Goal: Task Accomplishment & Management: Manage account settings

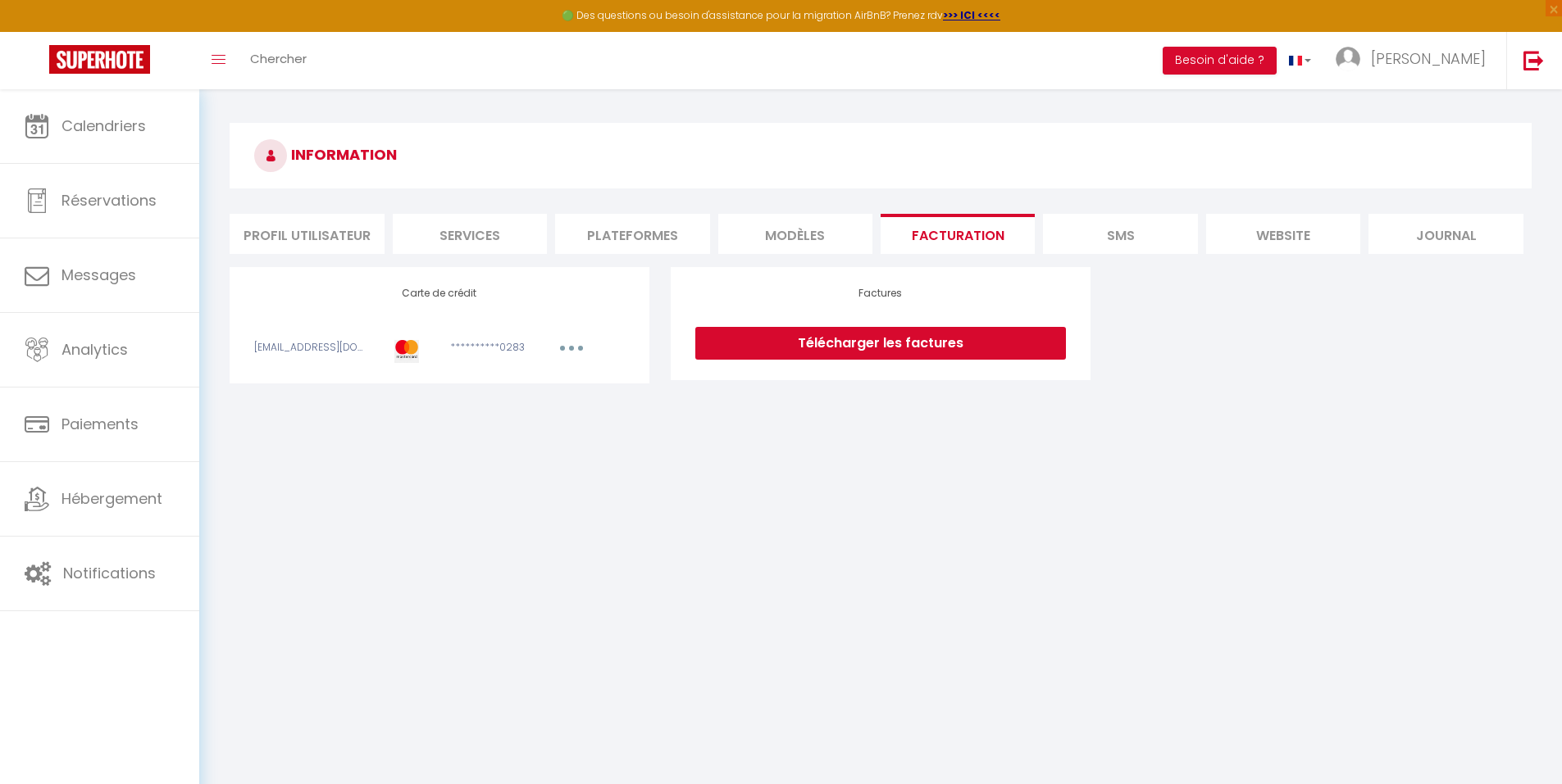
click at [608, 232] on li "Plateformes" at bounding box center [632, 233] width 154 height 41
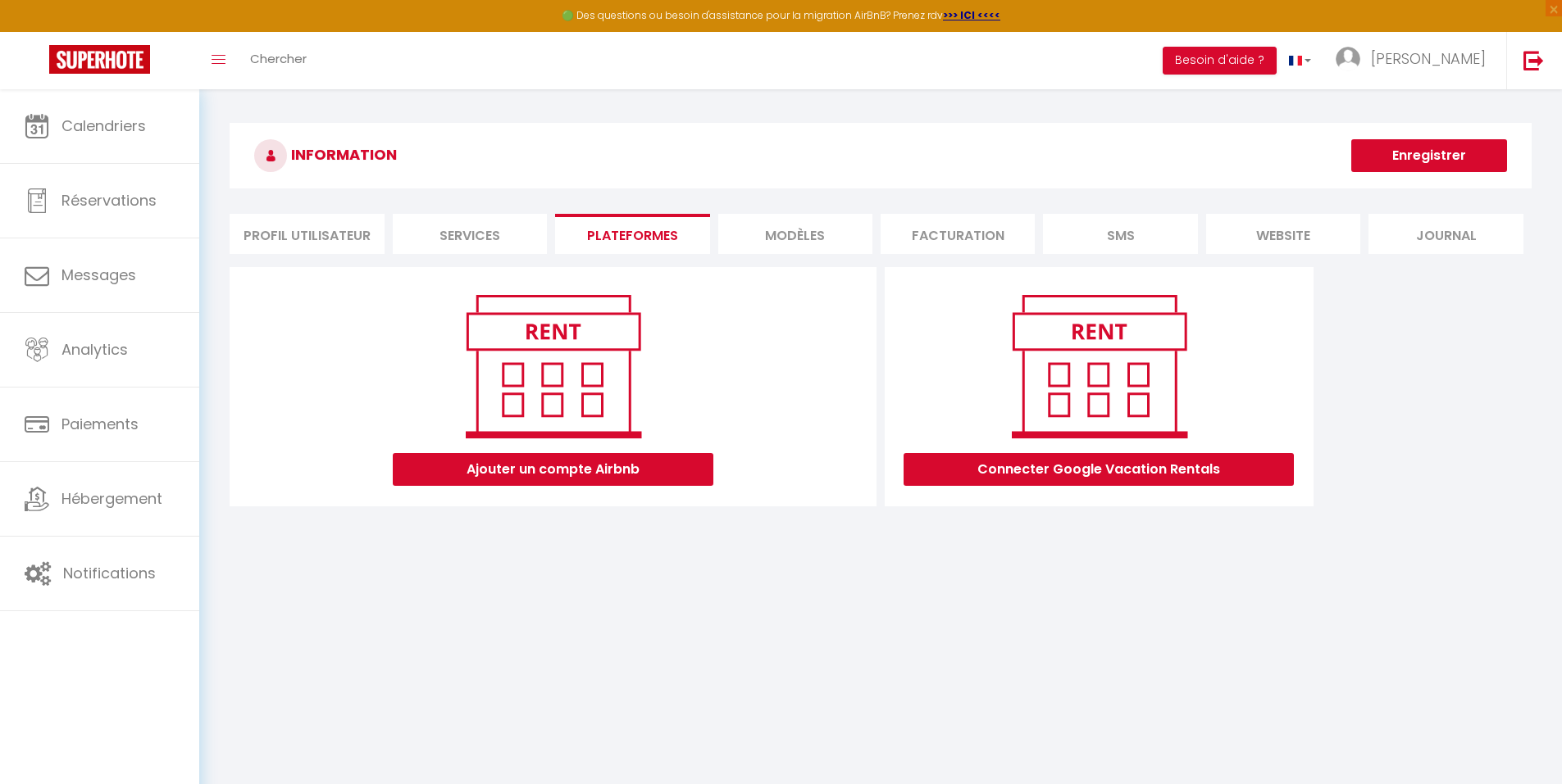
click at [572, 415] on img at bounding box center [553, 366] width 209 height 158
click at [572, 478] on button "Ajouter un compte Airbnb" at bounding box center [553, 469] width 321 height 32
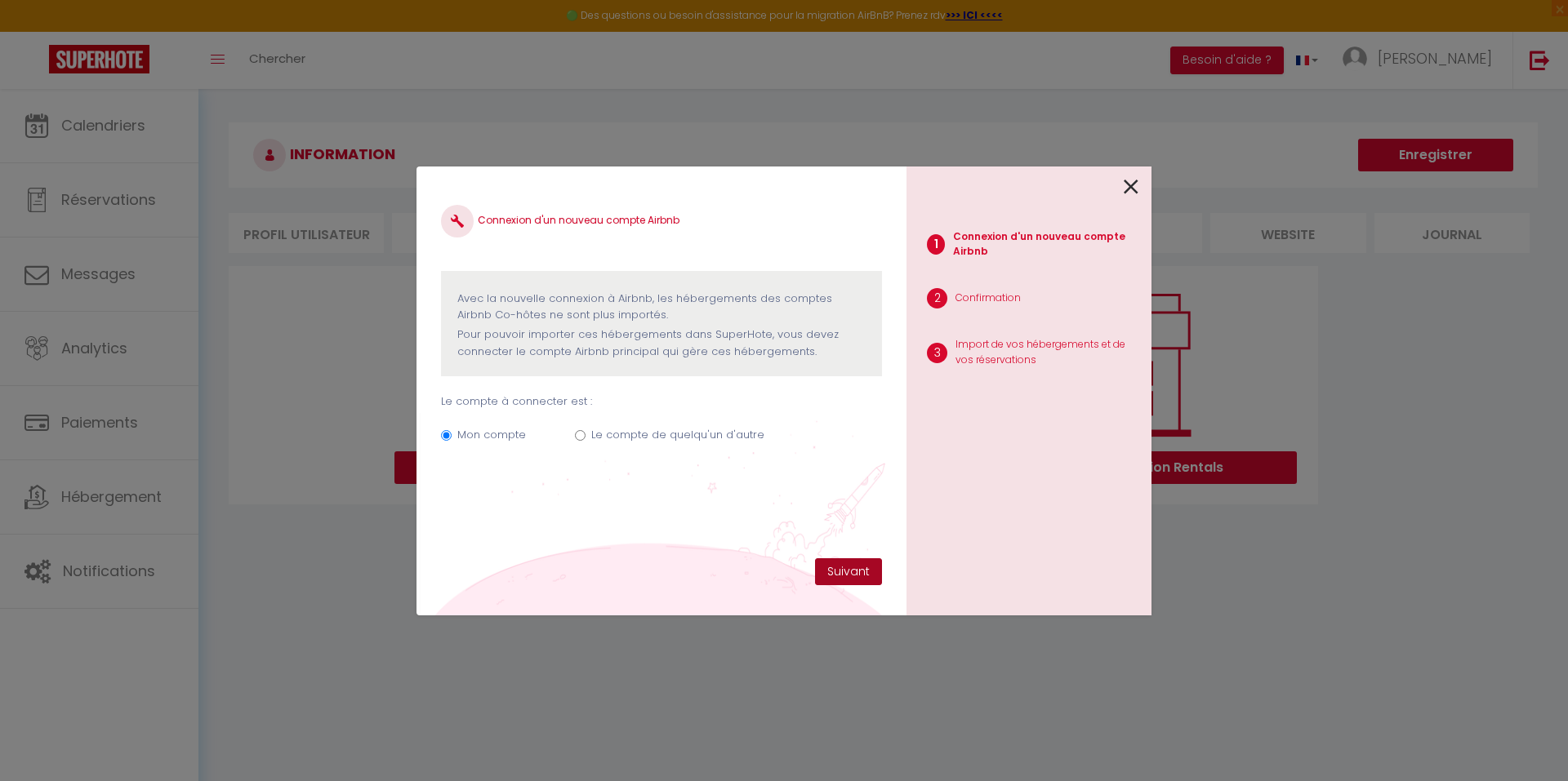
click at [829, 565] on button "Suivant" at bounding box center [849, 572] width 67 height 28
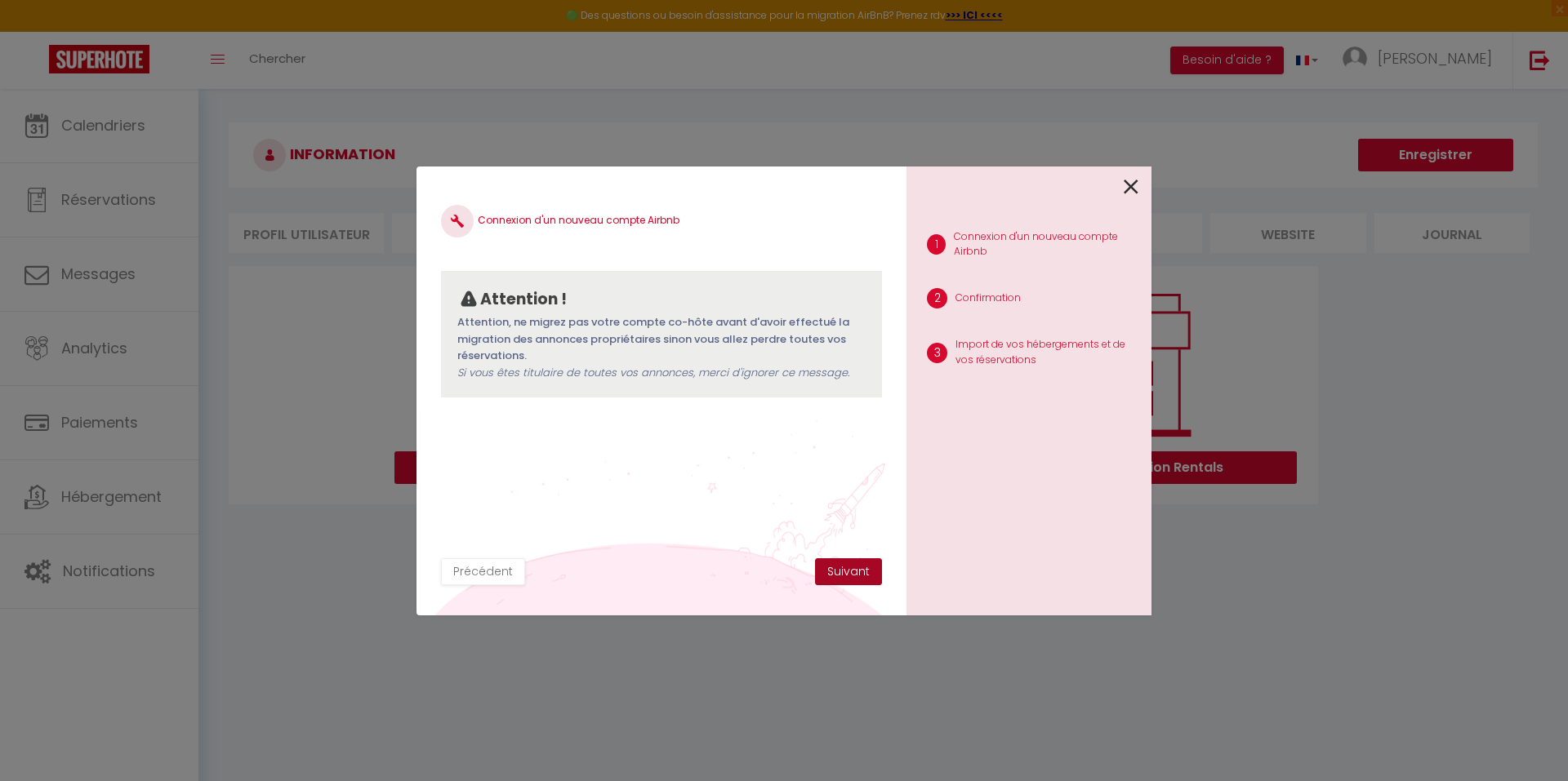
click at [849, 570] on button "Suivant" at bounding box center [849, 572] width 67 height 28
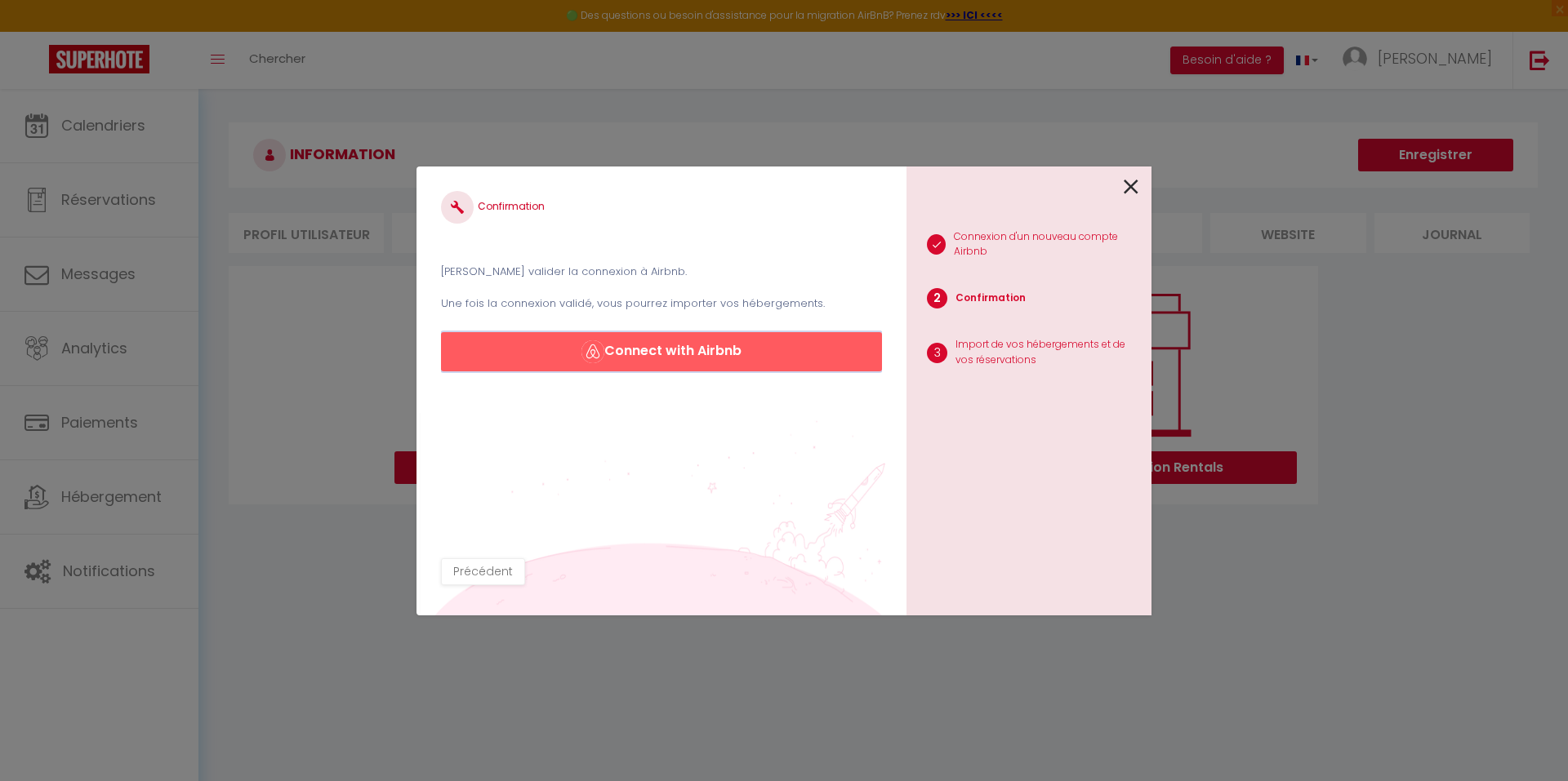
click at [730, 345] on button "Connect with Airbnb" at bounding box center [661, 352] width 441 height 39
click at [1130, 187] on icon at bounding box center [1131, 187] width 14 height 24
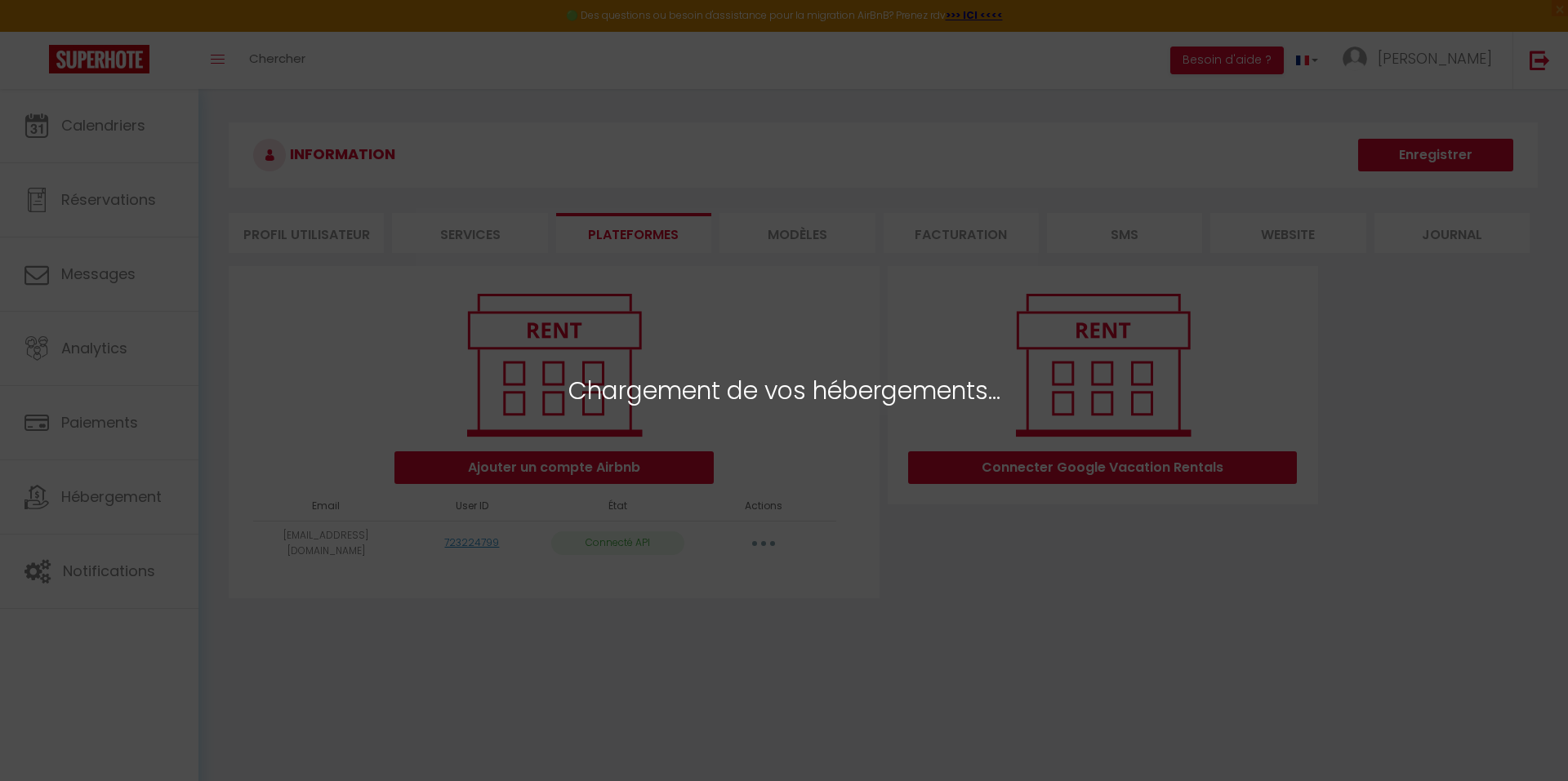
select select
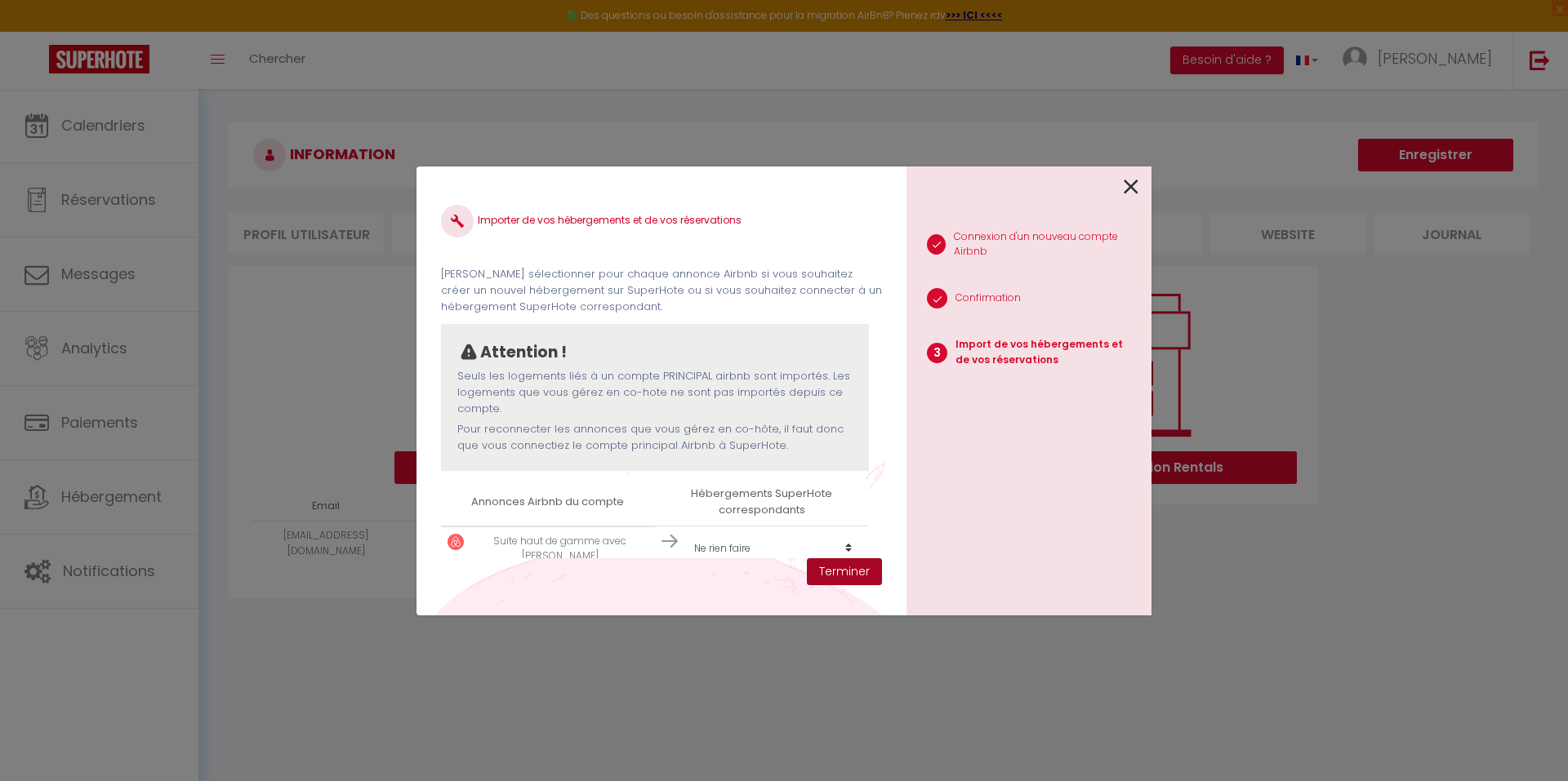
click at [809, 578] on button "Terminer" at bounding box center [845, 572] width 75 height 28
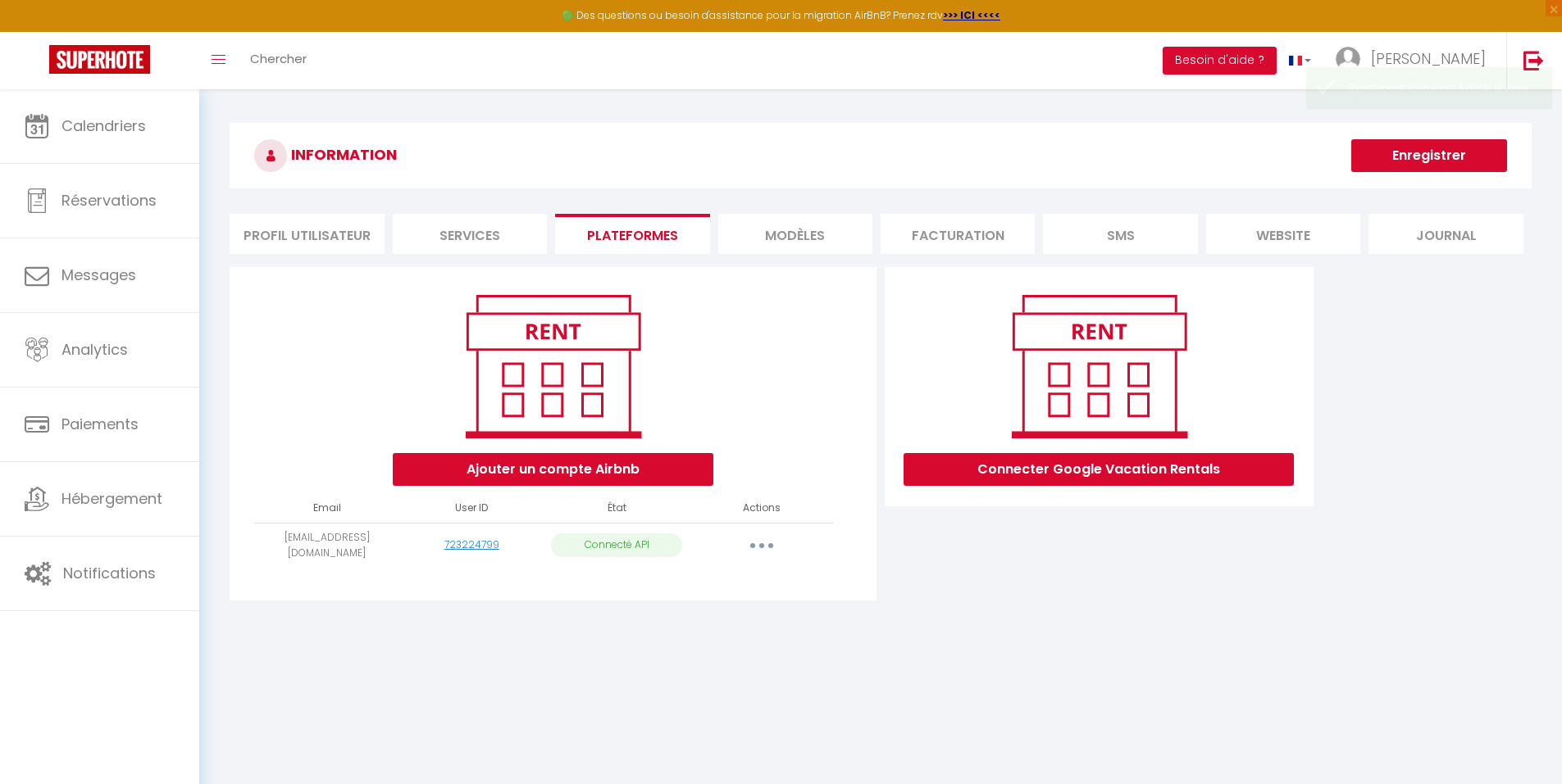
click at [745, 544] on button "button" at bounding box center [761, 545] width 46 height 26
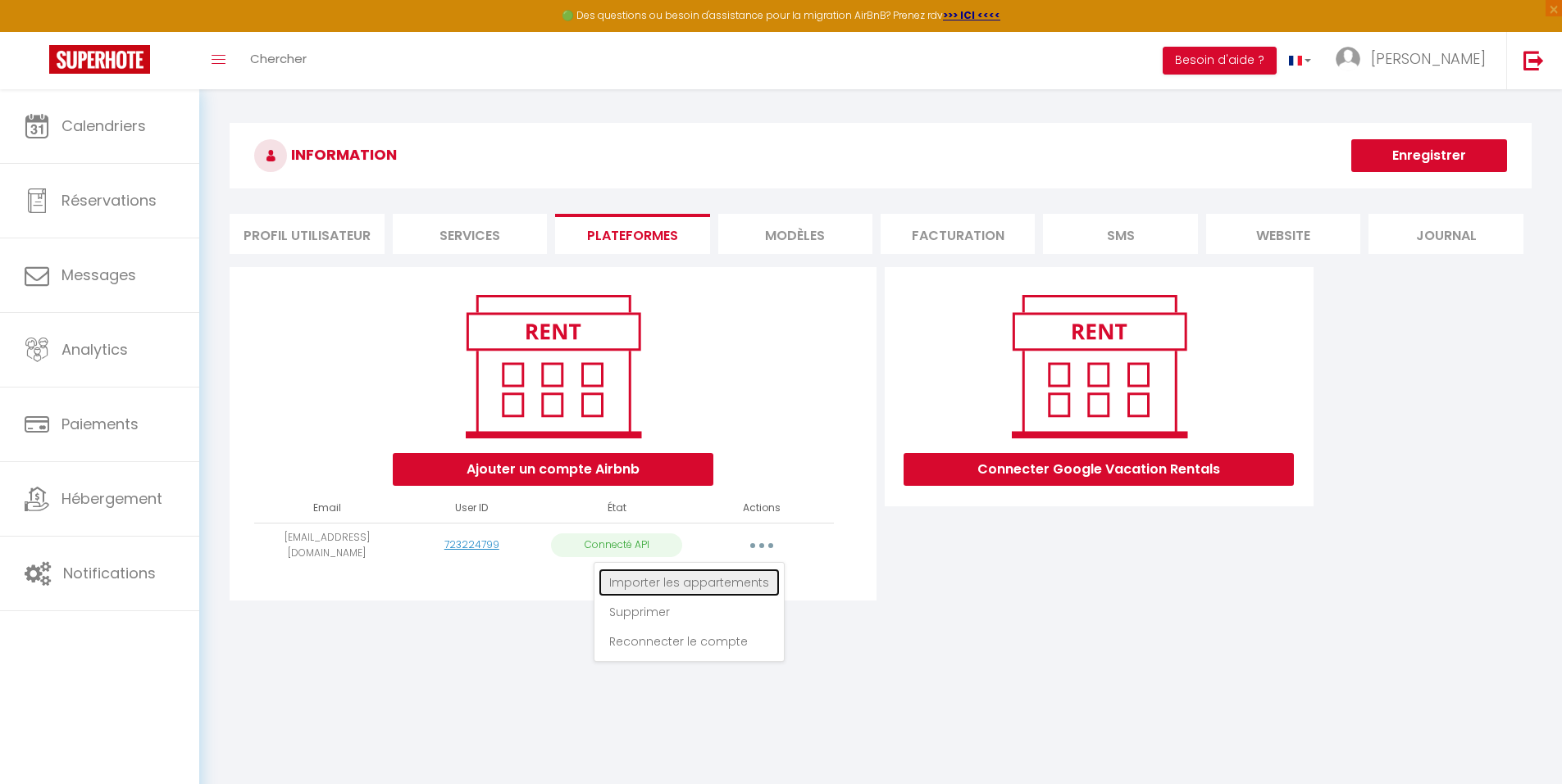
click at [681, 583] on link "Importer les appartements" at bounding box center [689, 582] width 181 height 28
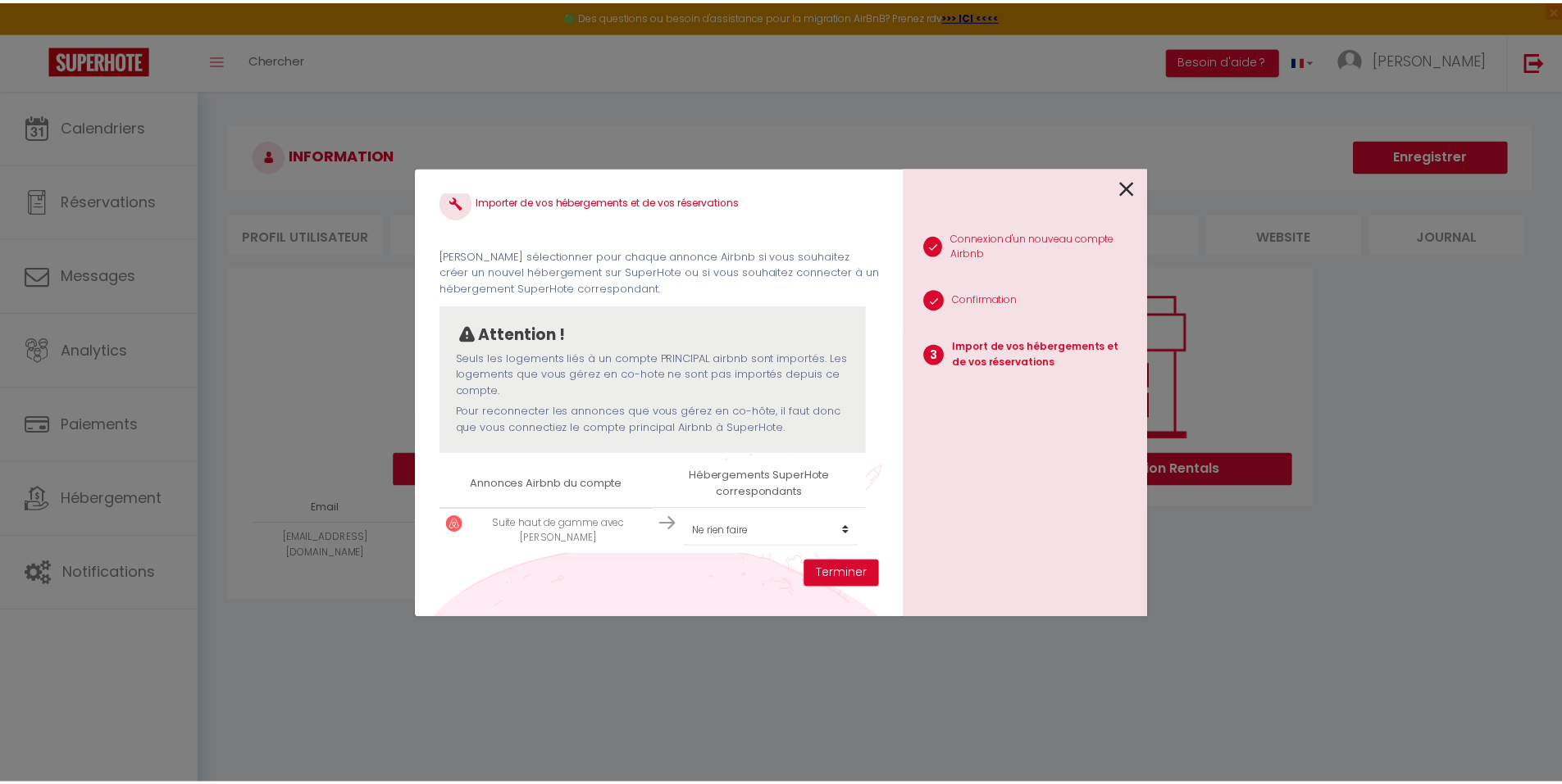
scroll to position [24, 0]
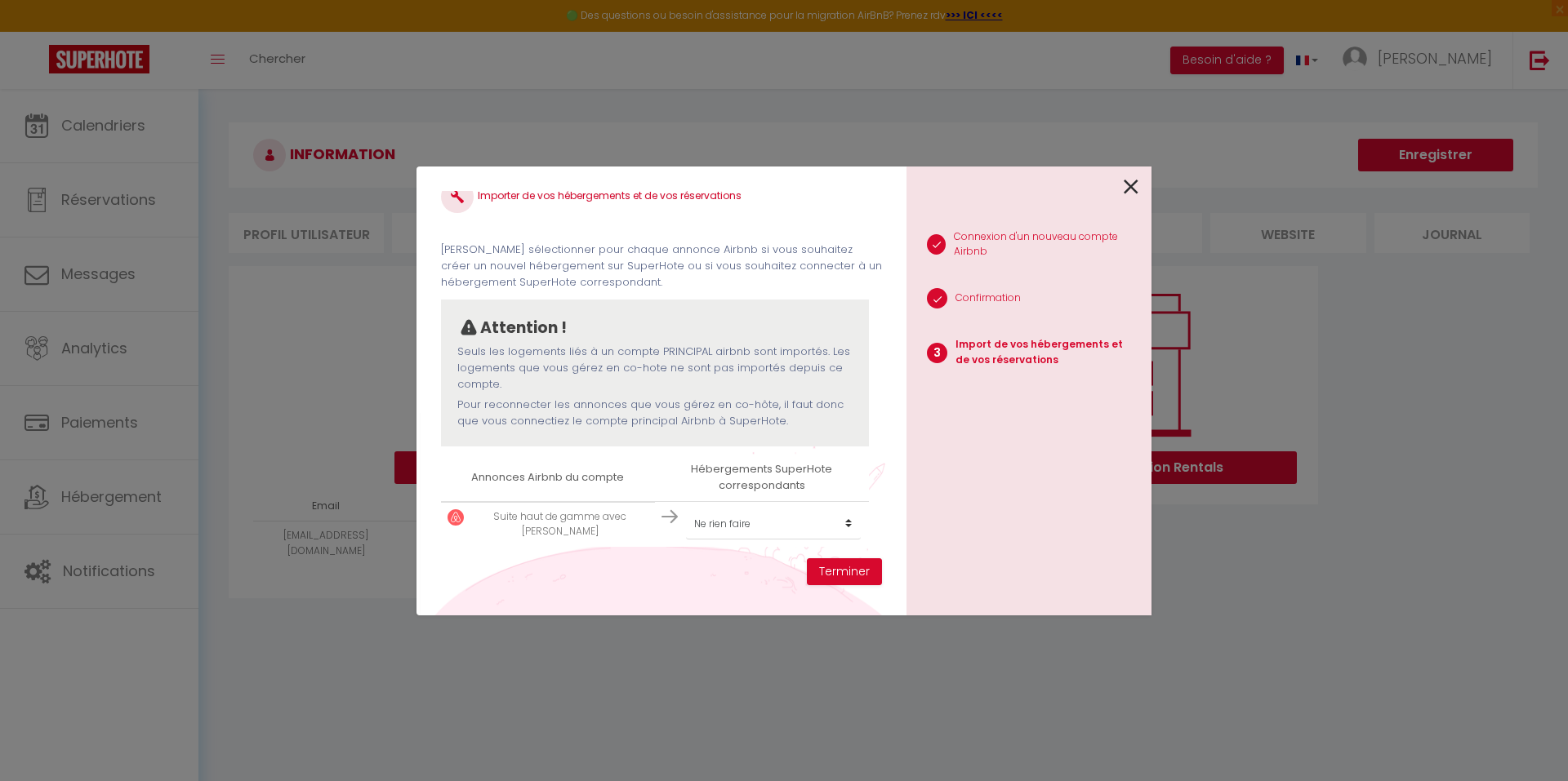
click at [663, 516] on img at bounding box center [670, 517] width 16 height 16
click at [832, 527] on select "Créer un nouvel hébergement Ne rien faire" at bounding box center [773, 524] width 175 height 31
select select "create_new"
click at [686, 509] on select "Créer un nouvel hébergement Ne rien faire" at bounding box center [773, 524] width 175 height 31
click at [842, 577] on button "Terminer" at bounding box center [845, 572] width 75 height 28
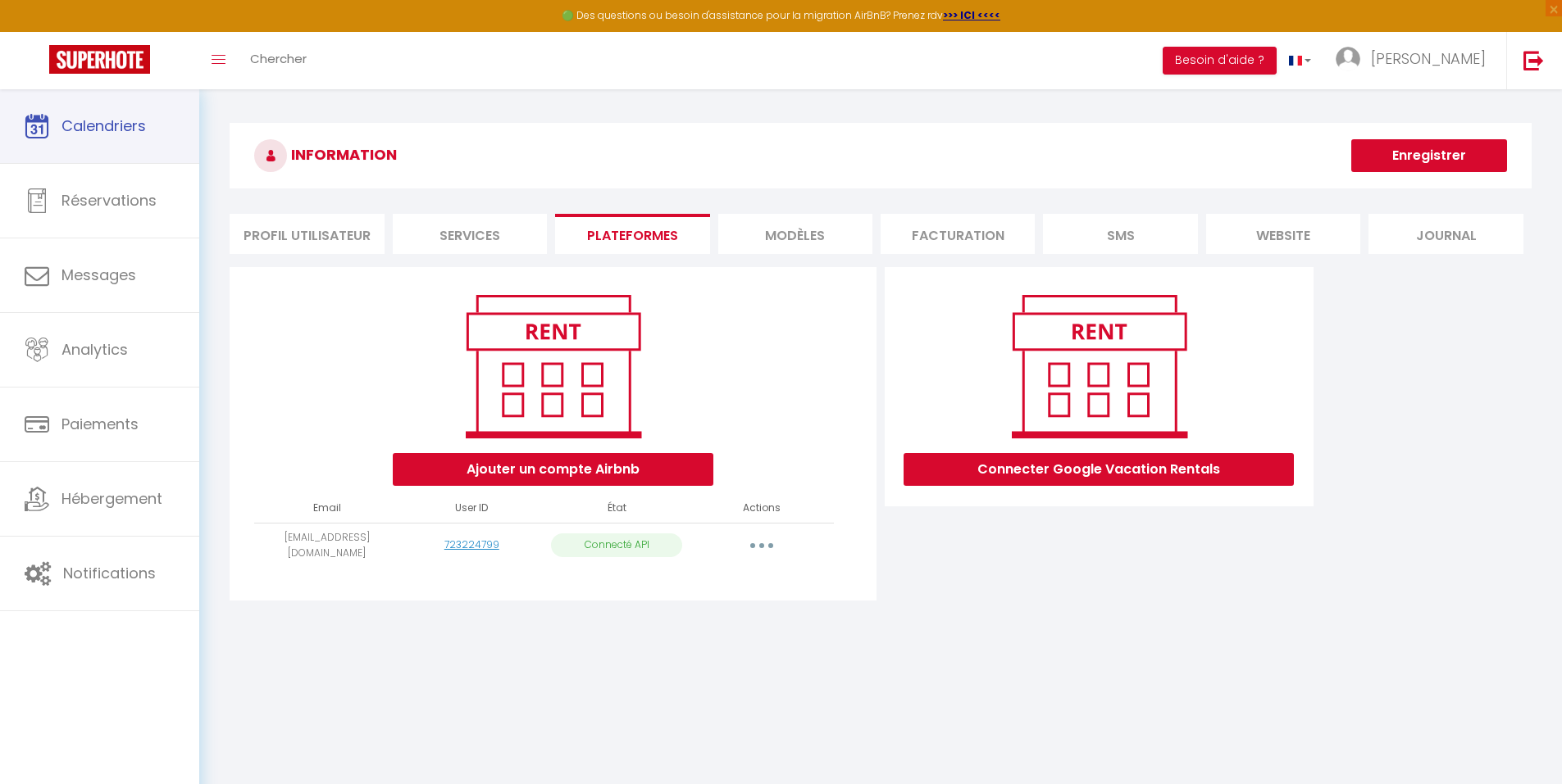
click at [96, 131] on span "Calendriers" at bounding box center [104, 125] width 85 height 21
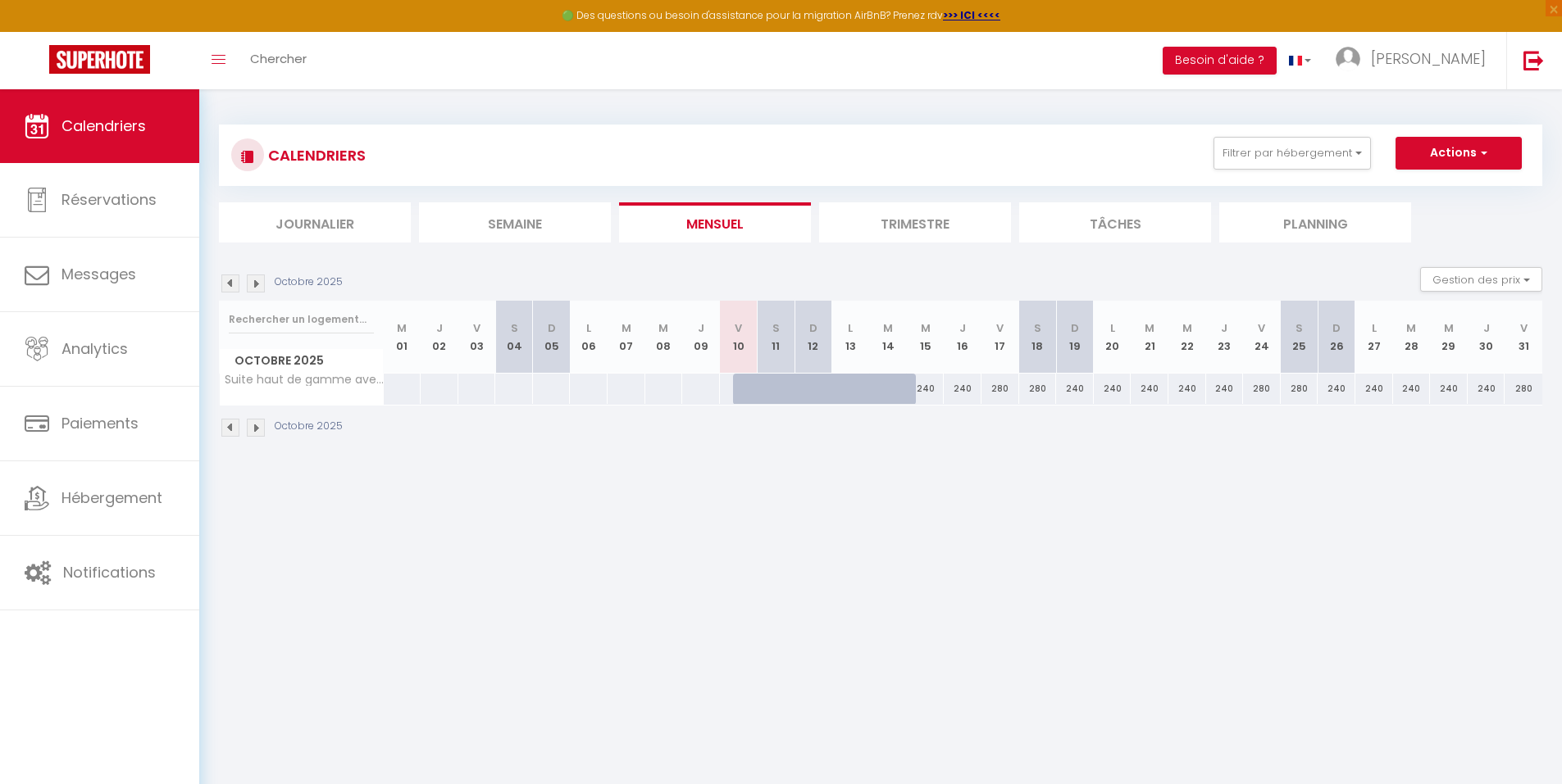
click at [995, 388] on div "280" at bounding box center [1000, 389] width 38 height 31
type input "280"
type input "Ven 17 Octobre 2025"
type input "Sam 18 Octobre 2025"
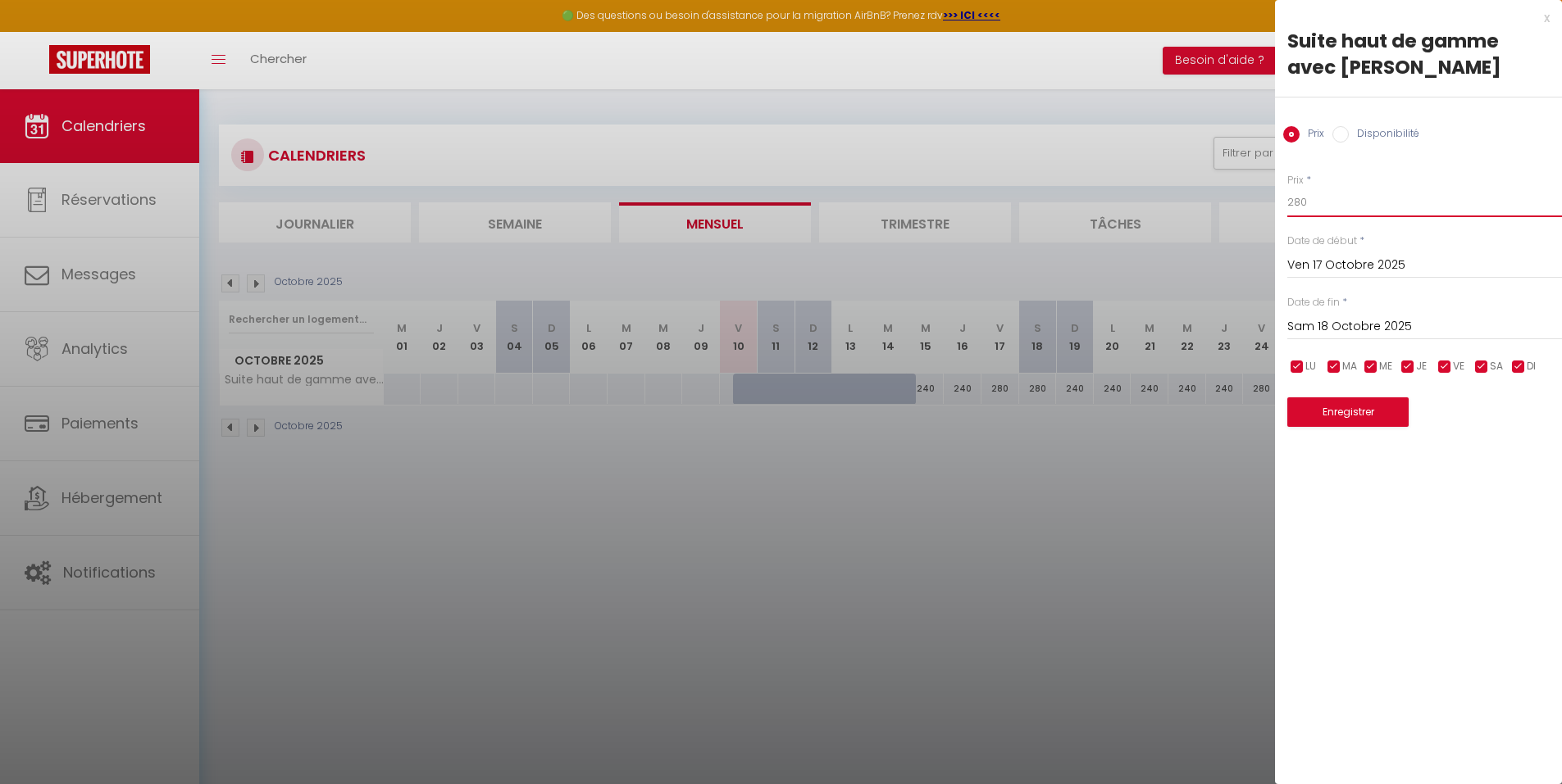
click at [1342, 205] on input "280" at bounding box center [1424, 202] width 275 height 30
click at [1338, 132] on input "Disponibilité" at bounding box center [1340, 134] width 16 height 16
radio input "true"
click at [1339, 208] on select "Disponible Indisponible" at bounding box center [1424, 203] width 275 height 32
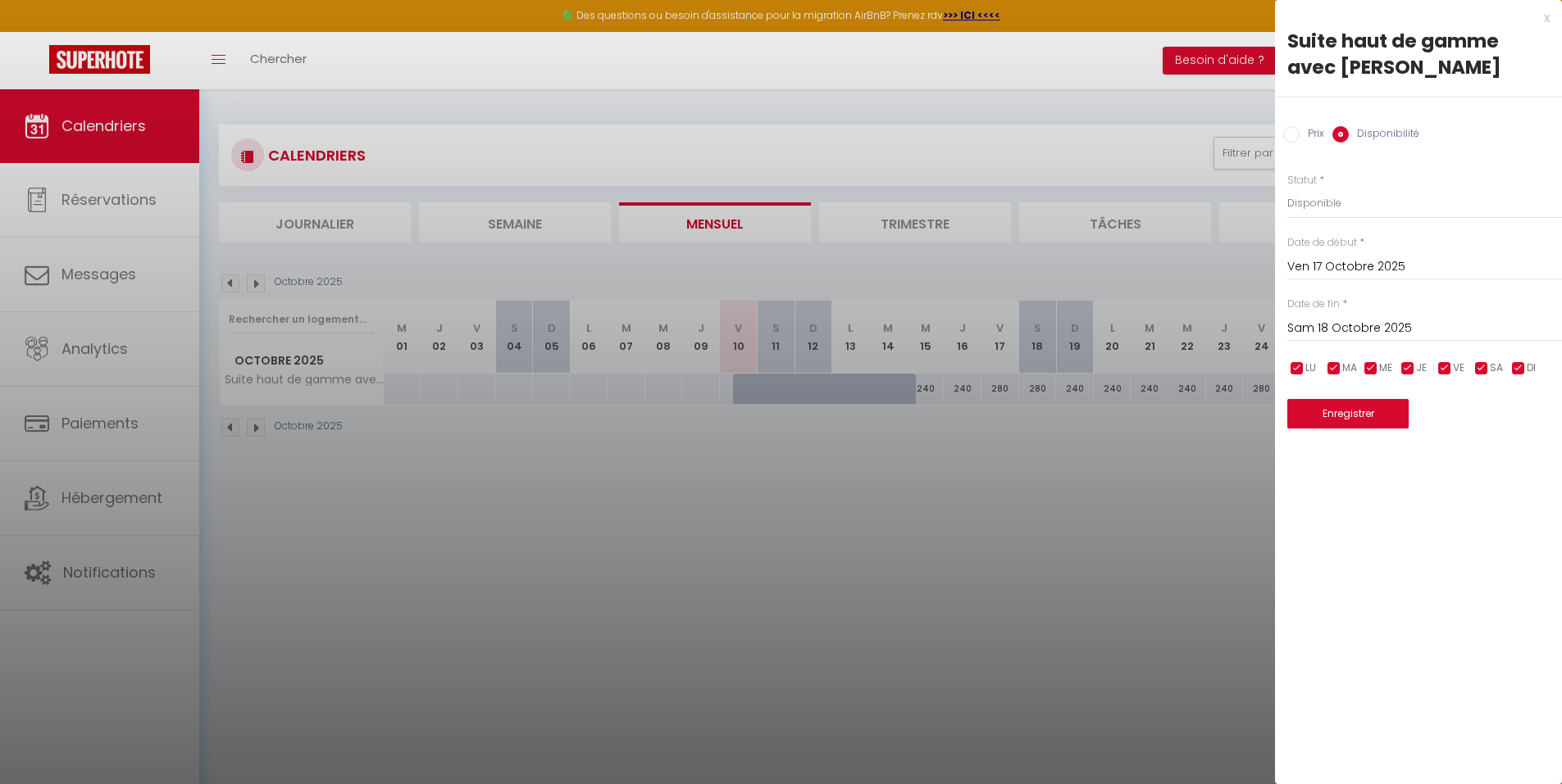
click at [1309, 130] on label "Prix" at bounding box center [1311, 135] width 24 height 18
click at [1300, 130] on input "Prix" at bounding box center [1291, 134] width 16 height 16
radio input "true"
radio input "false"
click at [1542, 13] on div "x" at bounding box center [1411, 18] width 275 height 20
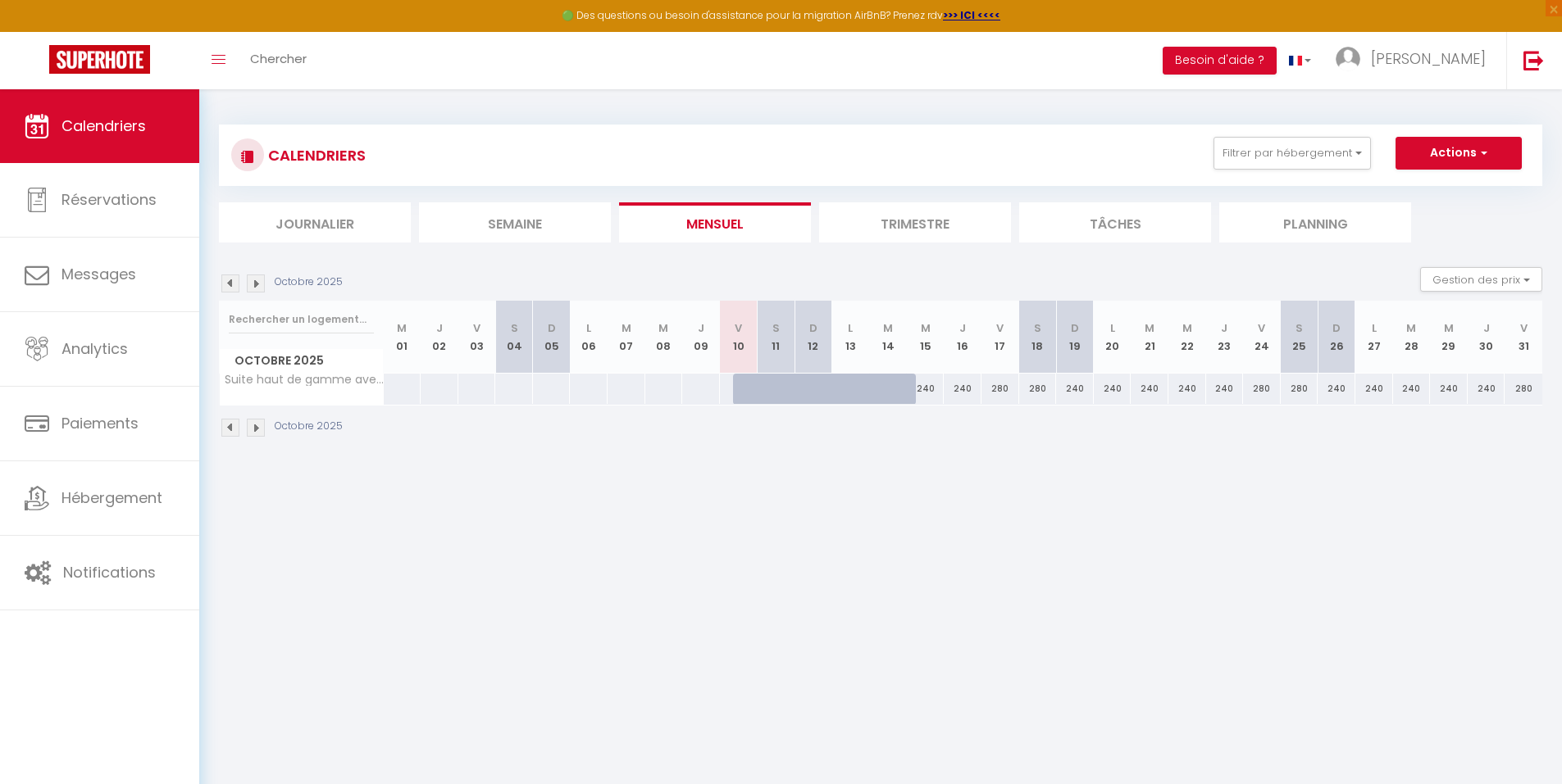
click at [1508, 292] on div "Gestion des prix Nb Nuits minimum Règles Disponibilité" at bounding box center [1475, 284] width 132 height 32
click at [1509, 282] on button "Gestion des prix" at bounding box center [1481, 279] width 123 height 24
click at [1400, 340] on li "Nb Nuits minimum" at bounding box center [1467, 332] width 148 height 29
click at [1457, 269] on button "Gestion des prix" at bounding box center [1481, 279] width 123 height 24
click at [1402, 331] on input "Nb Nuits minimum" at bounding box center [1467, 330] width 148 height 16
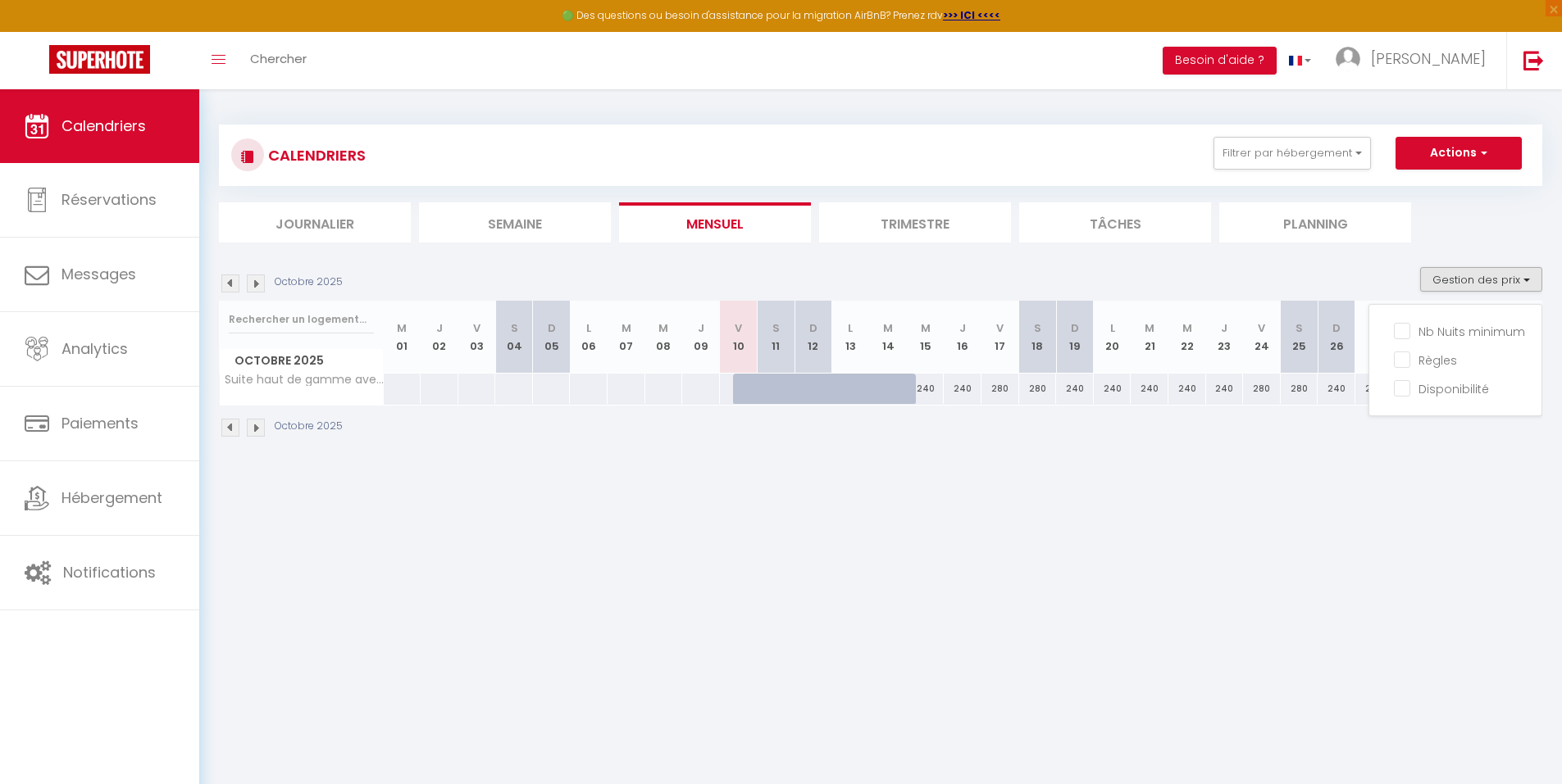
checkbox input "true"
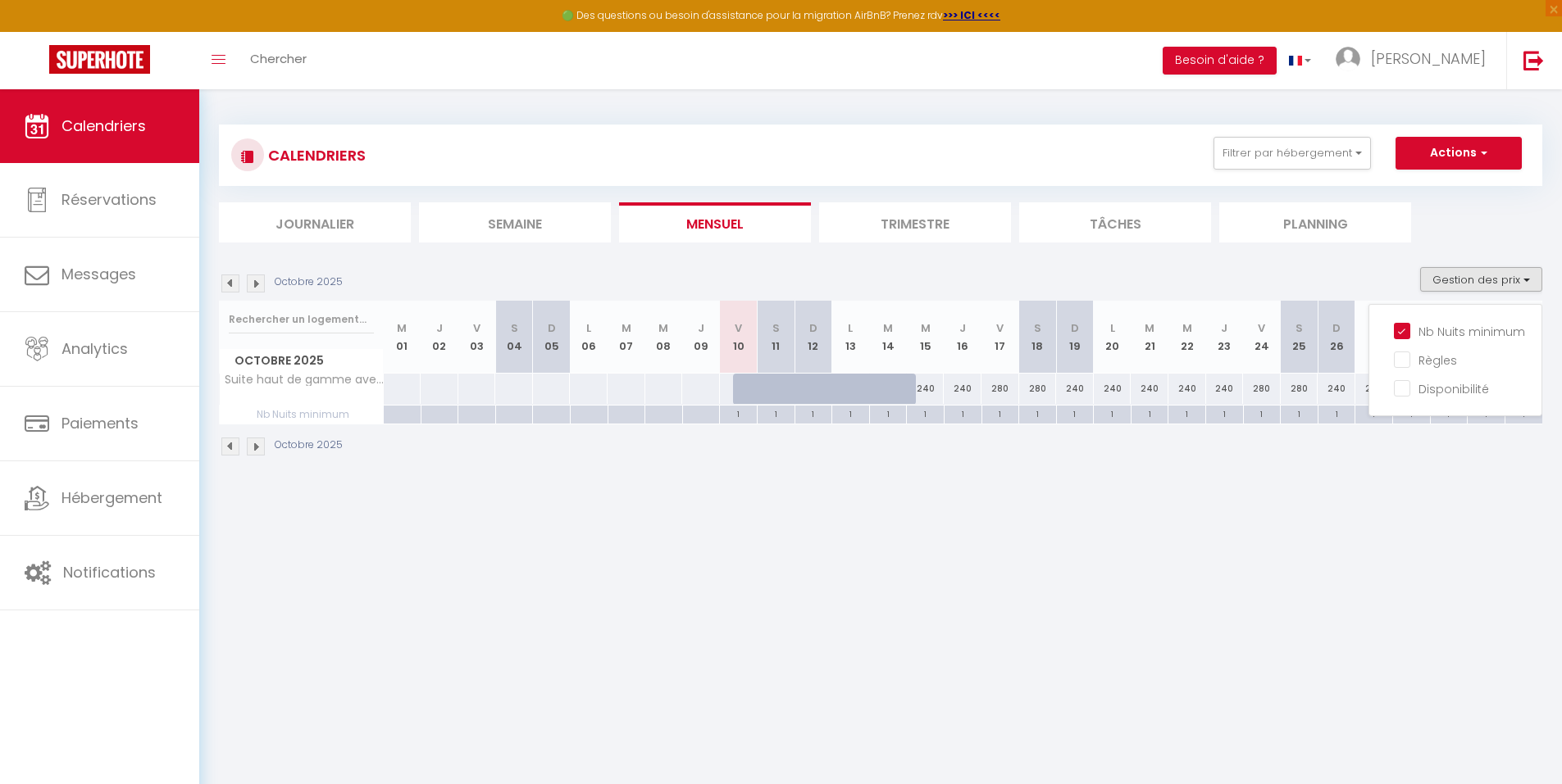
click at [774, 460] on div "Octobre 2025" at bounding box center [881, 449] width 1323 height 49
click at [1481, 269] on button "Gestion des prix" at bounding box center [1481, 279] width 123 height 24
click at [1403, 364] on input "Règles" at bounding box center [1467, 359] width 148 height 16
checkbox input "true"
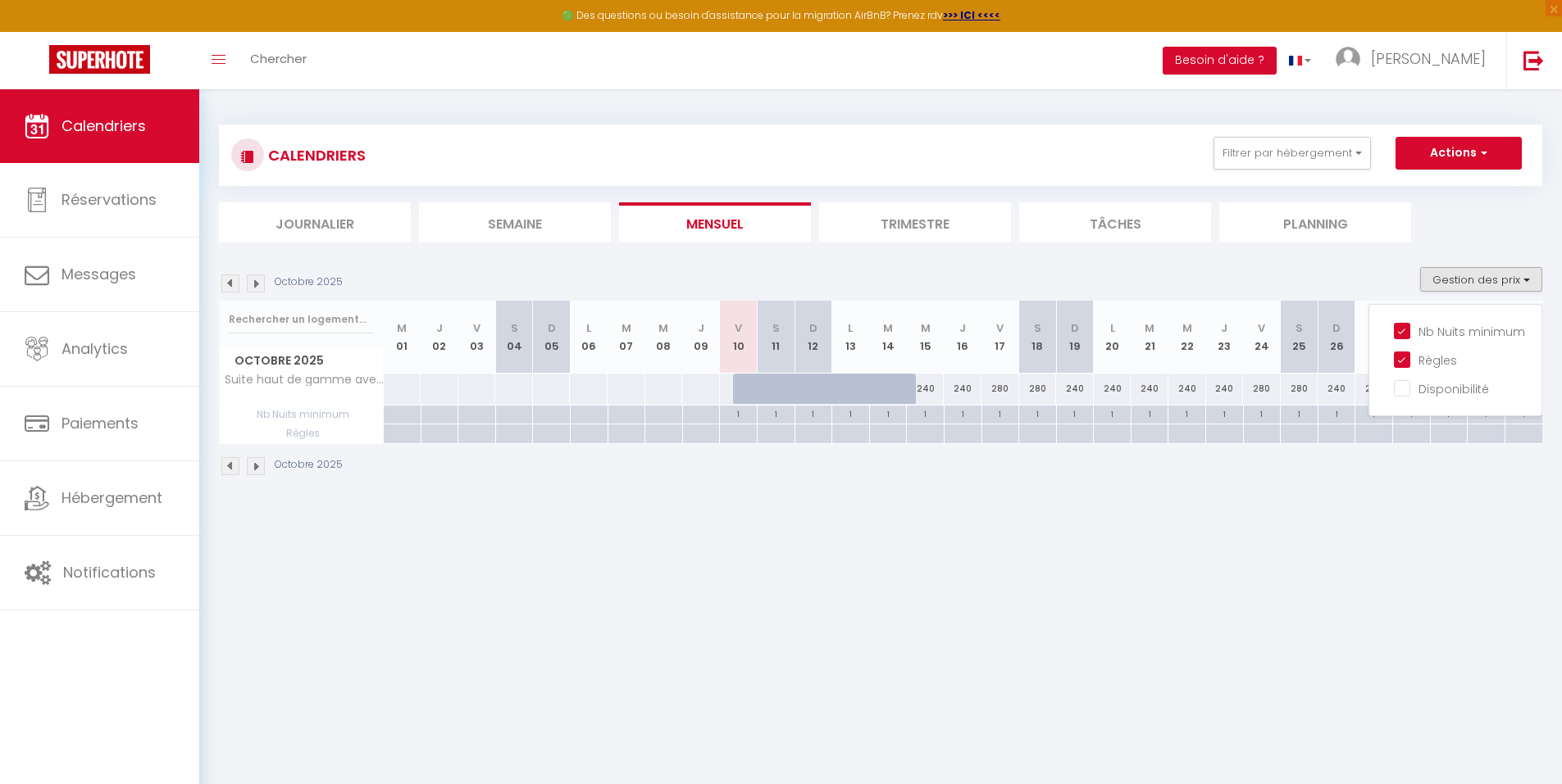
click at [511, 433] on div at bounding box center [514, 433] width 38 height 19
type input "Sam 04 Octobre 2025"
type input "Dim 05 Octobre 2025"
select select
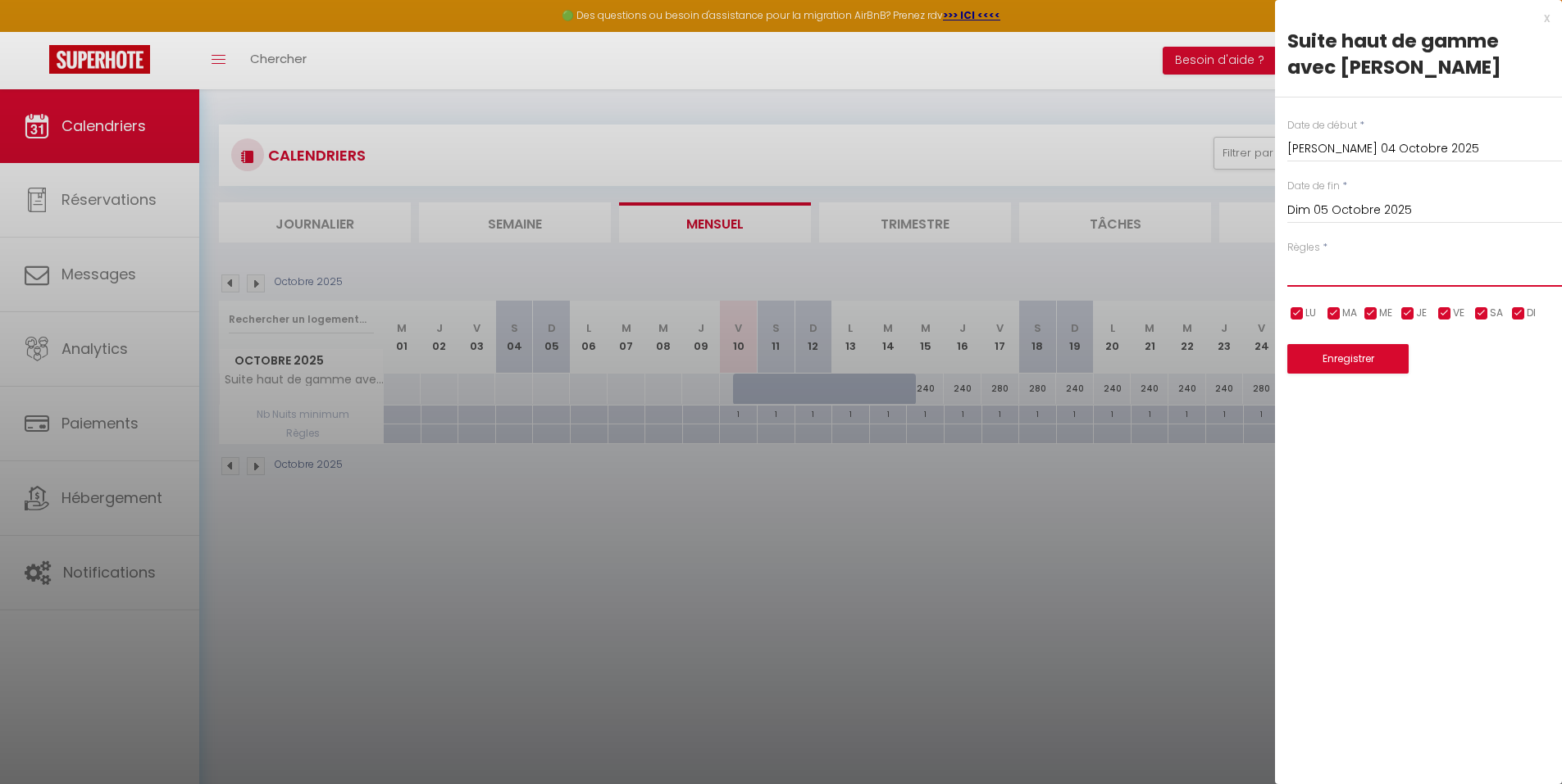
click at [1309, 261] on select "Aucun No Checkin No Checkout Pas d'arrivée / Pas de départ" at bounding box center [1424, 271] width 275 height 32
click at [904, 605] on div at bounding box center [781, 392] width 1562 height 784
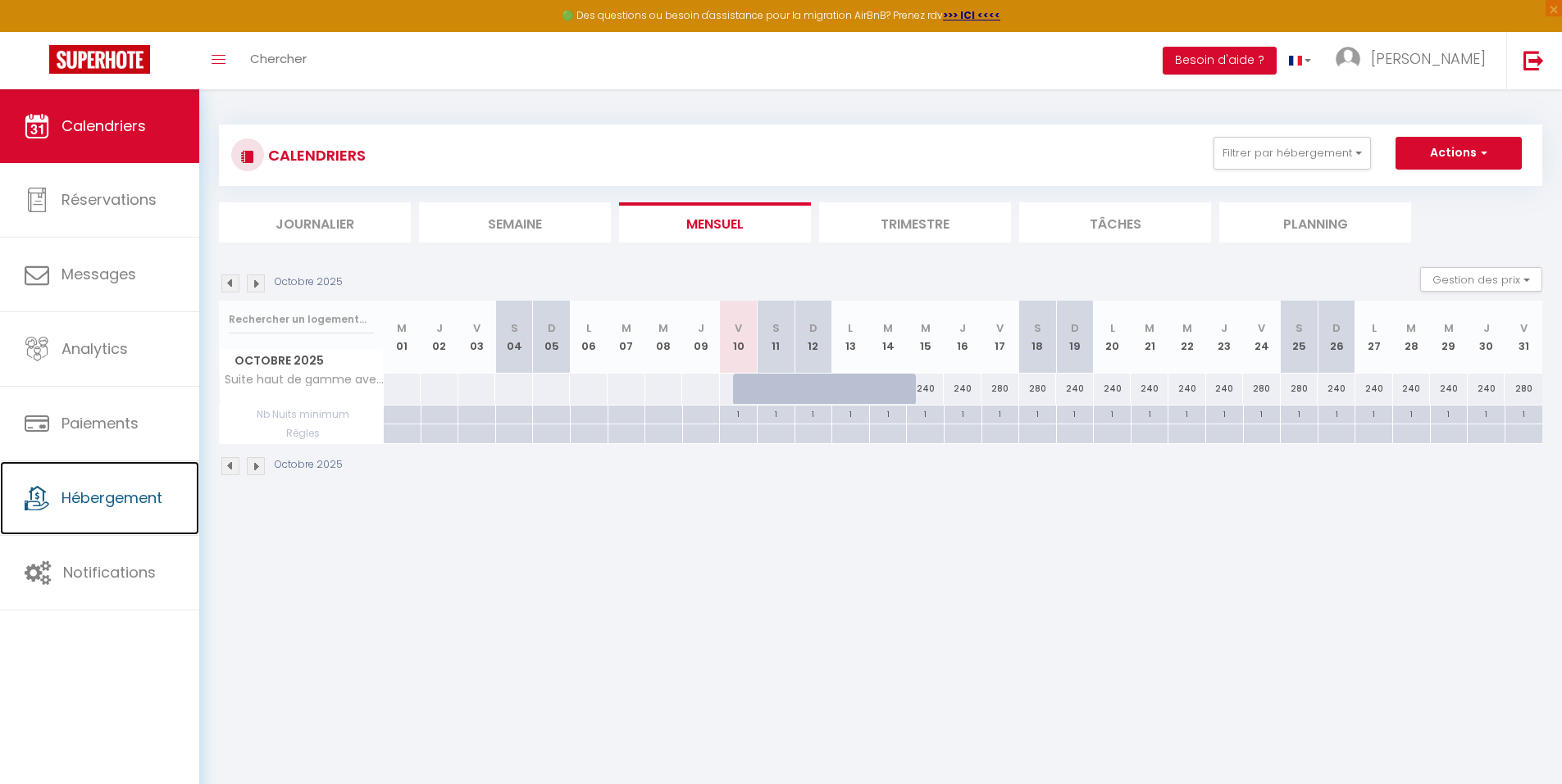
click at [122, 523] on link "Hébergement" at bounding box center [99, 498] width 199 height 74
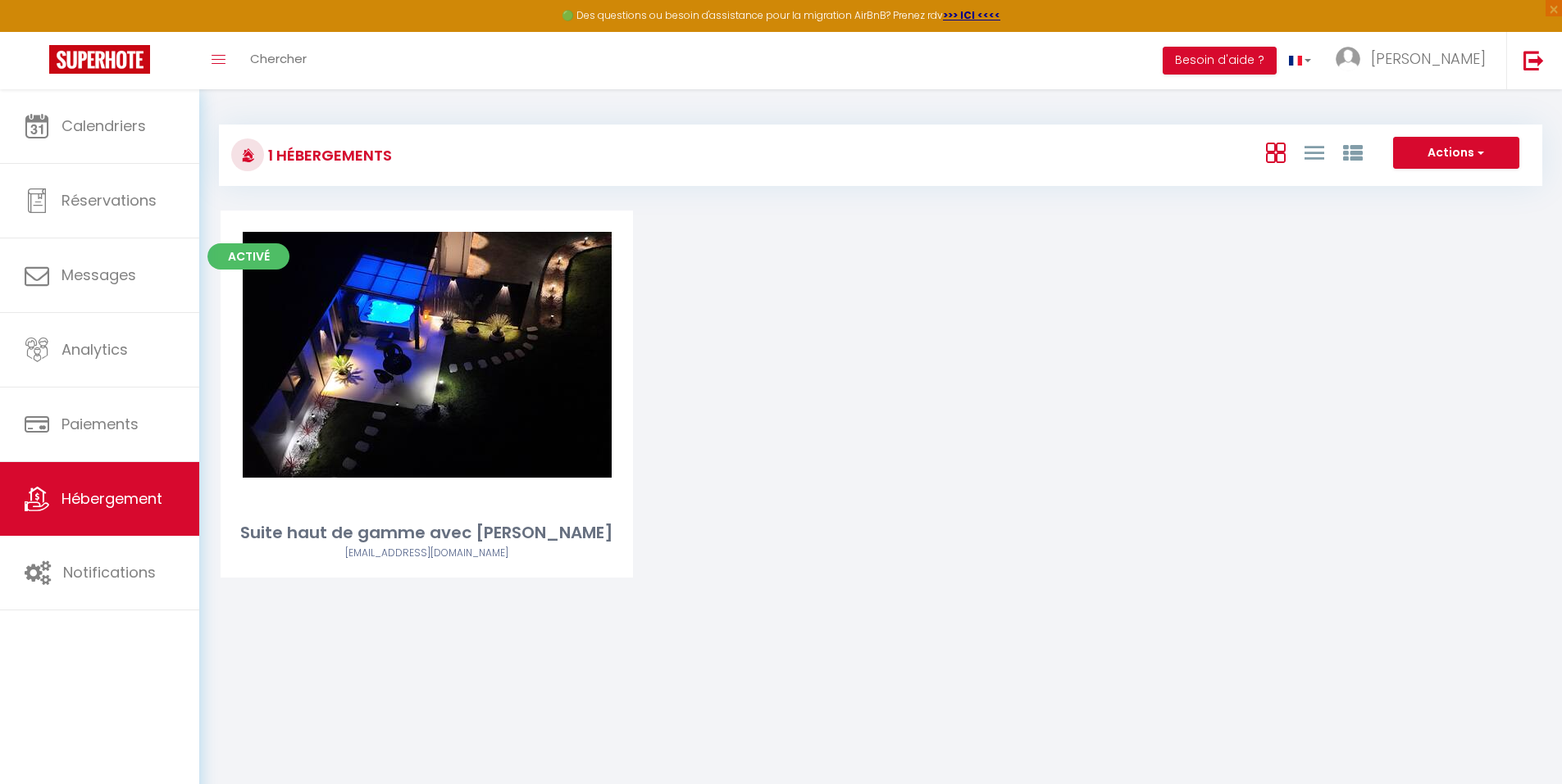
click at [428, 366] on link "Editer" at bounding box center [426, 355] width 98 height 32
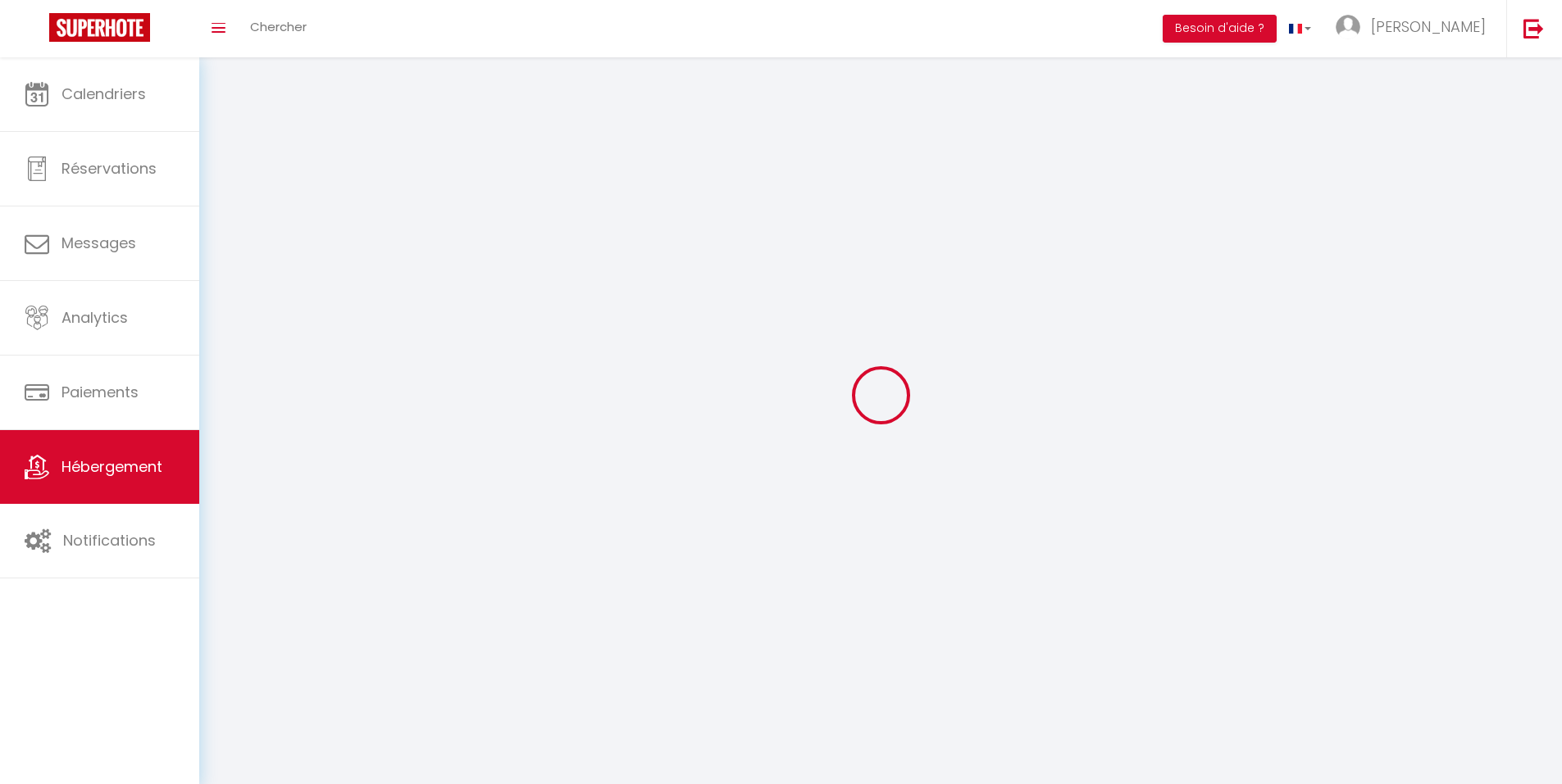
select select "1"
select select "28"
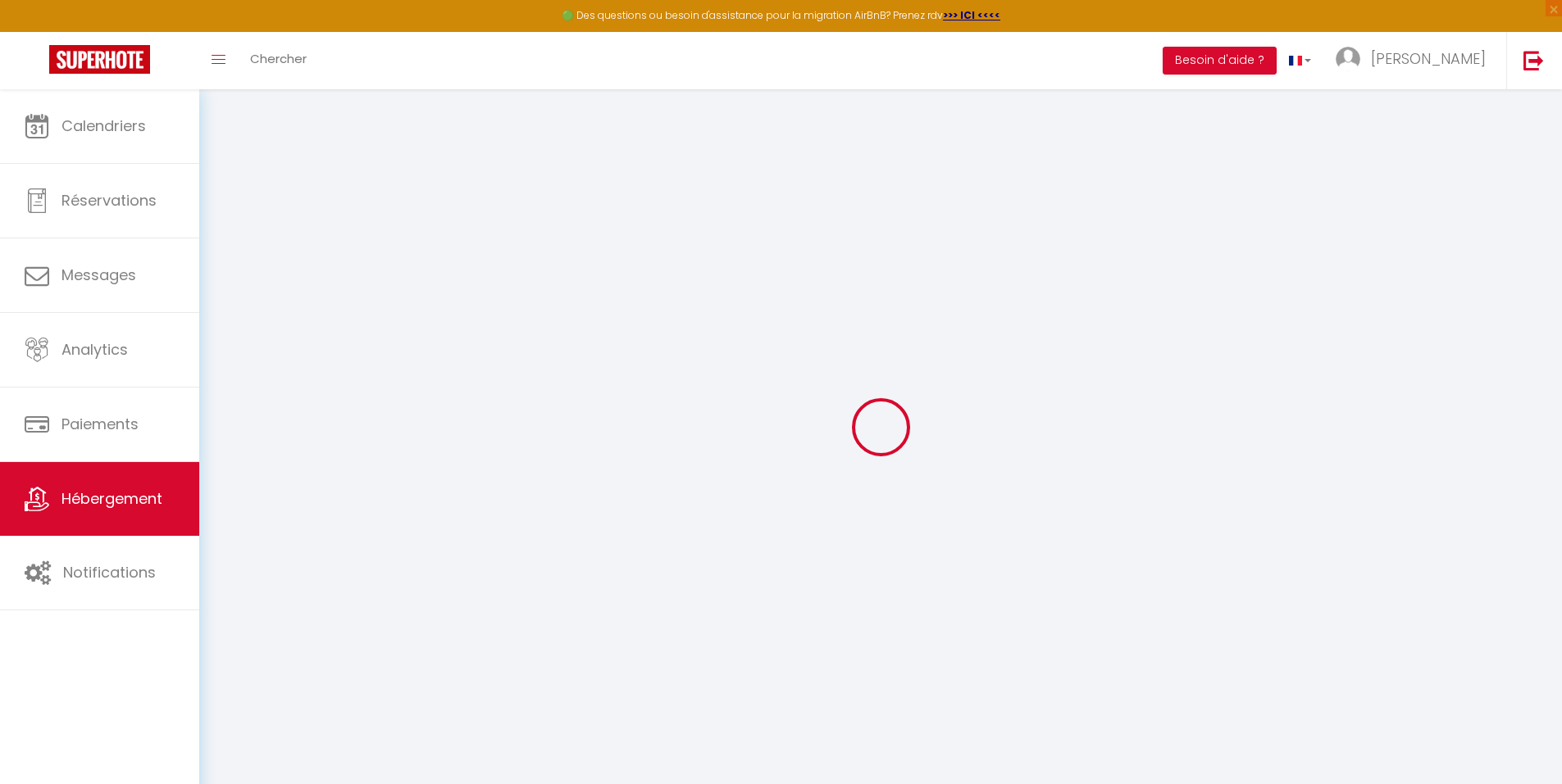
select select
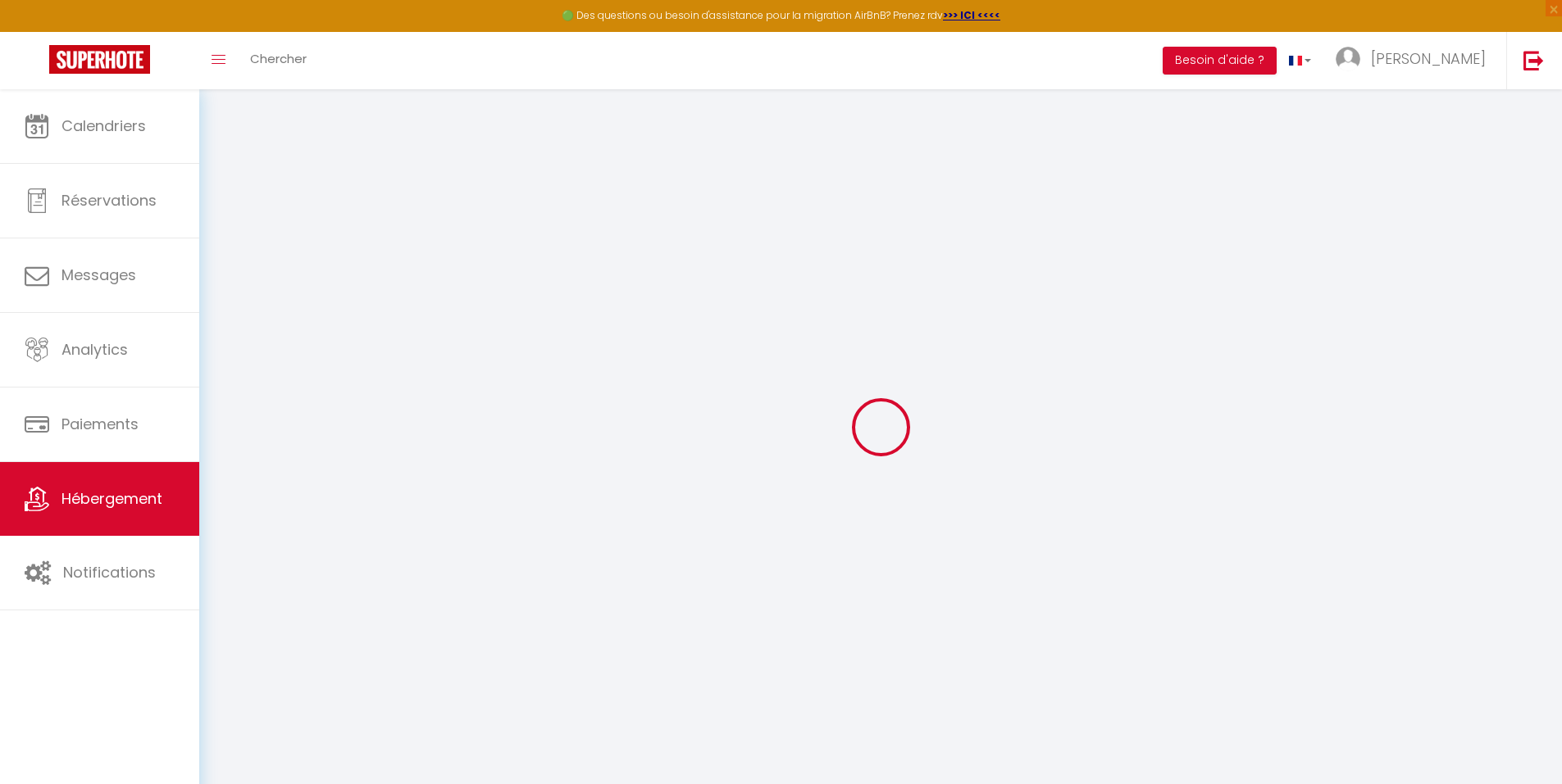
select select
checkbox input "false"
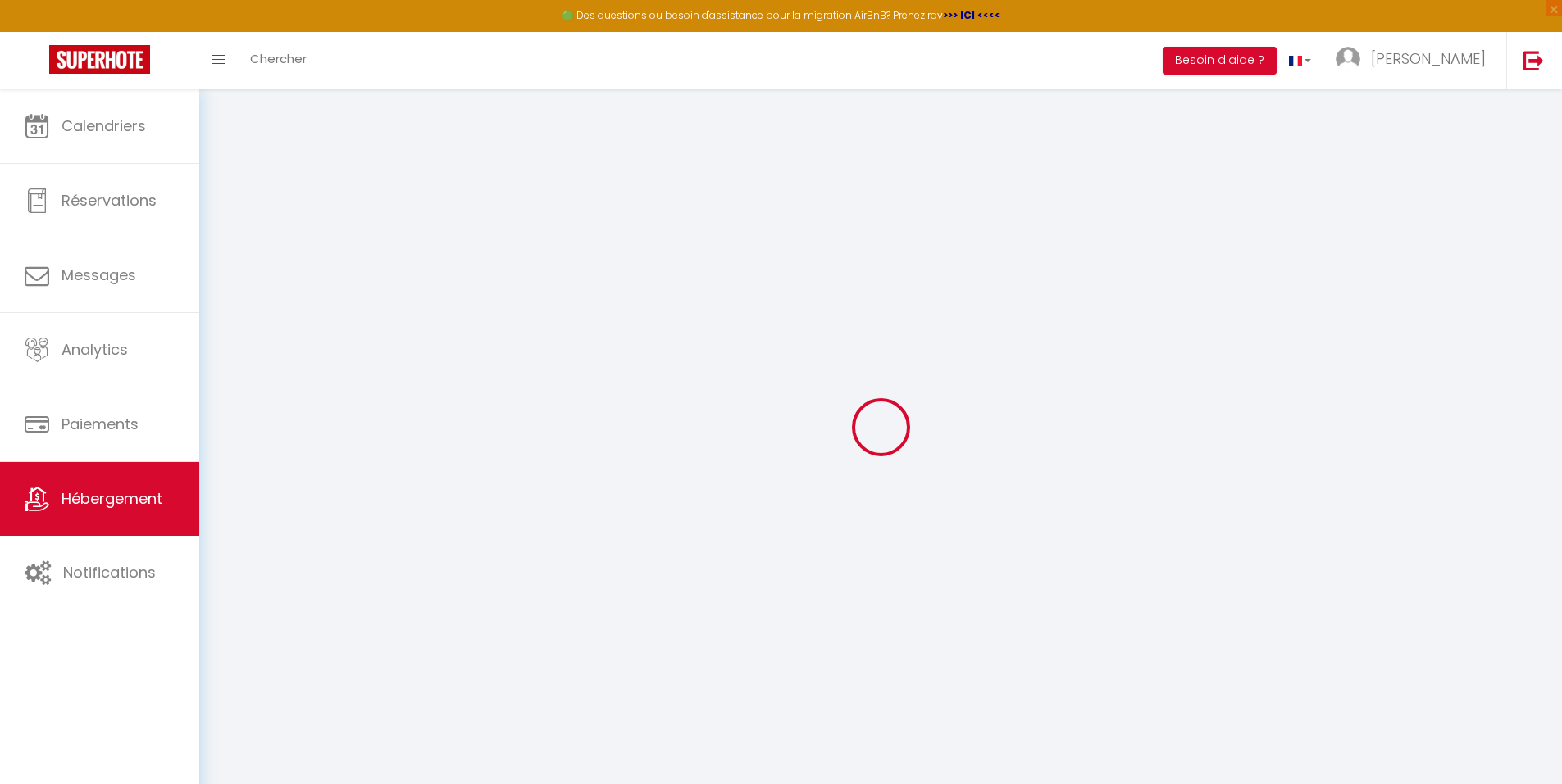
select select
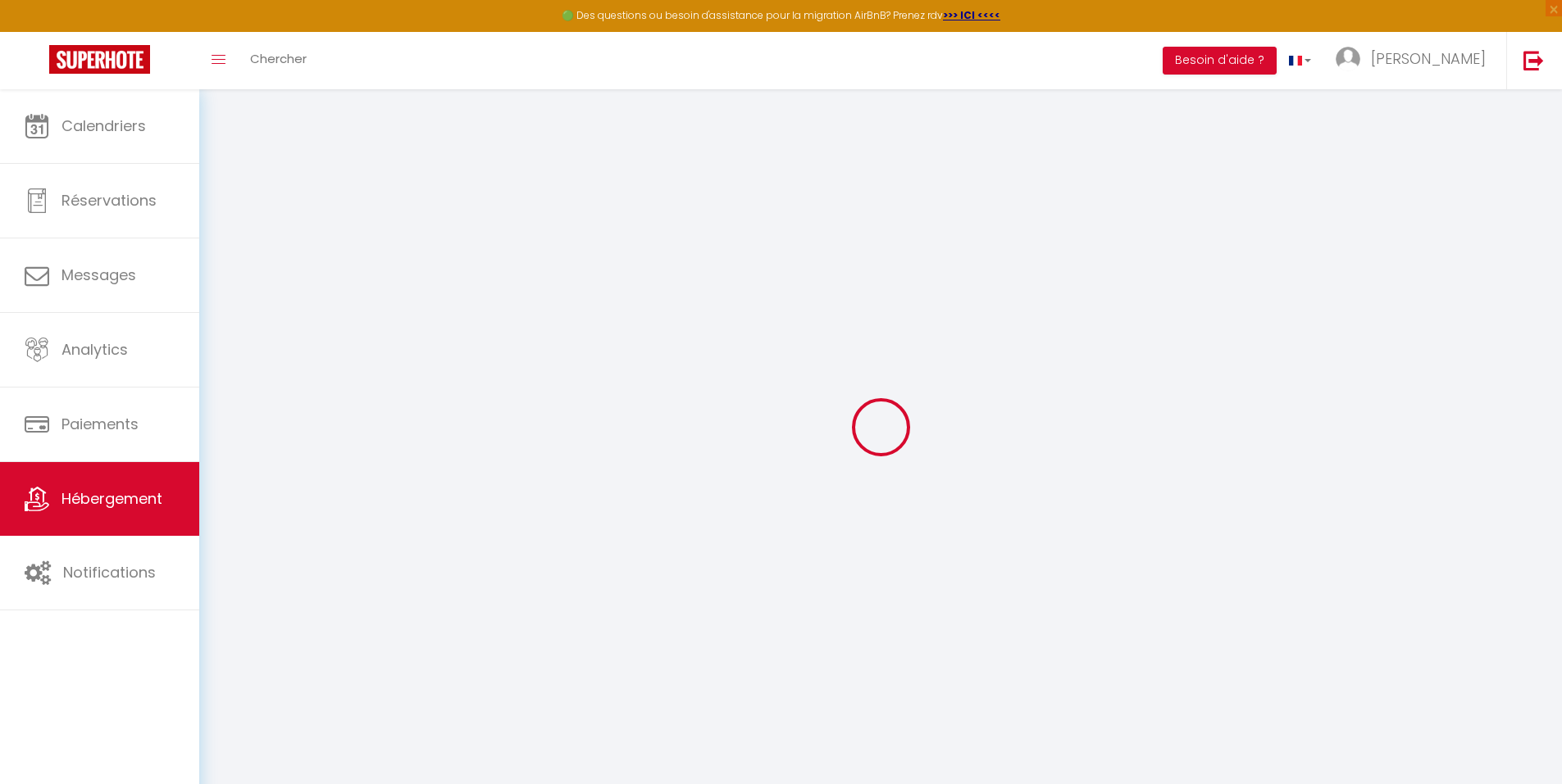
select select
checkbox input "false"
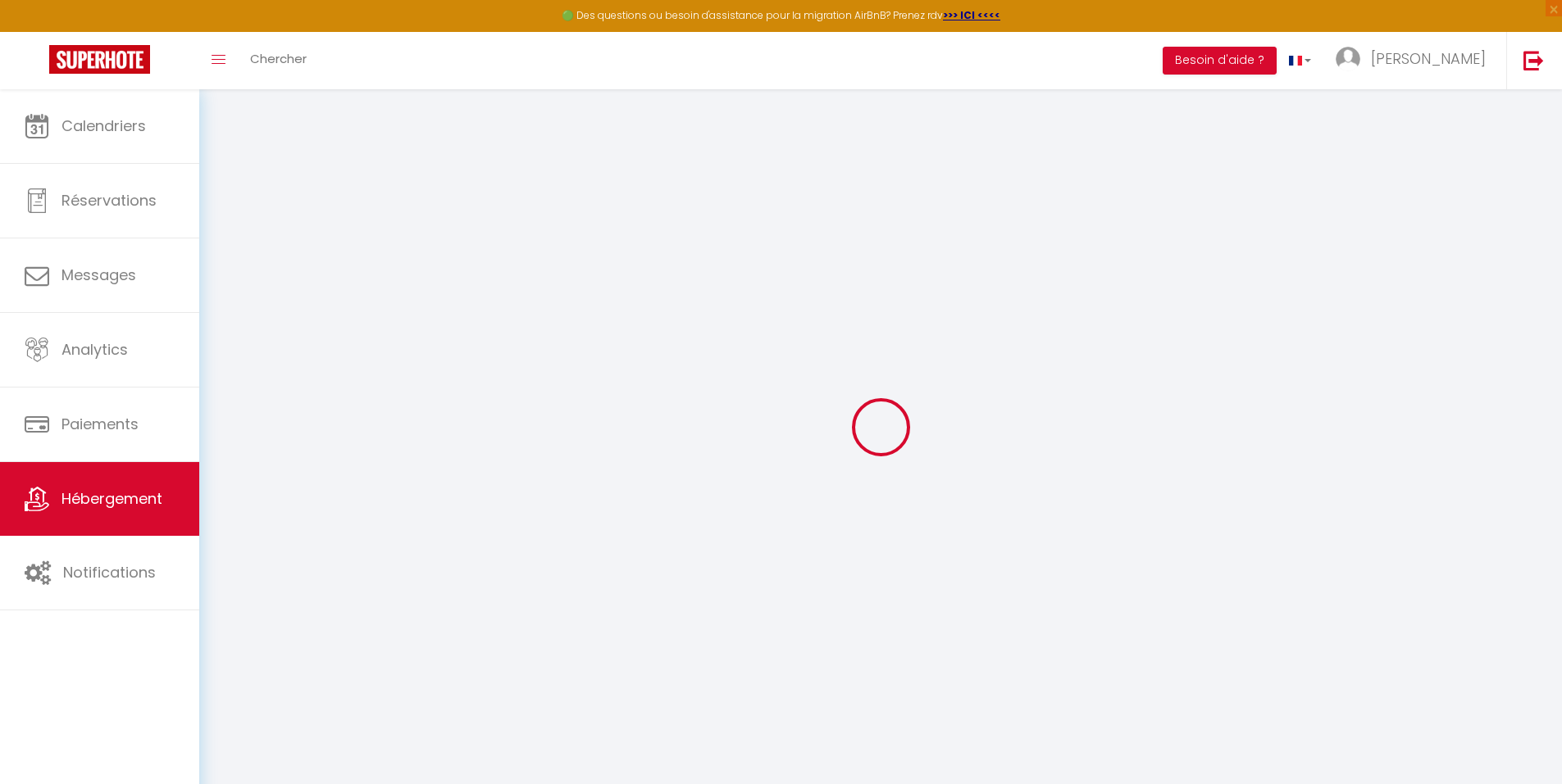
checkbox input "false"
select select
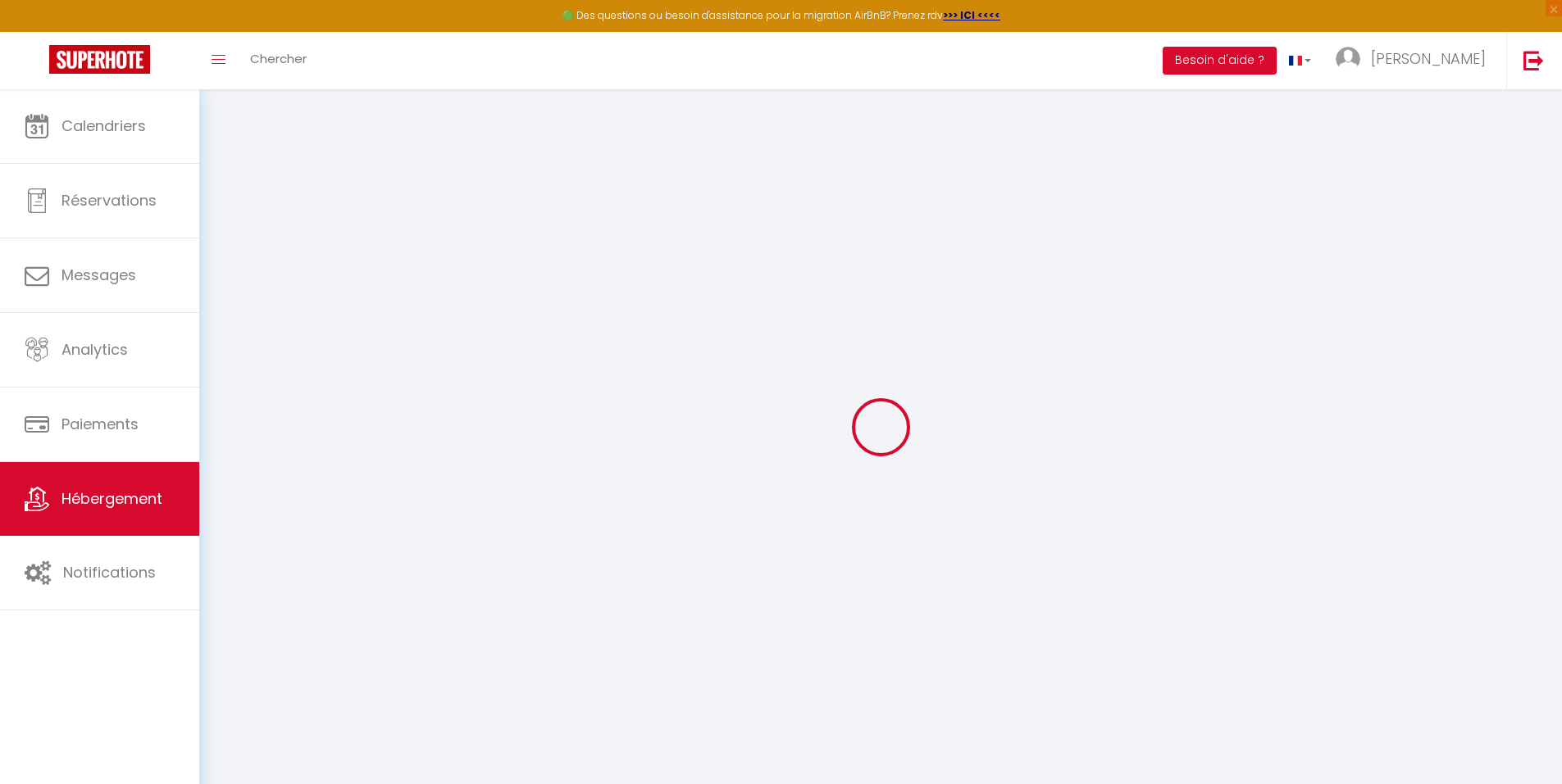
select select
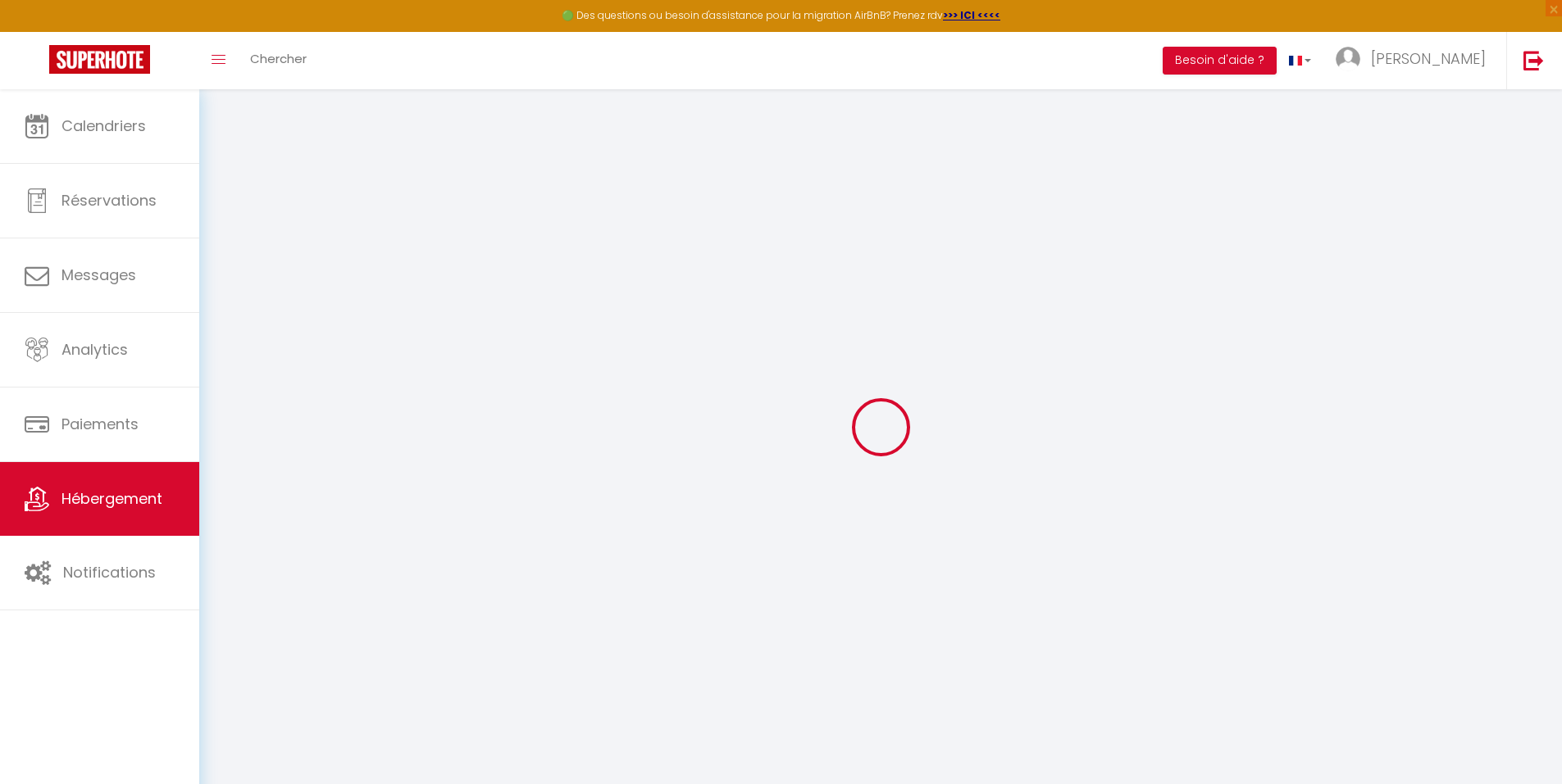
checkbox input "false"
select select
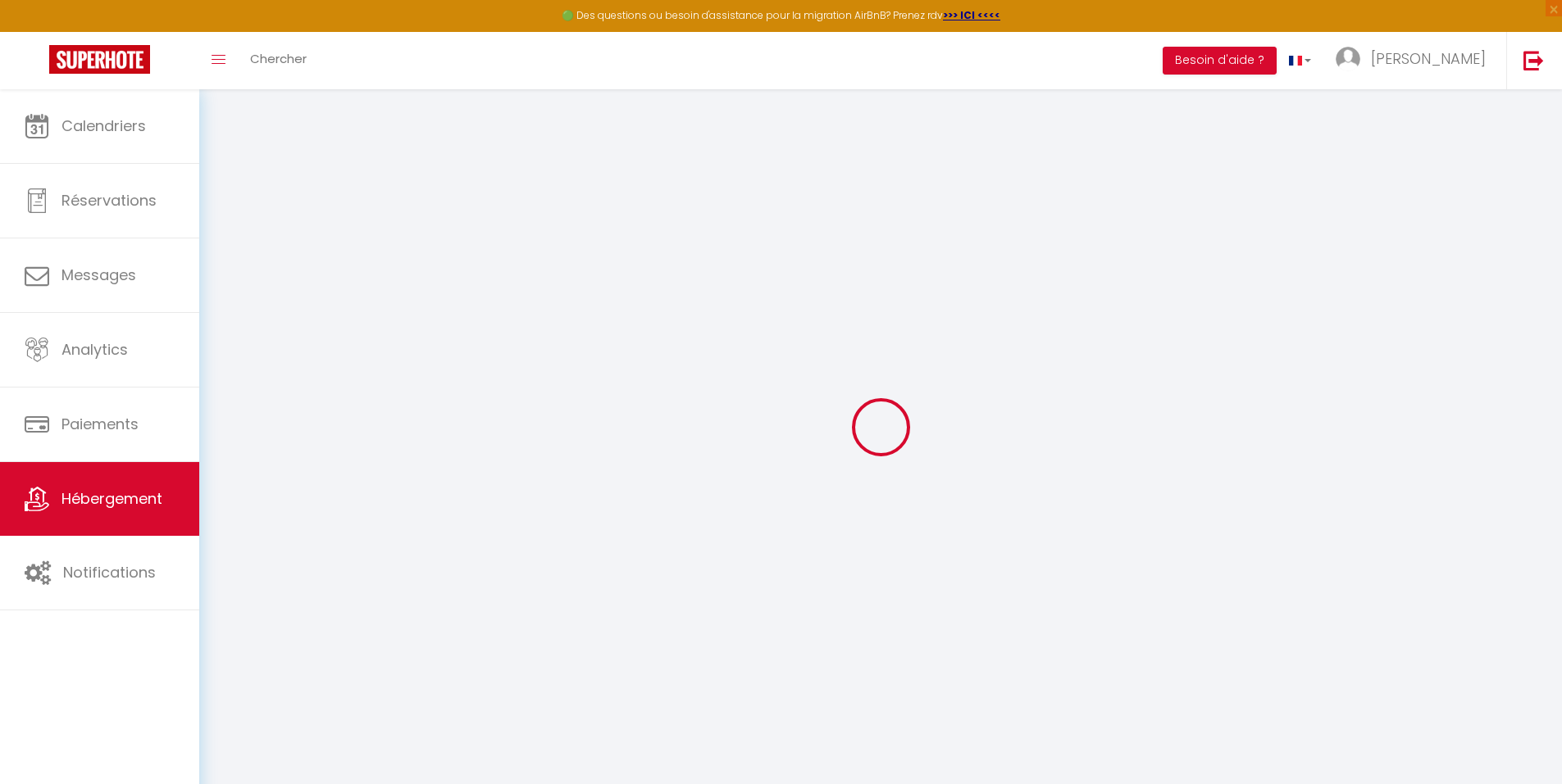
select select
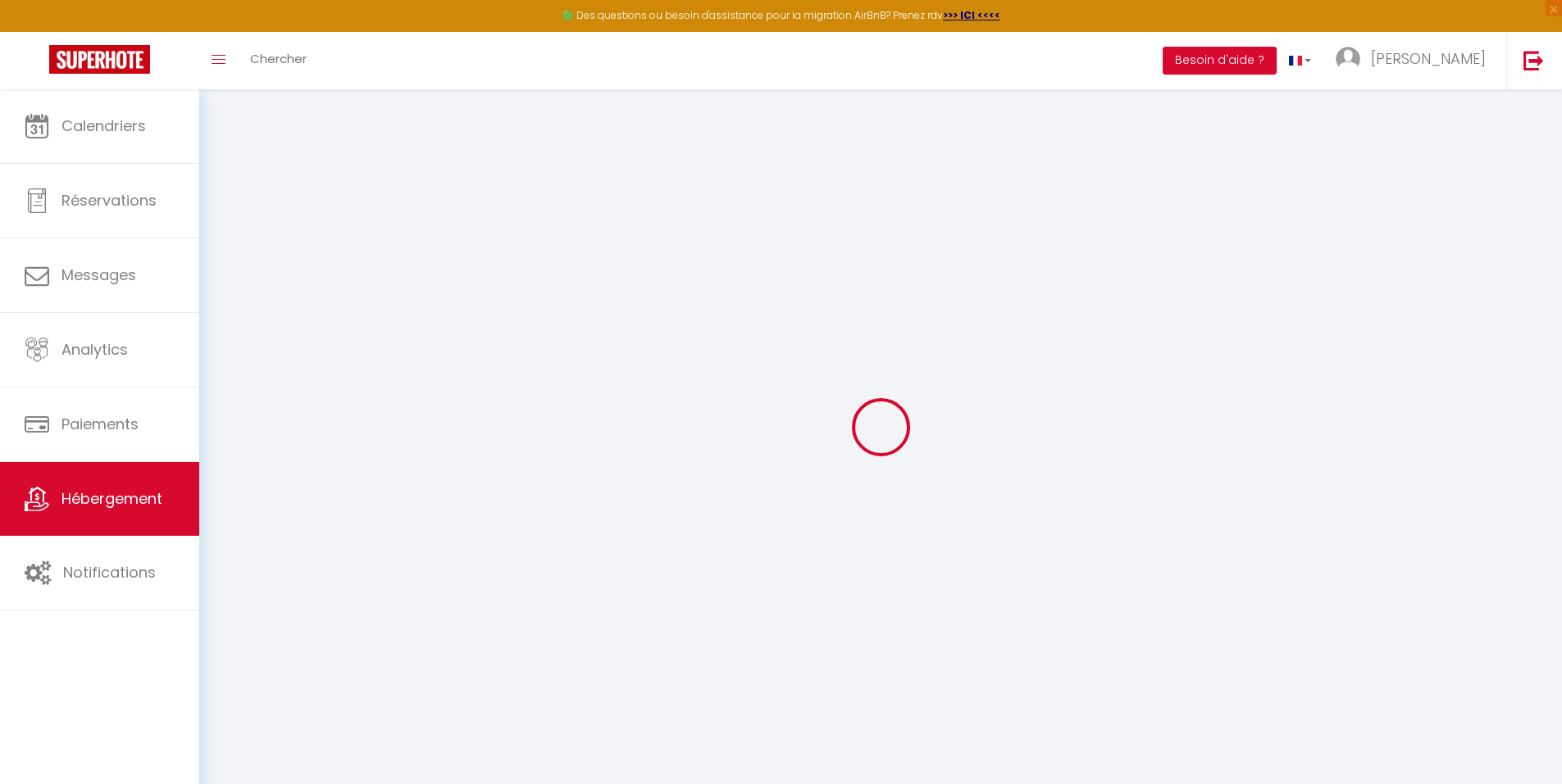
select select
checkbox input "false"
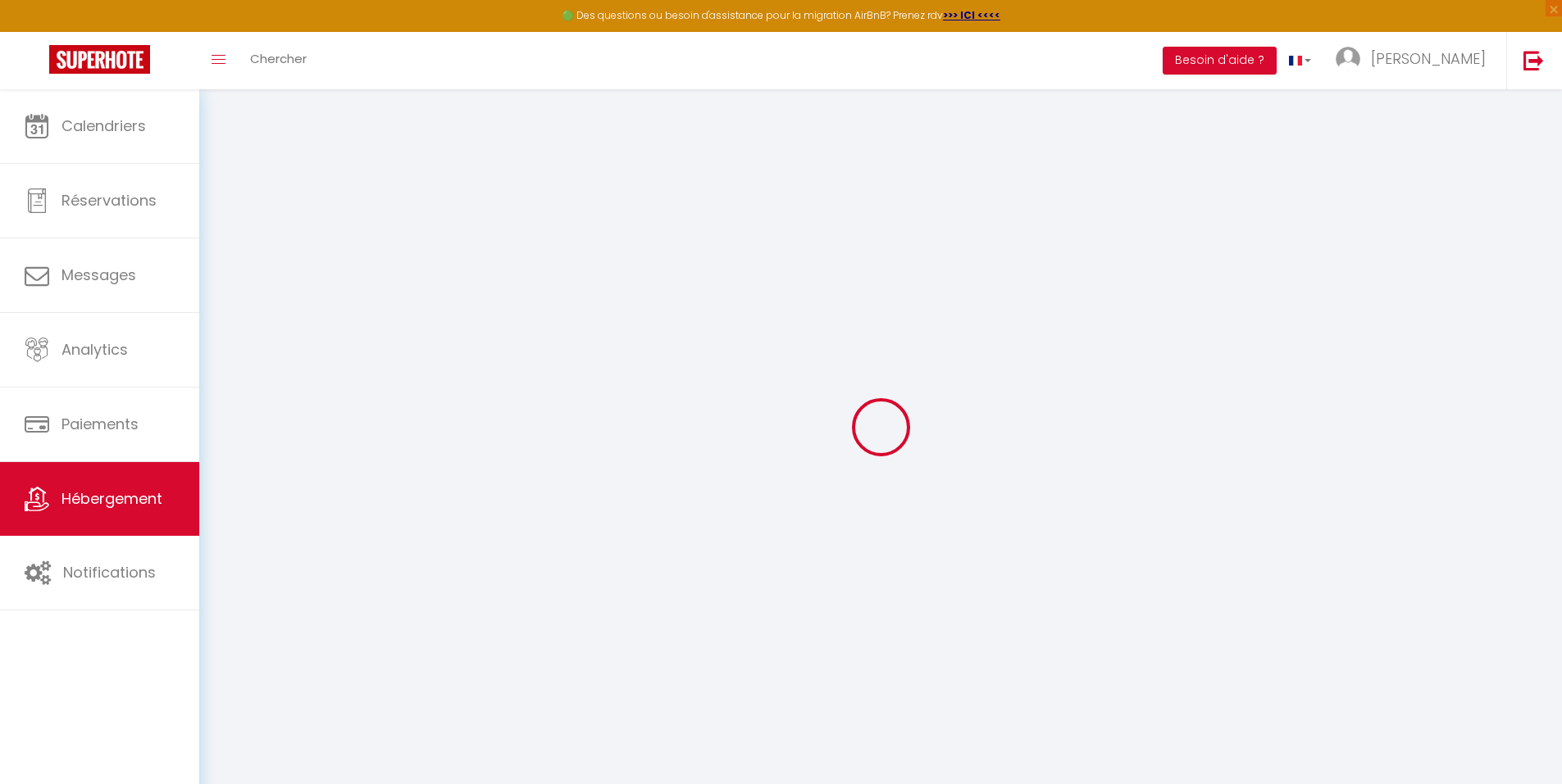
checkbox input "false"
select select
type input "Suite haut de gamme avec [PERSON_NAME]"
select select "houses"
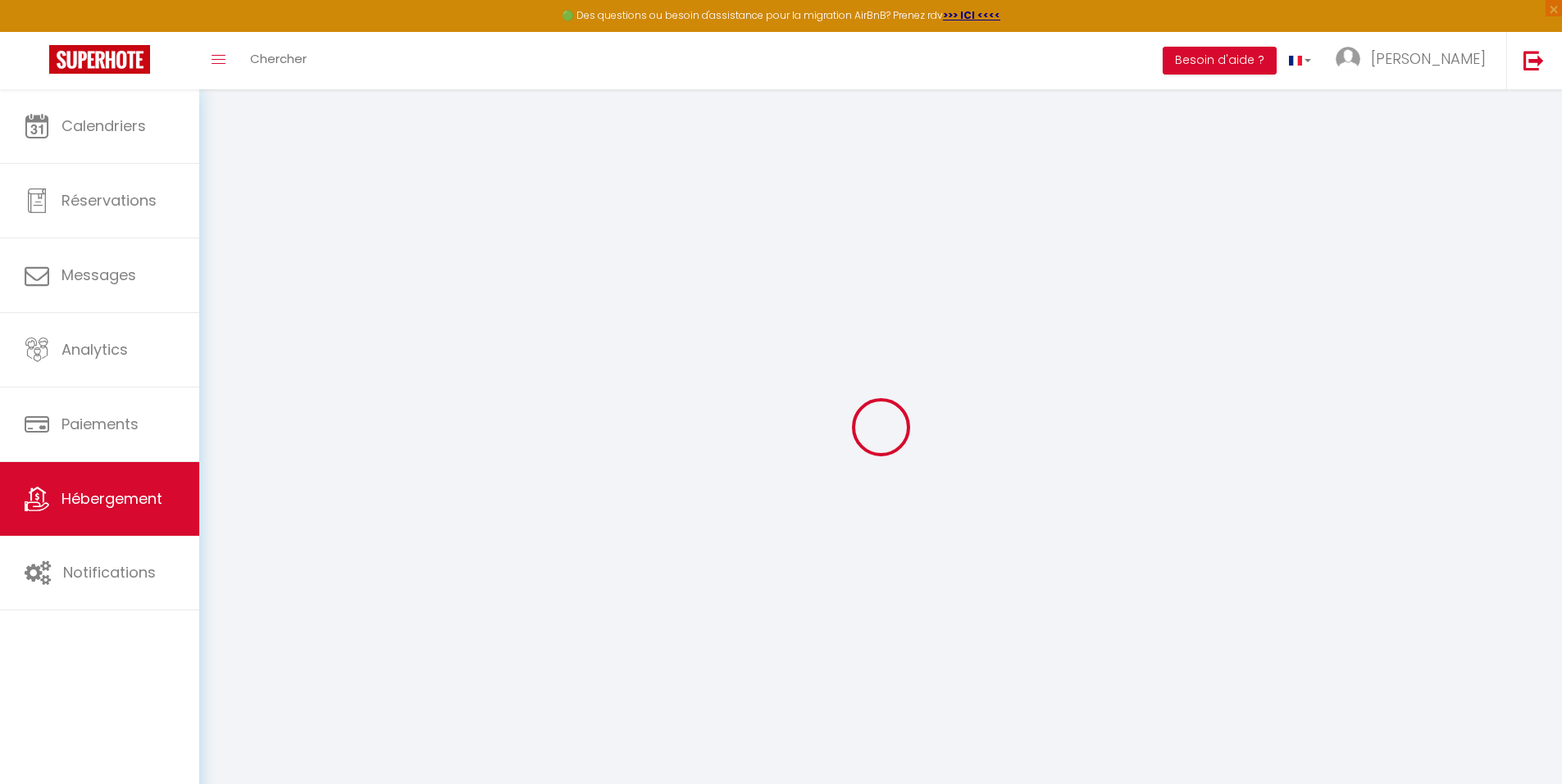
select select "2"
type input "240"
select select
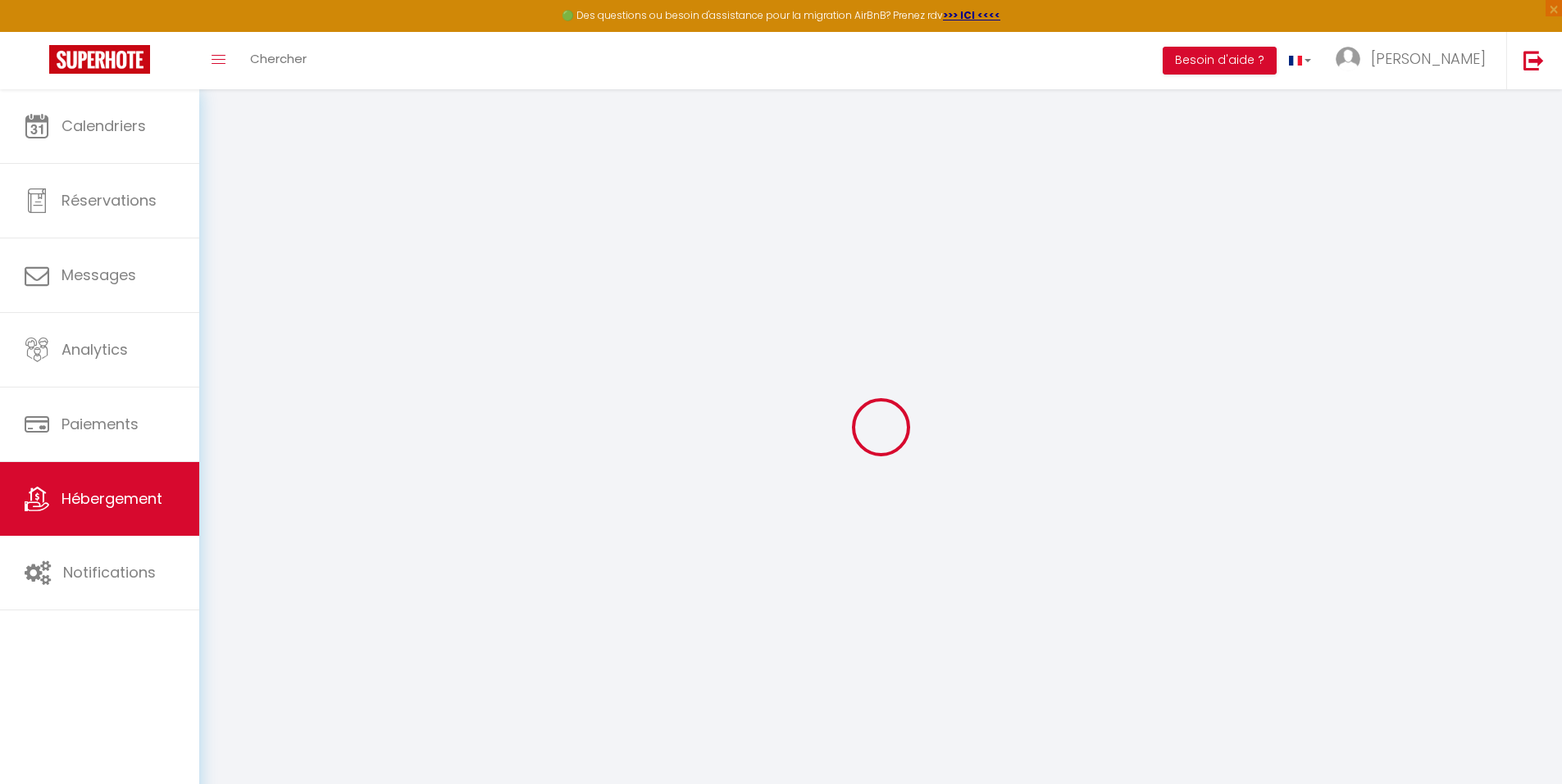
select select
type input "6 Kerrivoal"
type input "29410"
type input "Pleyber-Christ"
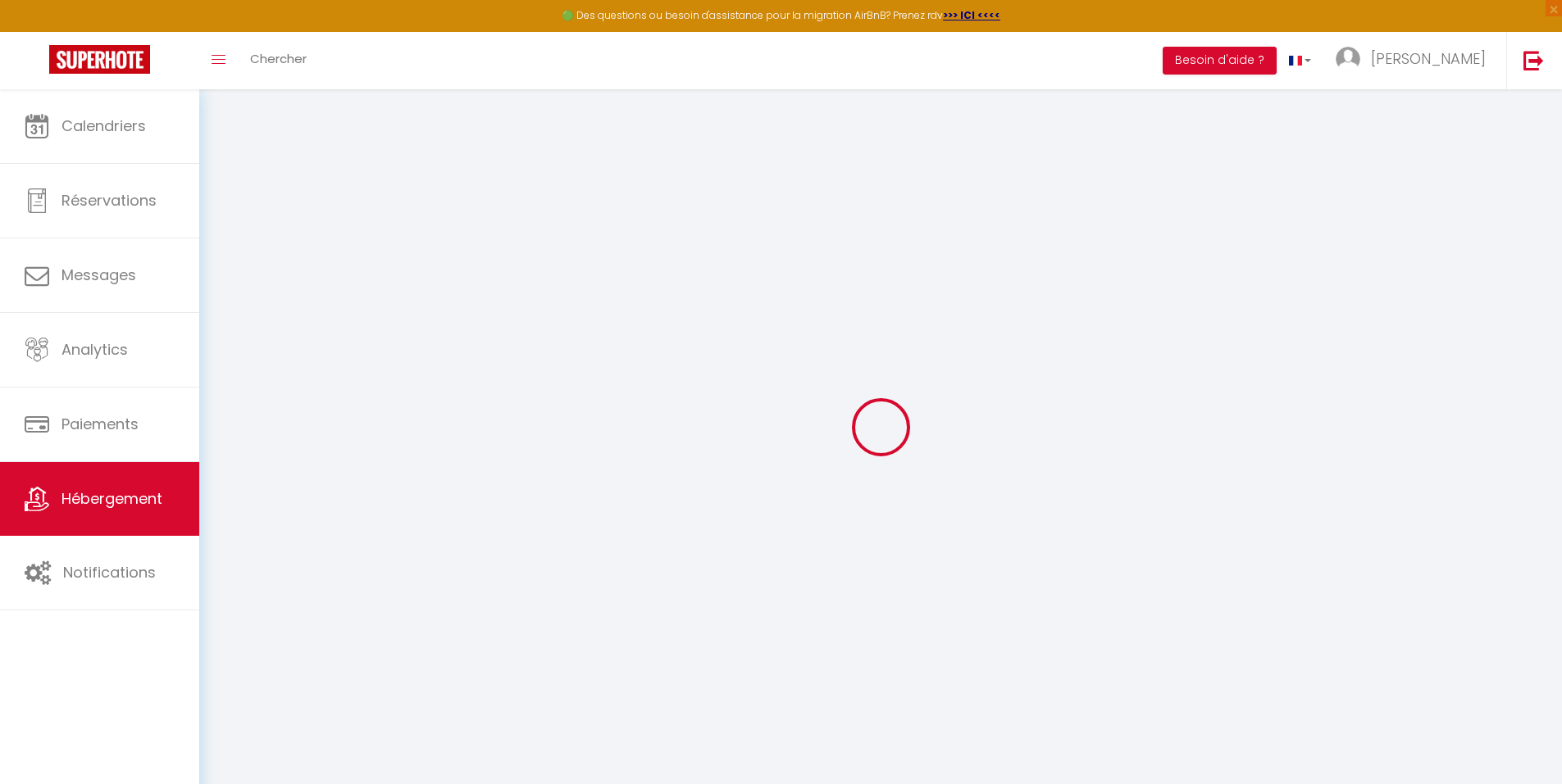
type input "[EMAIL_ADDRESS][DOMAIN_NAME]"
select select
checkbox input "false"
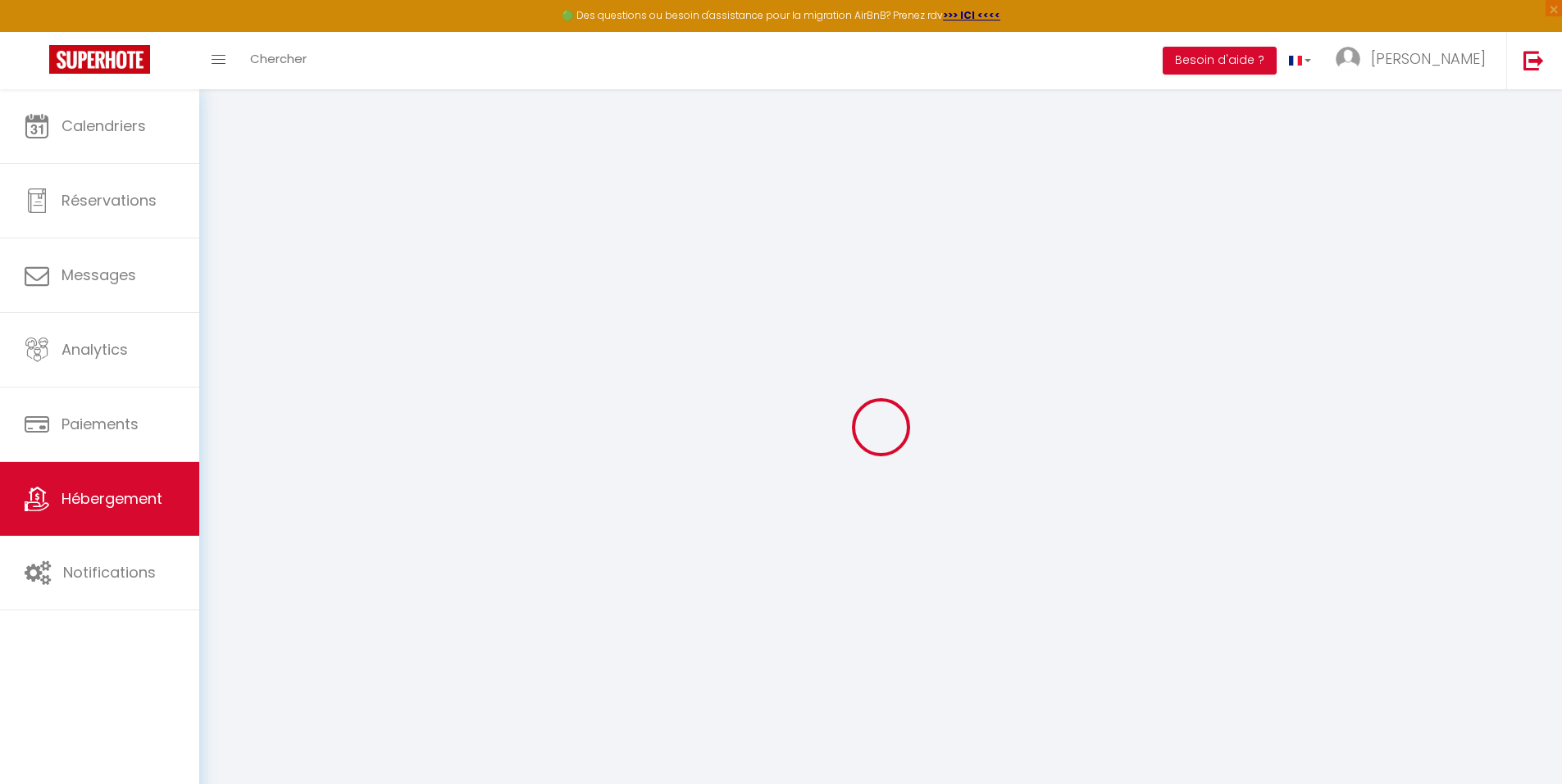
checkbox input "false"
select select
type input "0"
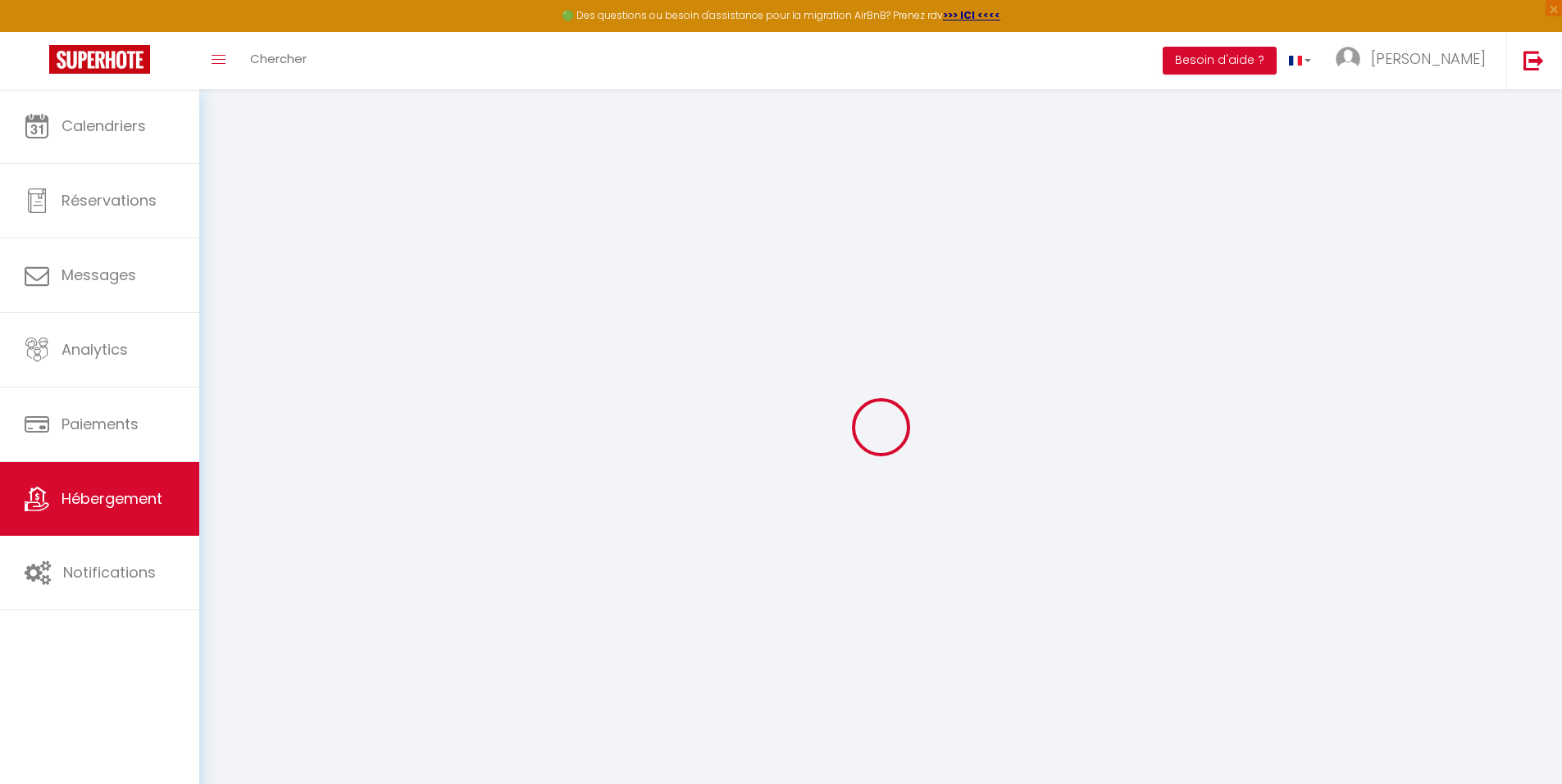
type input "0"
select select
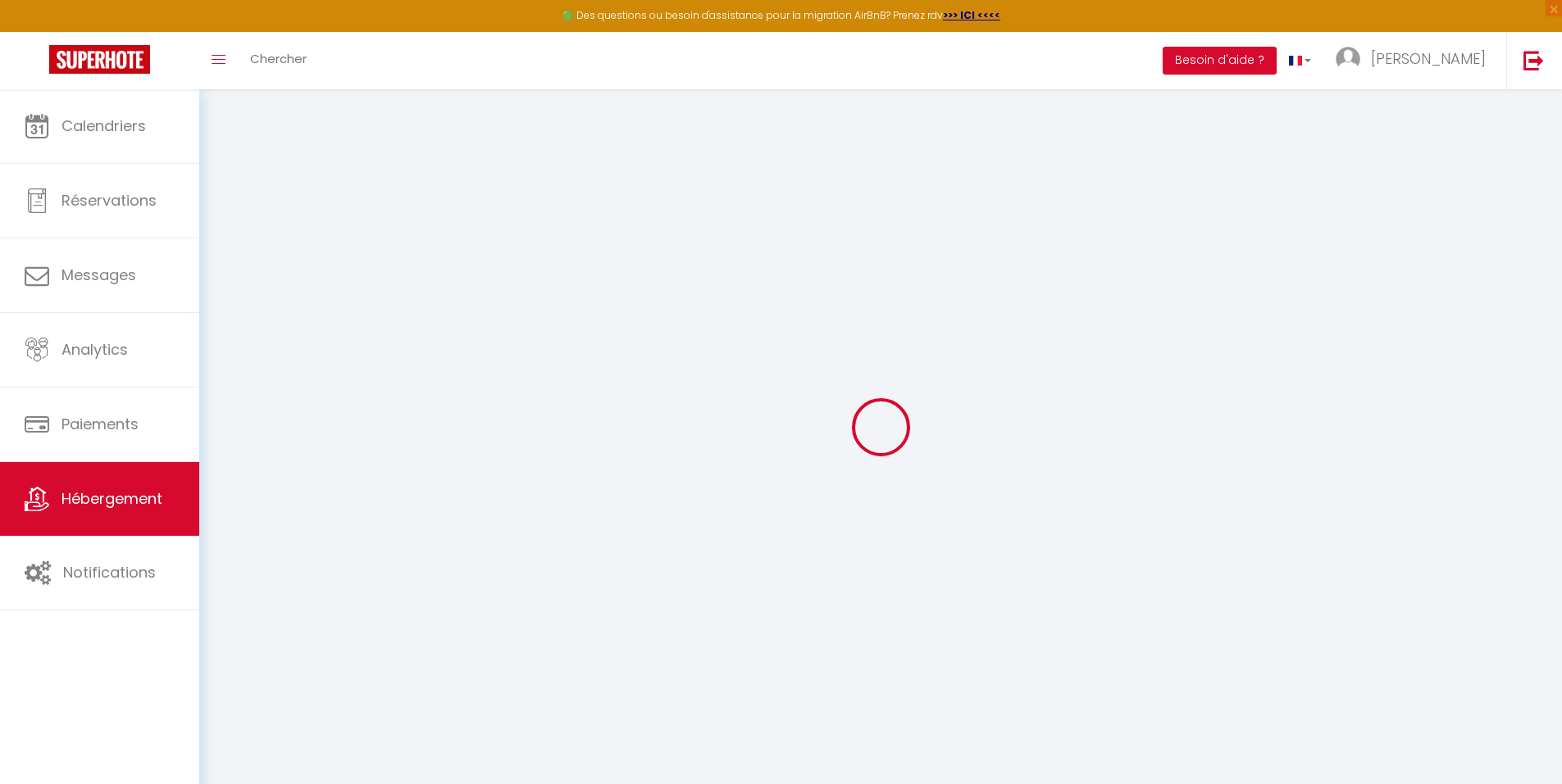
select select
checkbox input "false"
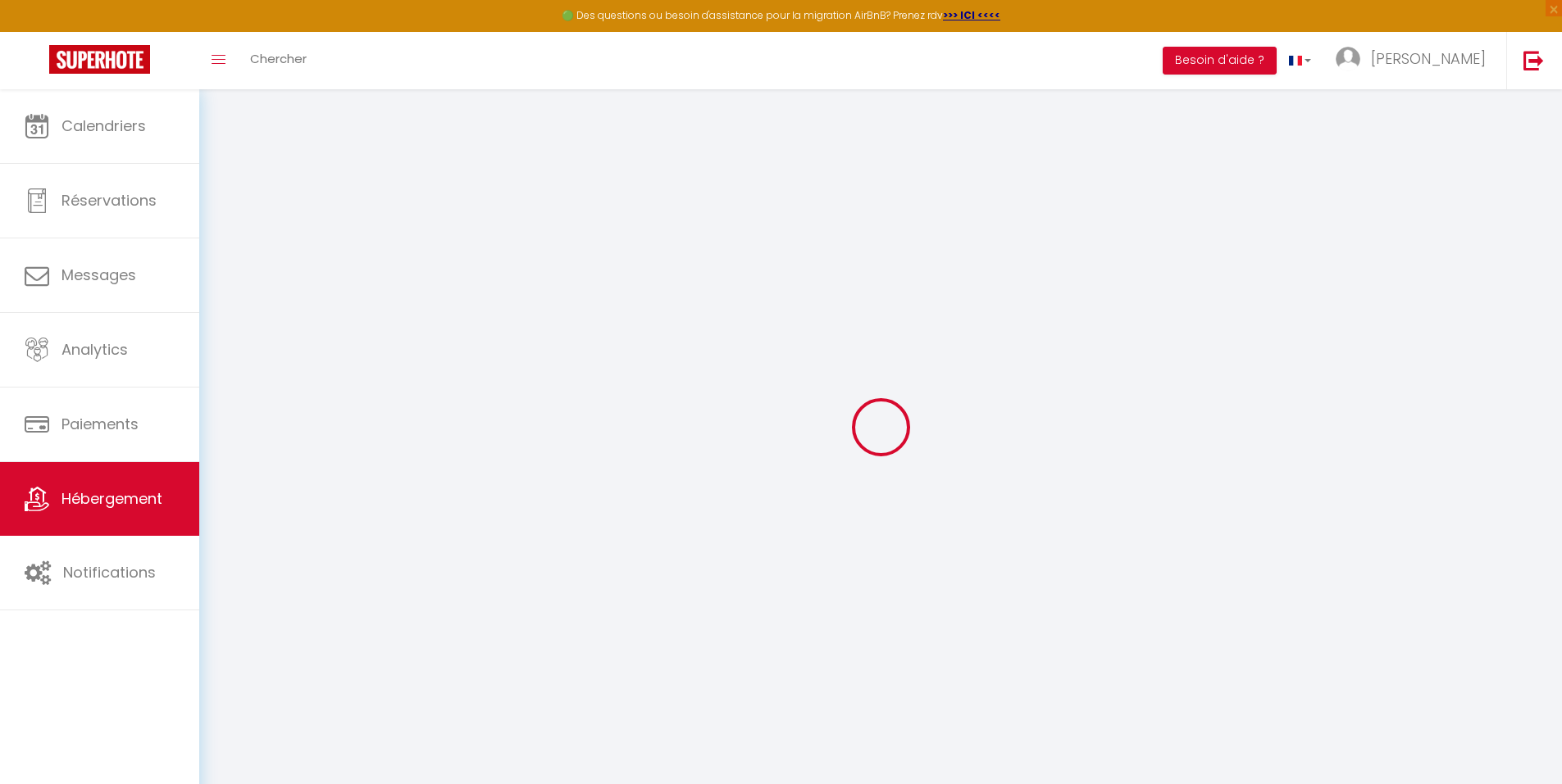
checkbox input "false"
select select
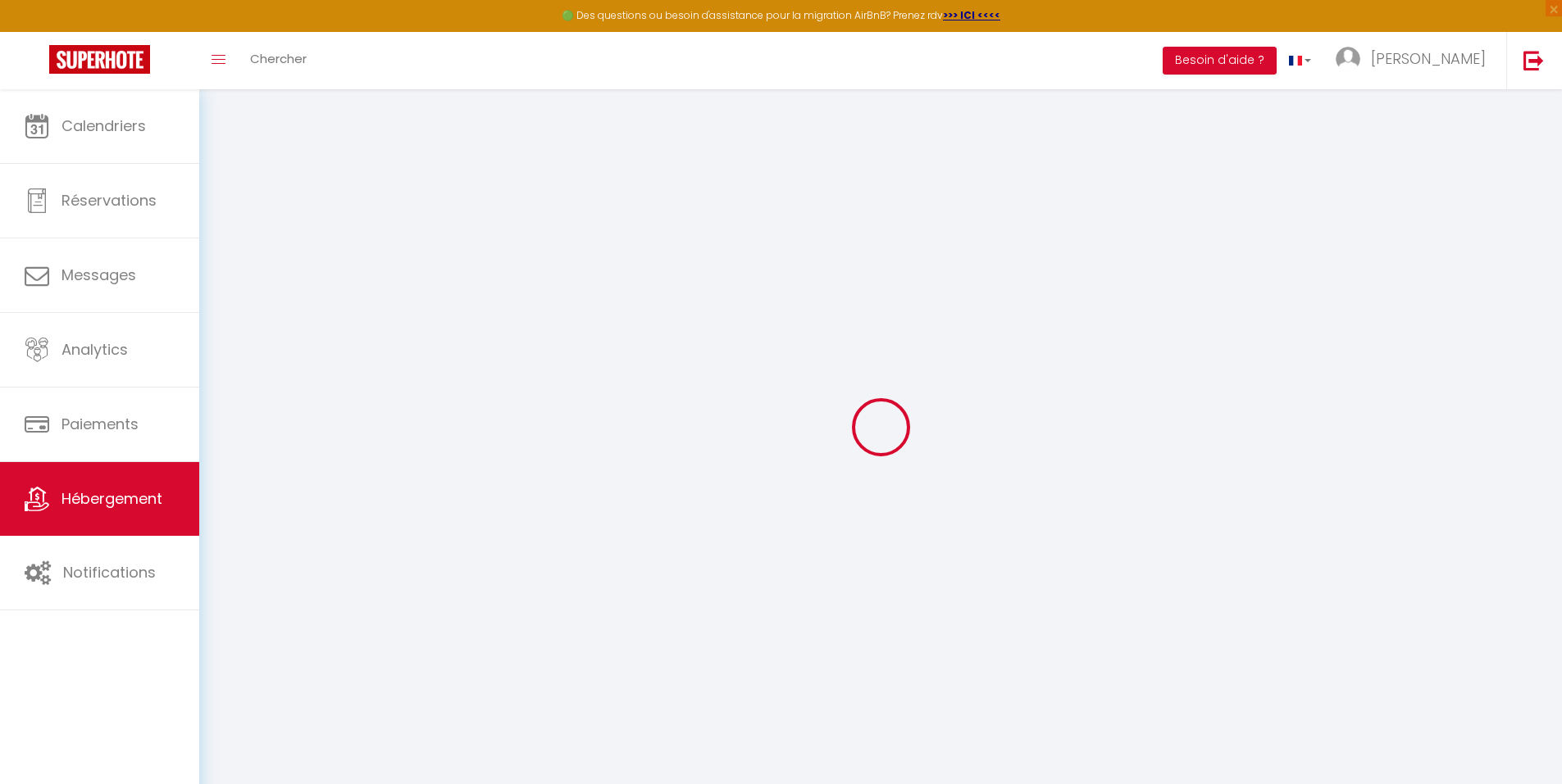
select select
checkbox input "false"
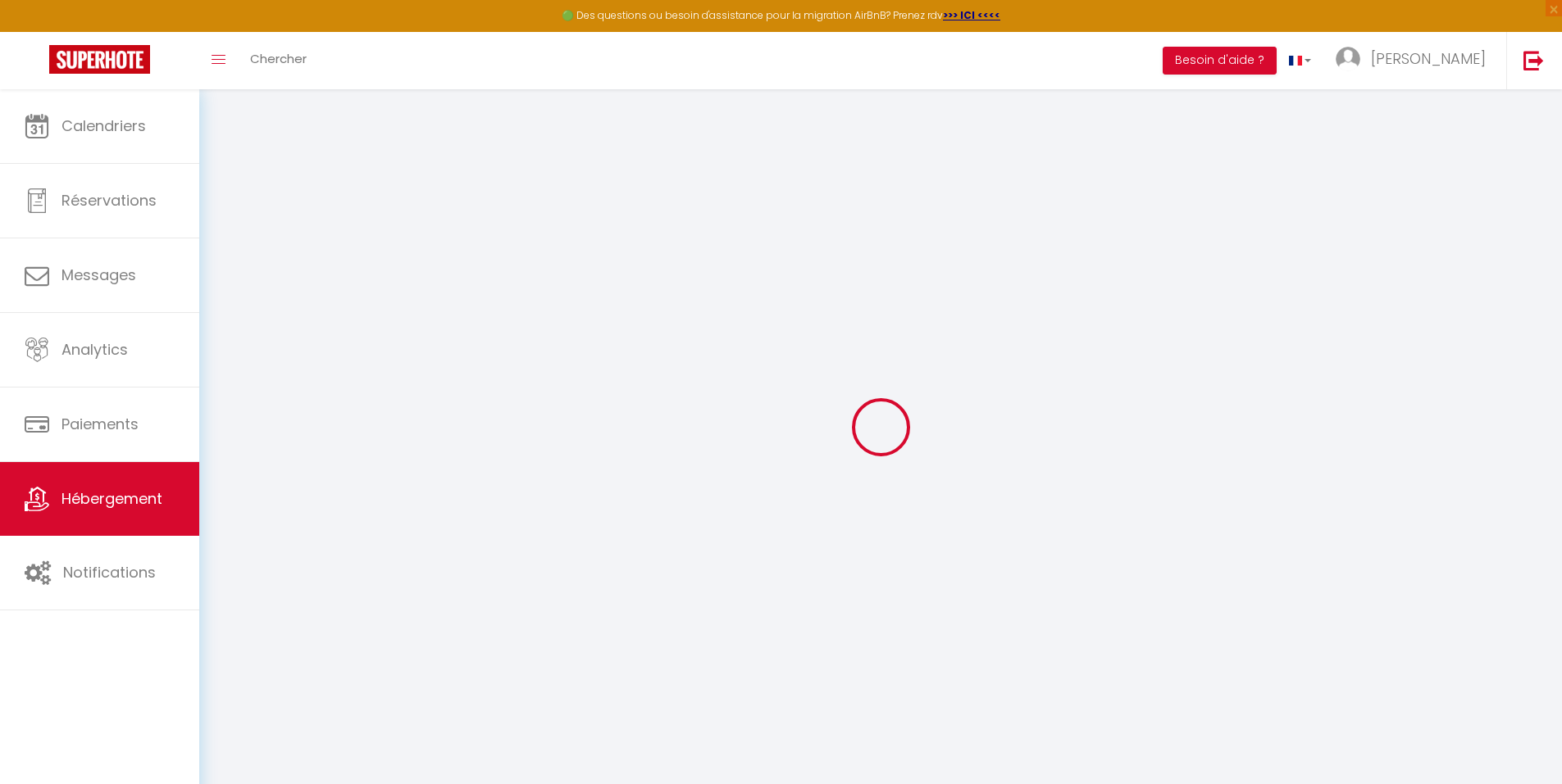
checkbox input "false"
select select
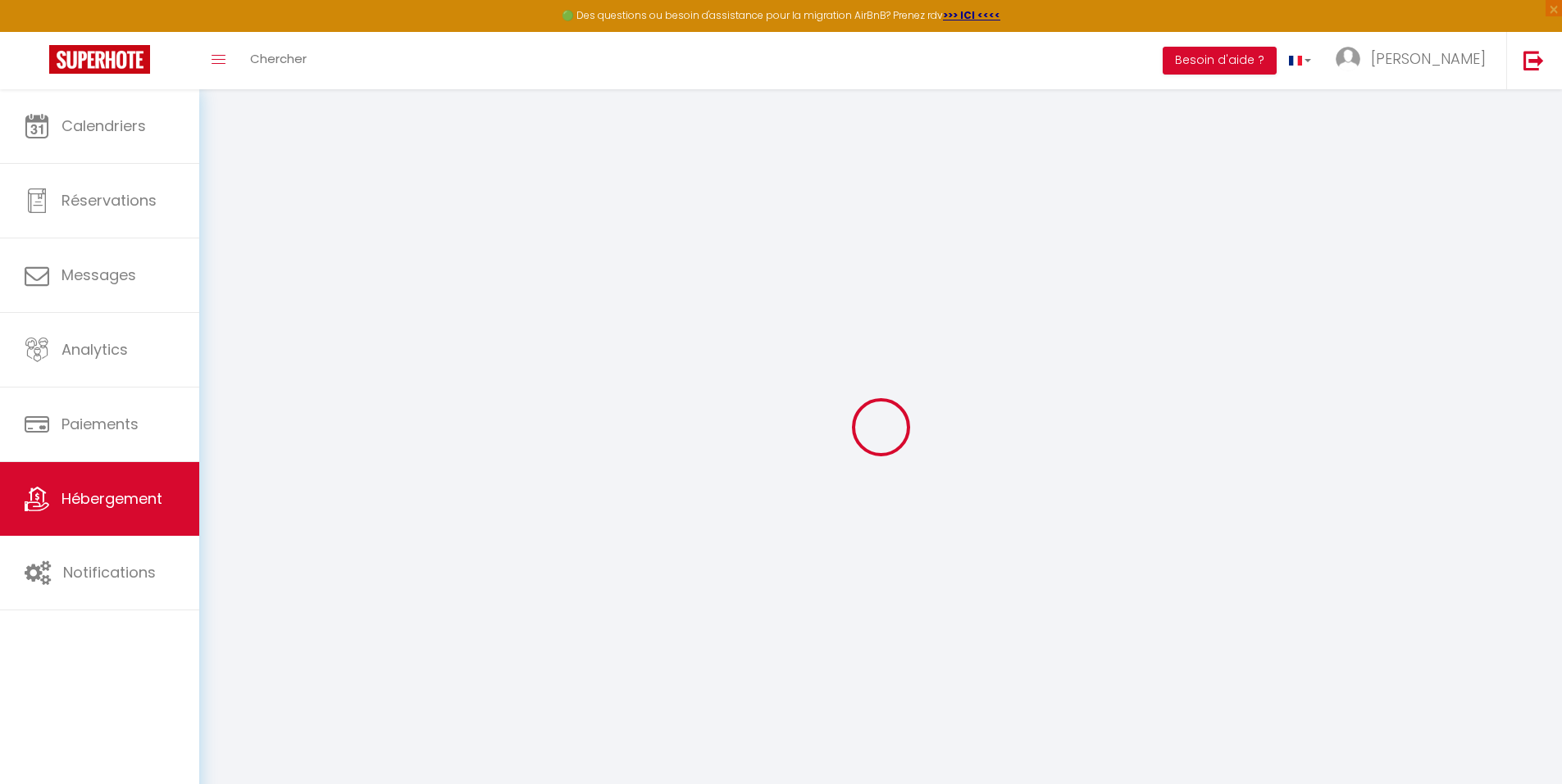
select select
checkbox input "false"
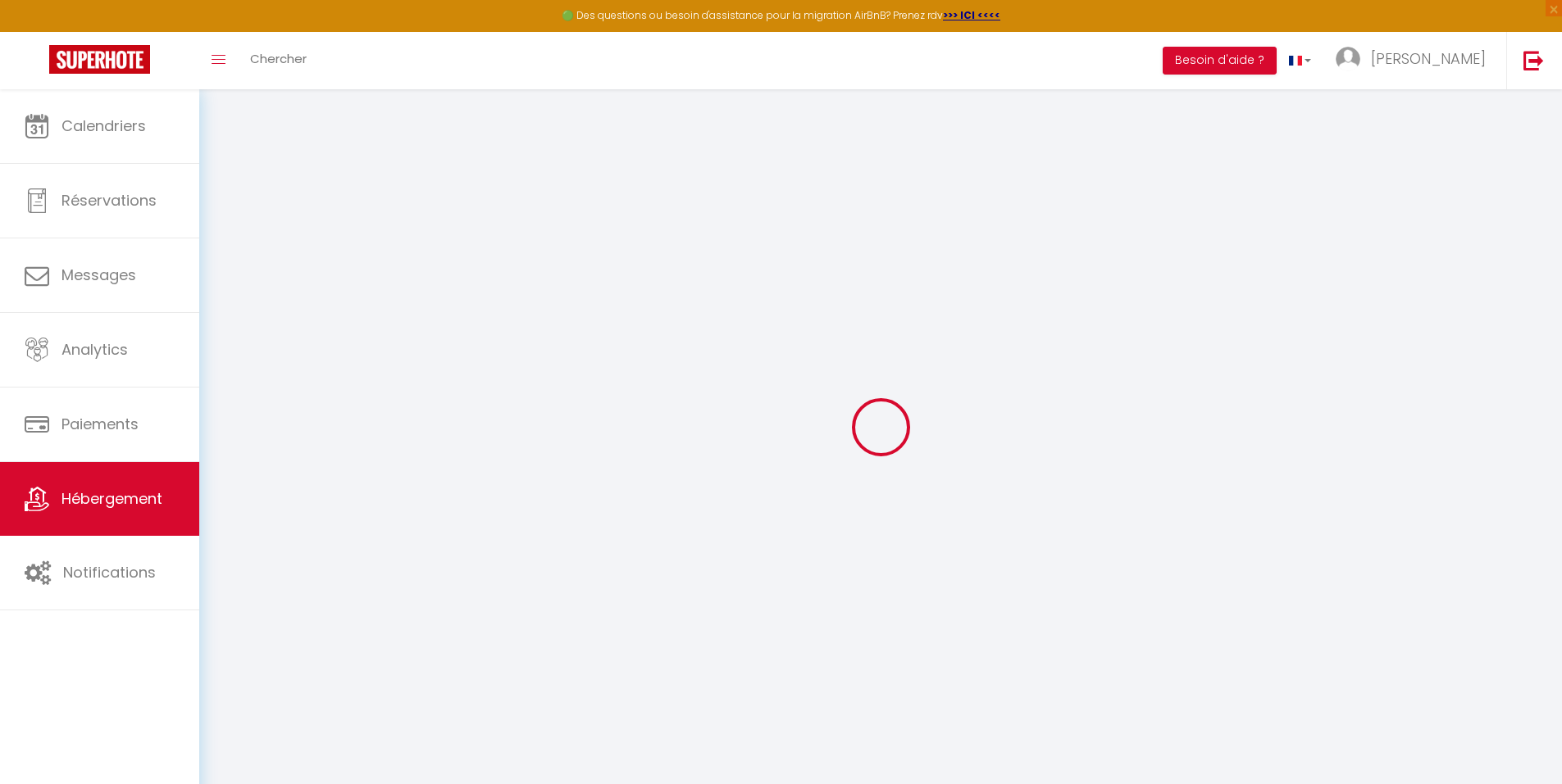
checkbox input "false"
select select
checkbox input "false"
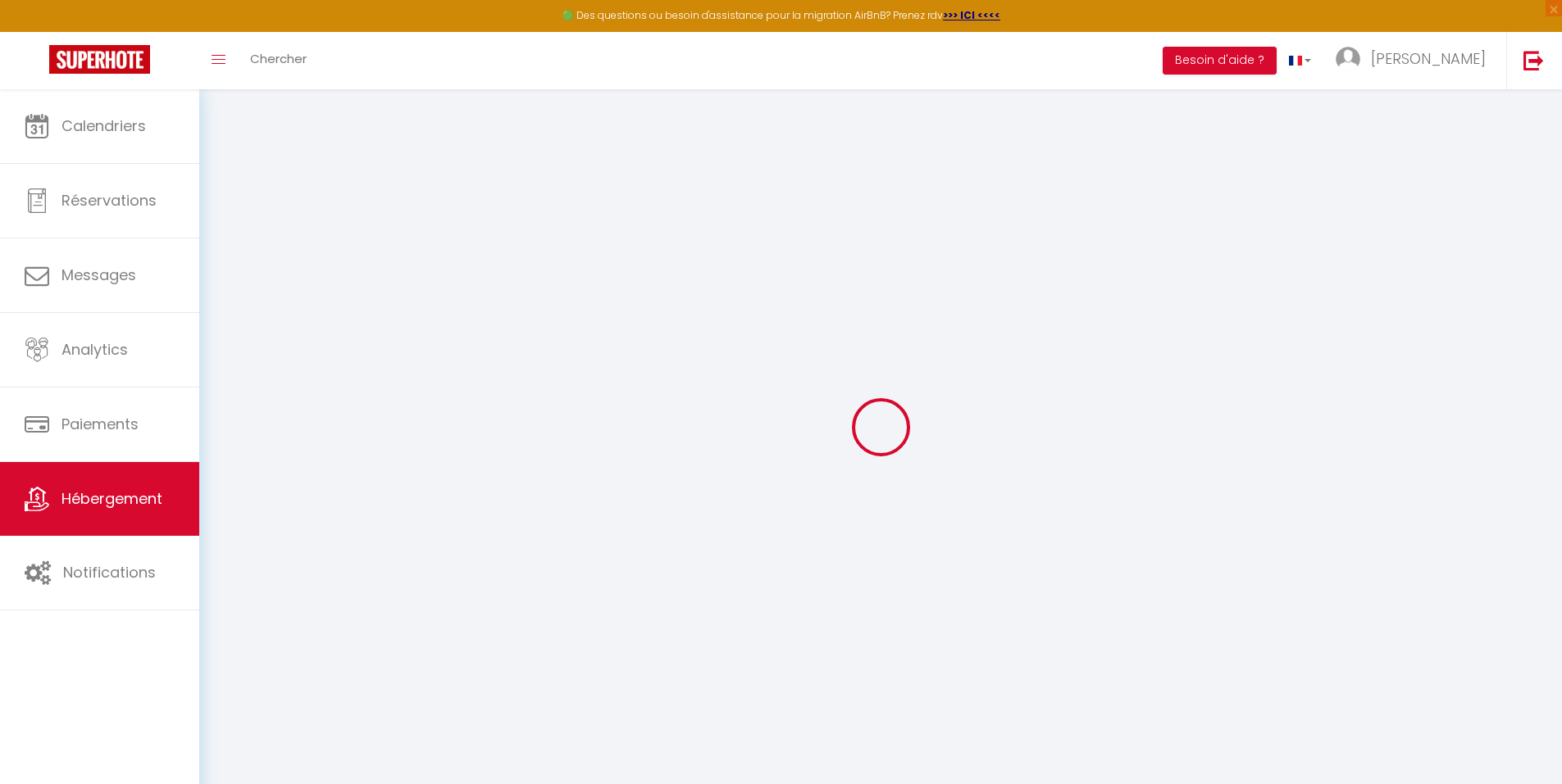
checkbox input "false"
select select
checkbox input "false"
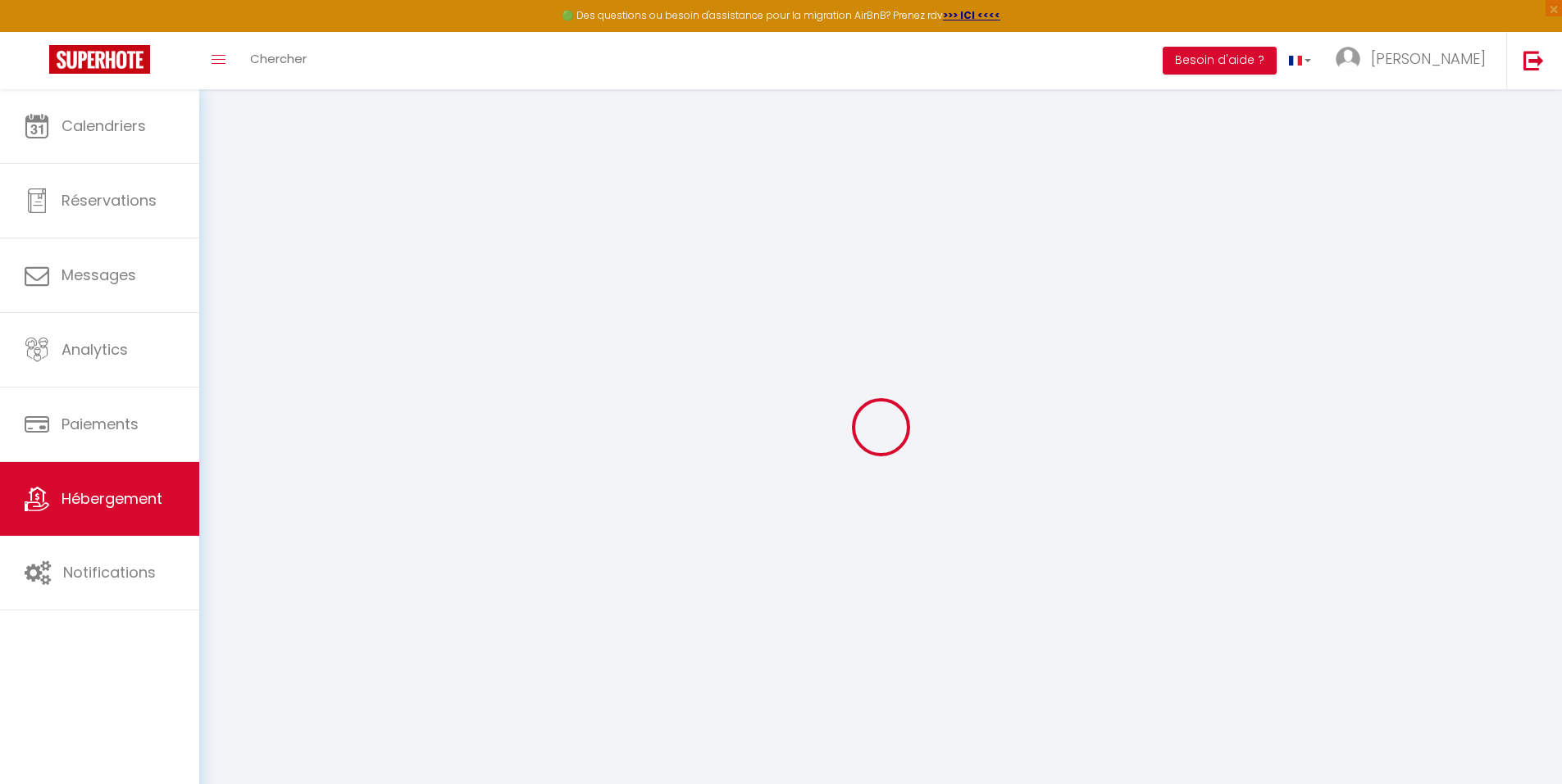
checkbox input "false"
select select
select select "23:45"
select select "12:00"
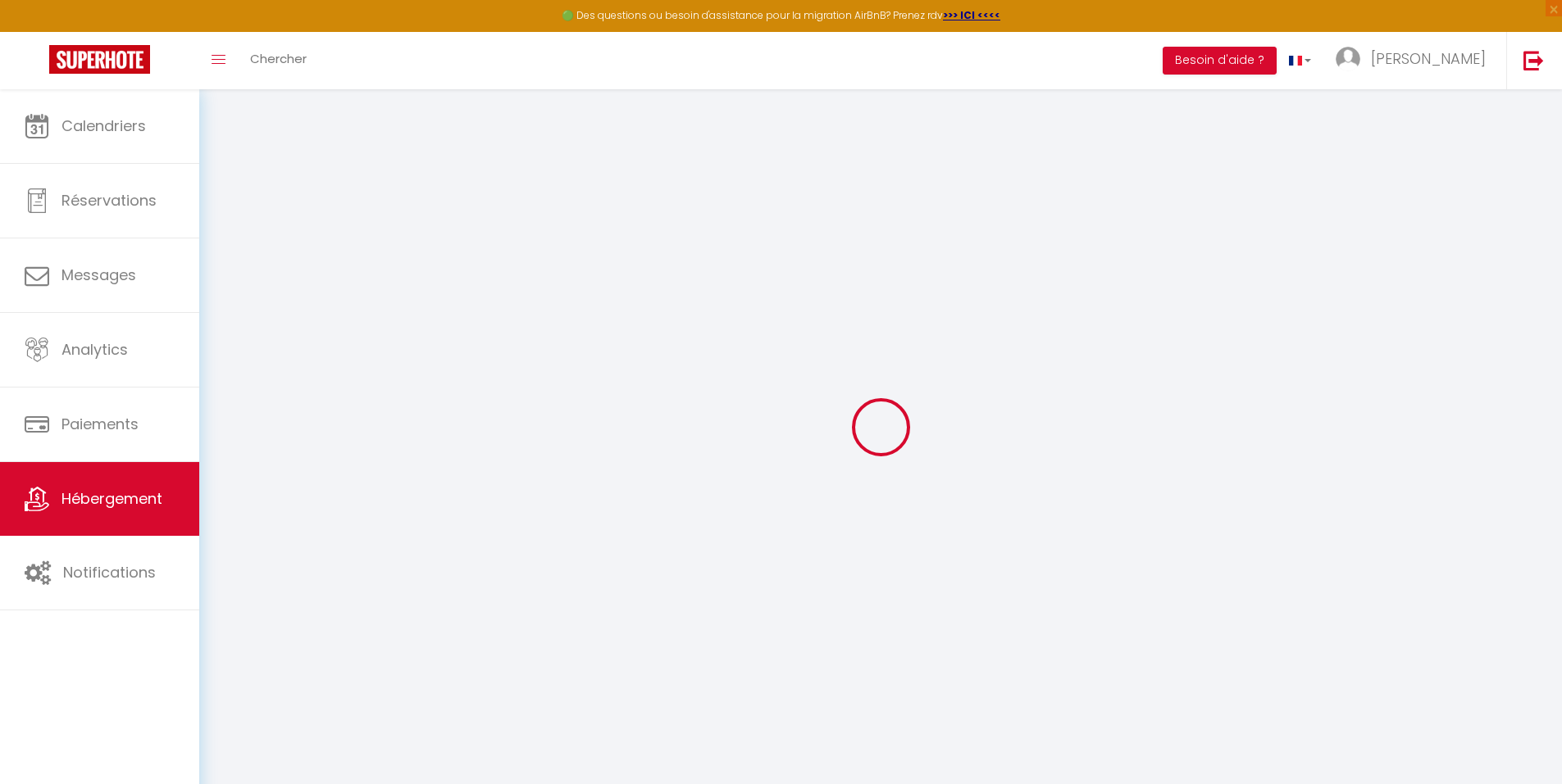
select select "30"
select select "120"
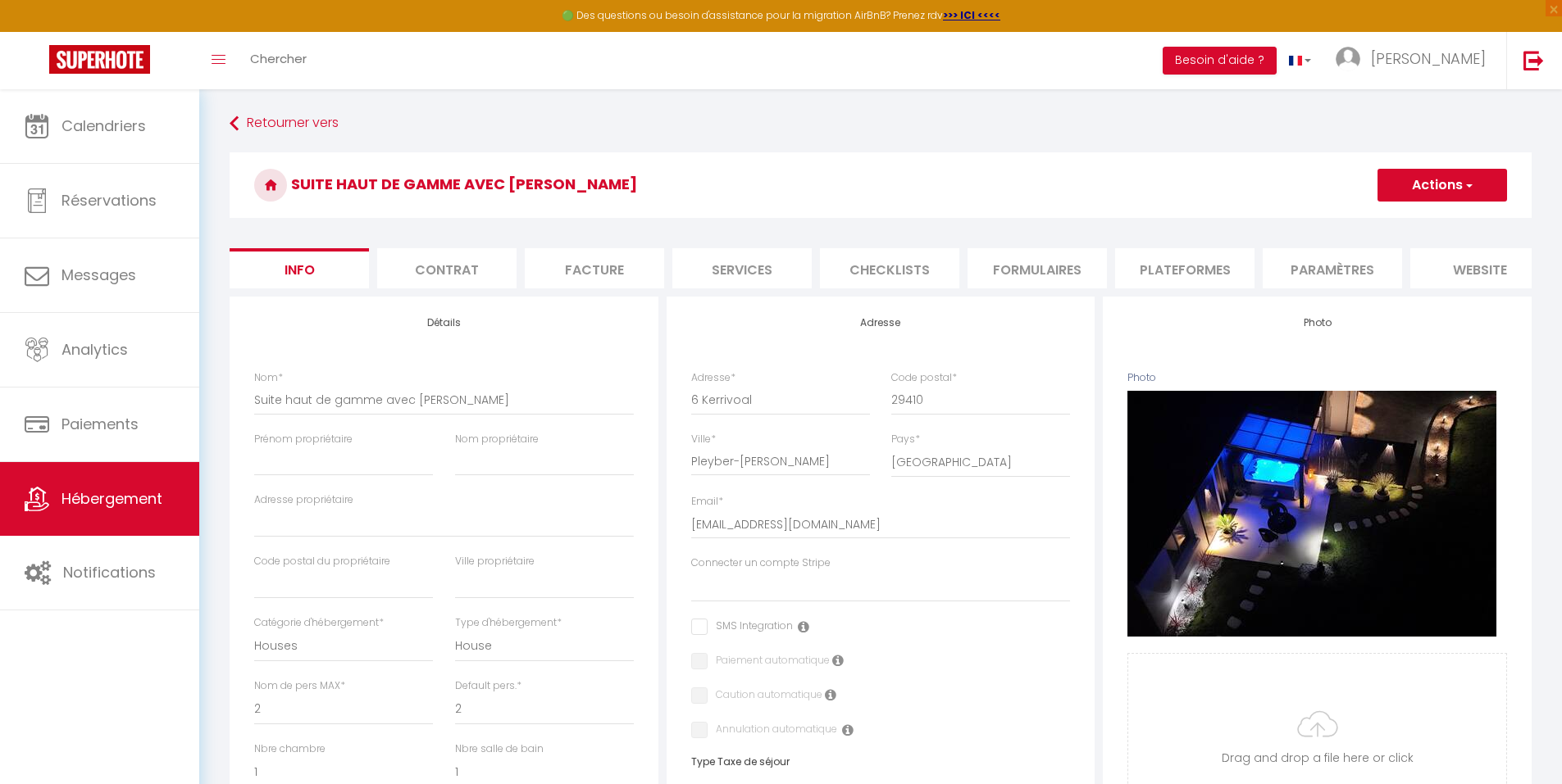
select select
checkbox input "false"
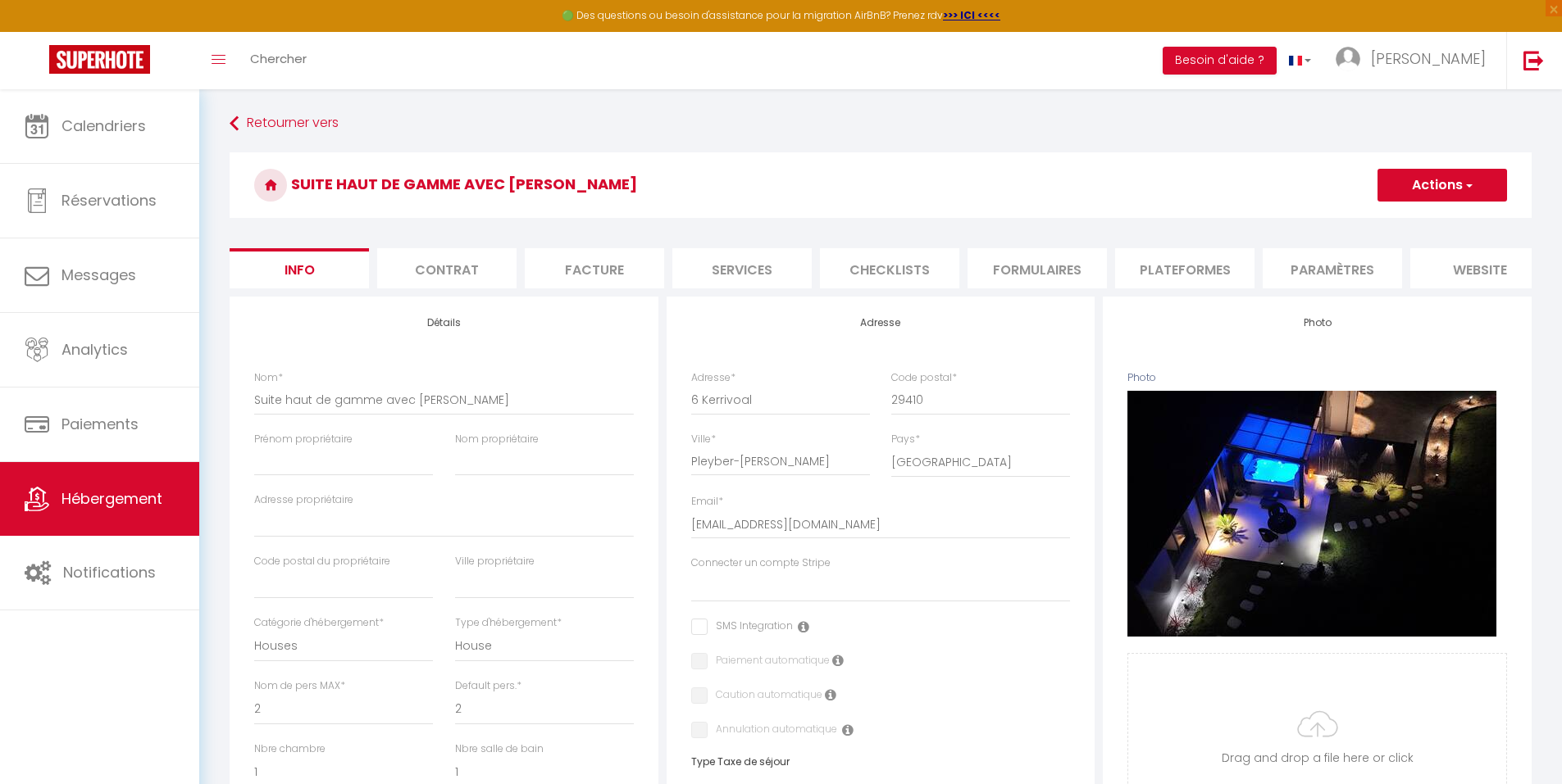
checkbox input "false"
click at [433, 271] on li "Contrat" at bounding box center [446, 269] width 140 height 41
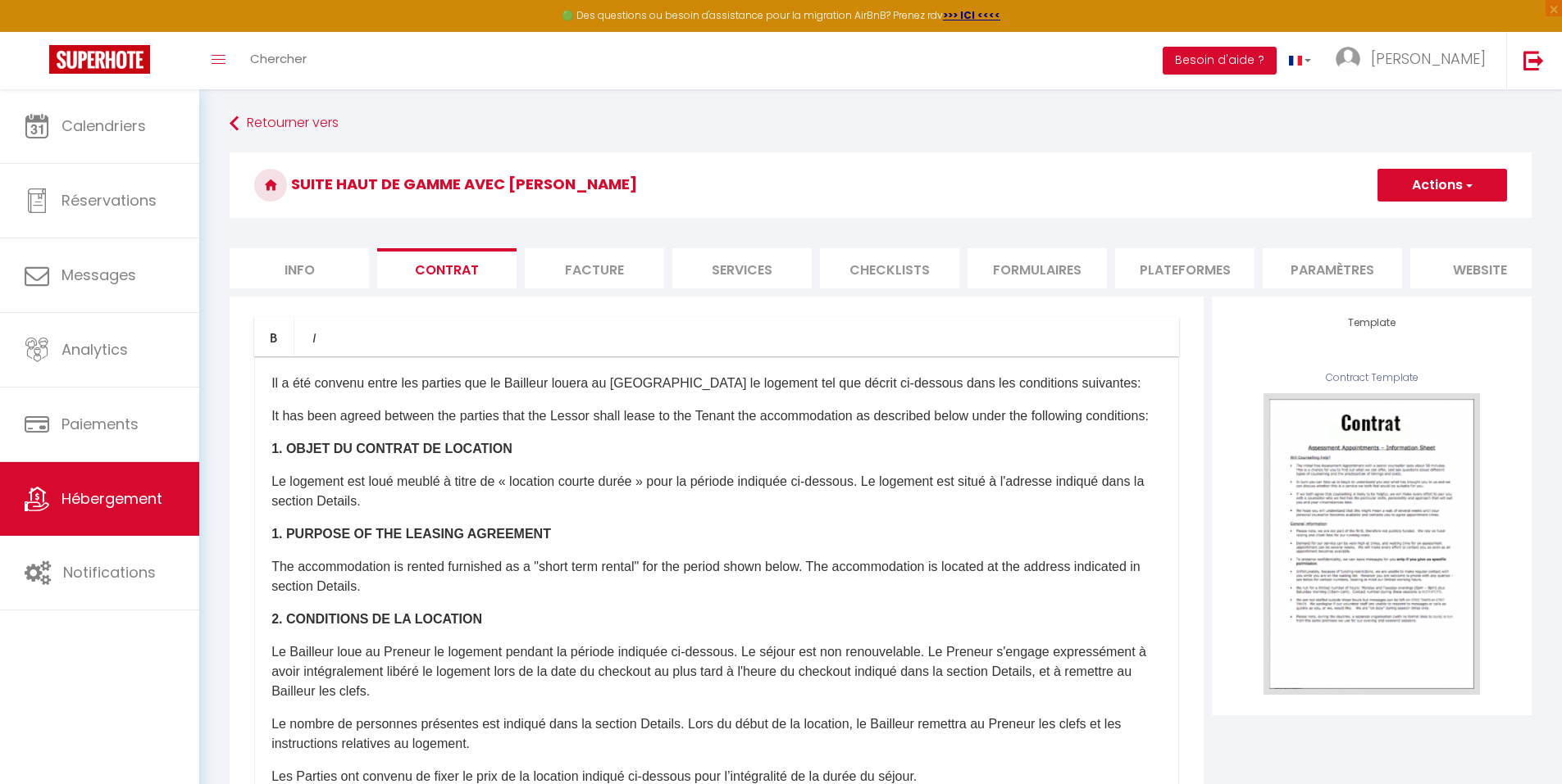
click at [585, 259] on li "Facture" at bounding box center [594, 269] width 140 height 41
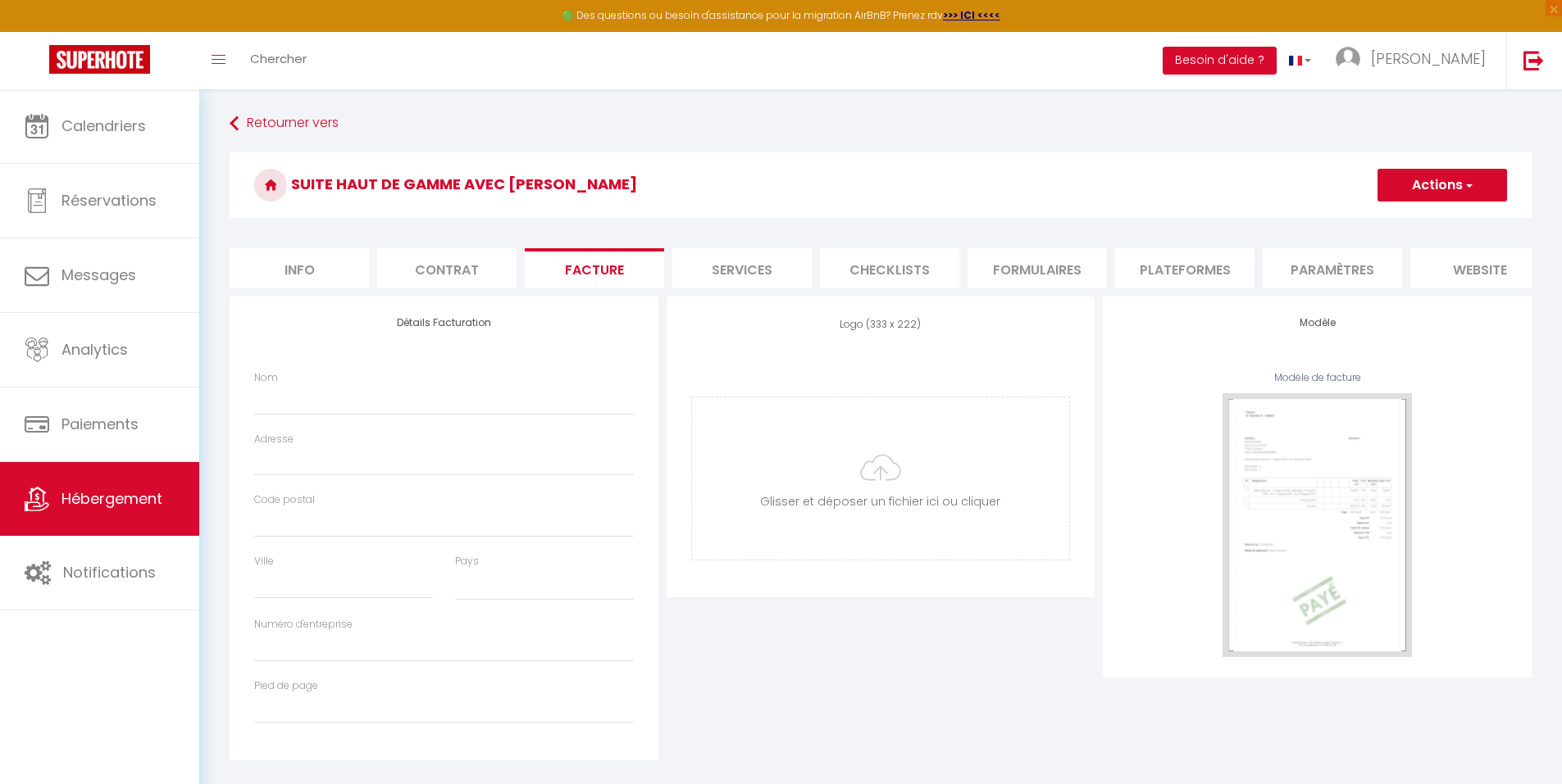
click at [722, 268] on li "Services" at bounding box center [742, 269] width 140 height 41
select select
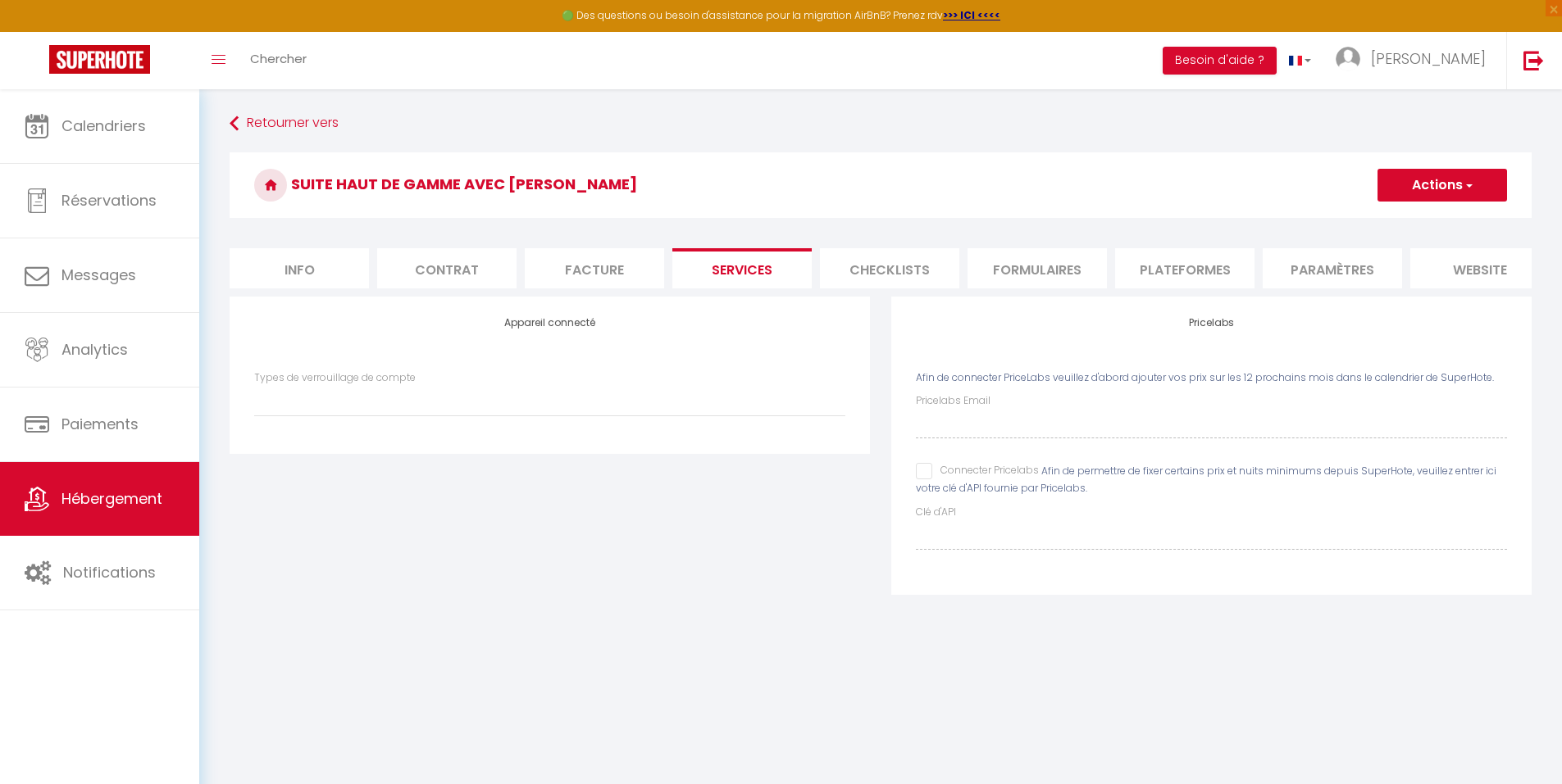
click at [569, 269] on li "Facture" at bounding box center [594, 269] width 140 height 41
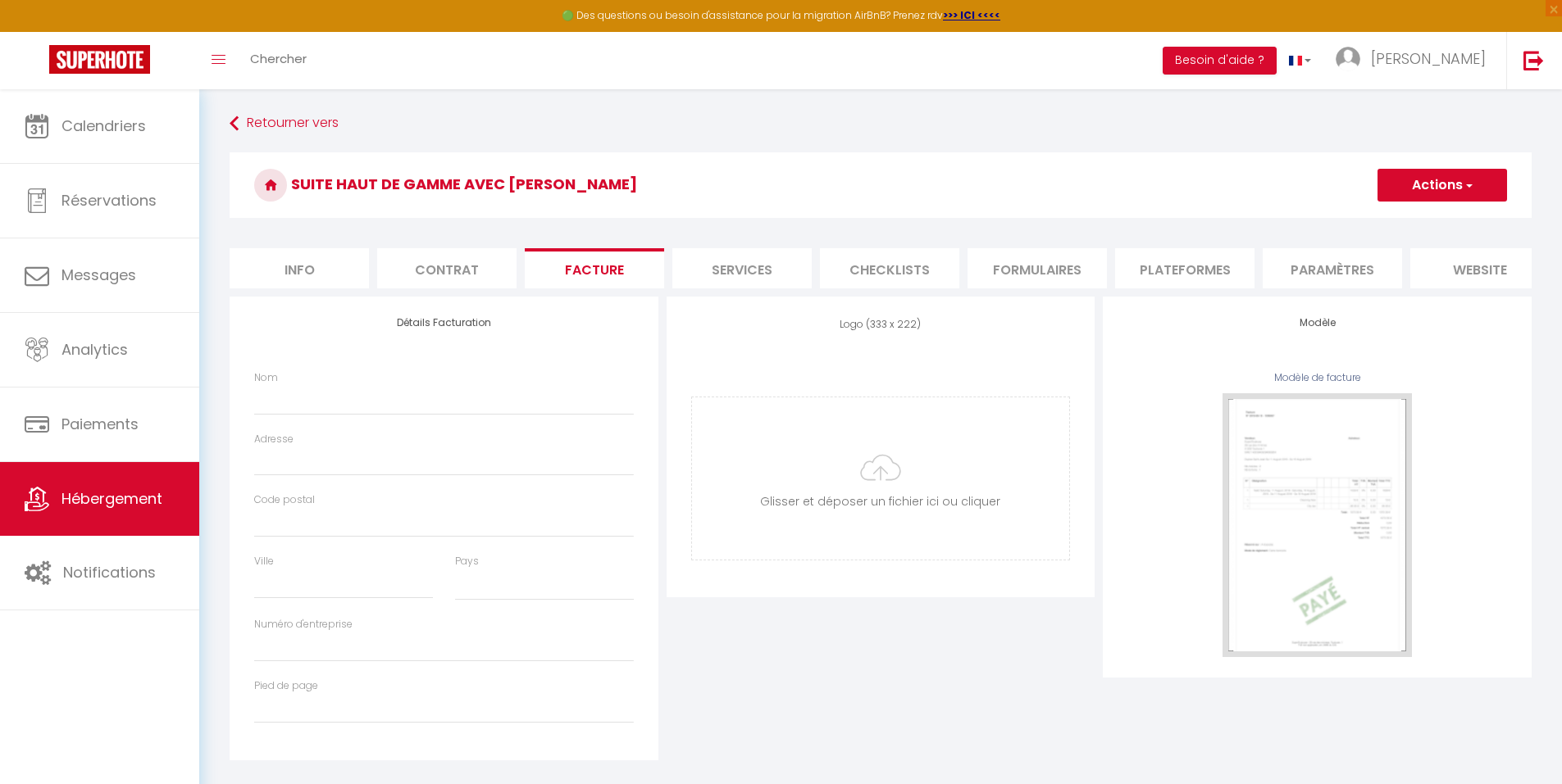
select select
click at [756, 277] on li "Services" at bounding box center [742, 269] width 140 height 41
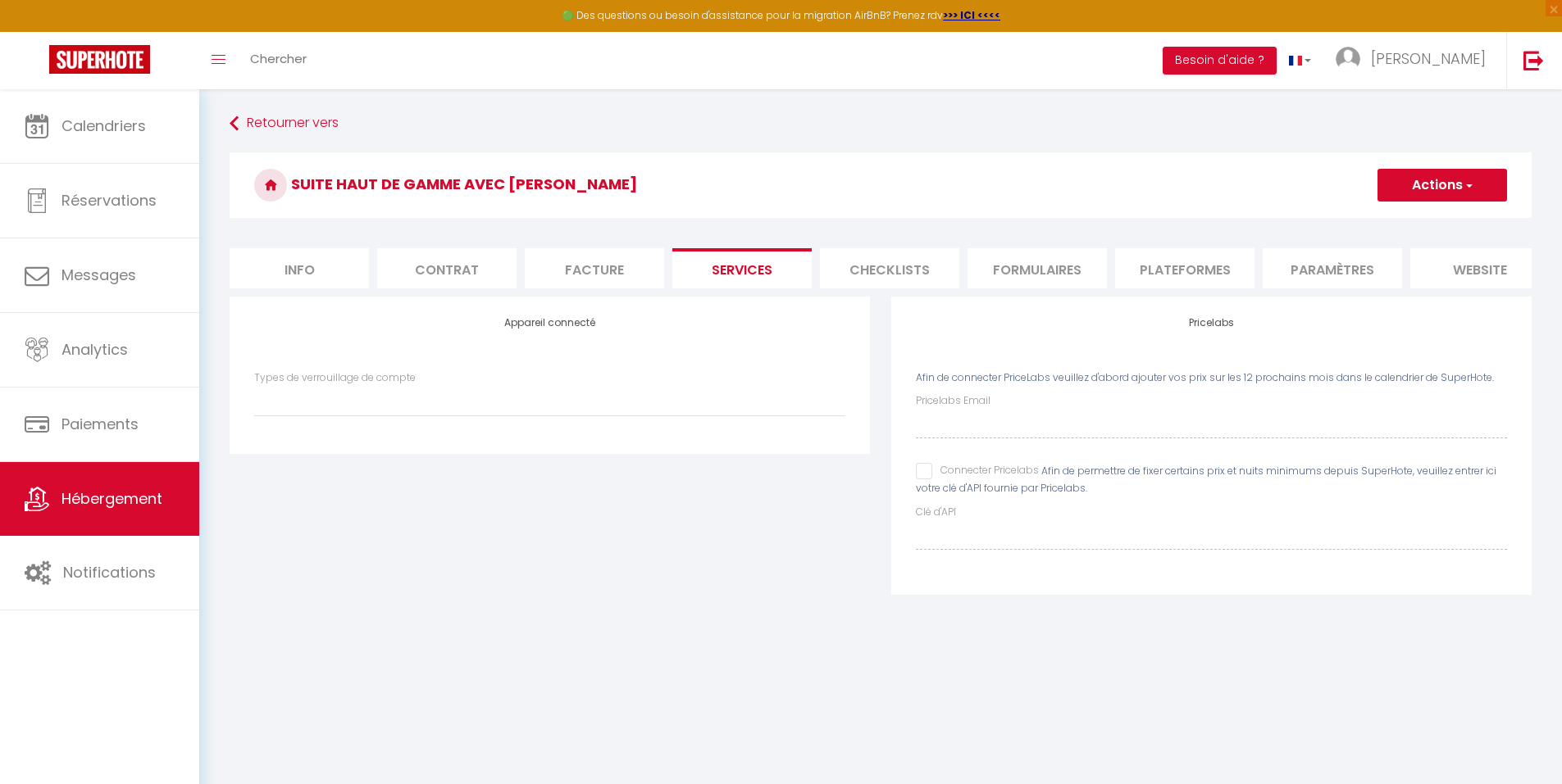
click at [889, 268] on li "Checklists" at bounding box center [890, 269] width 140 height 41
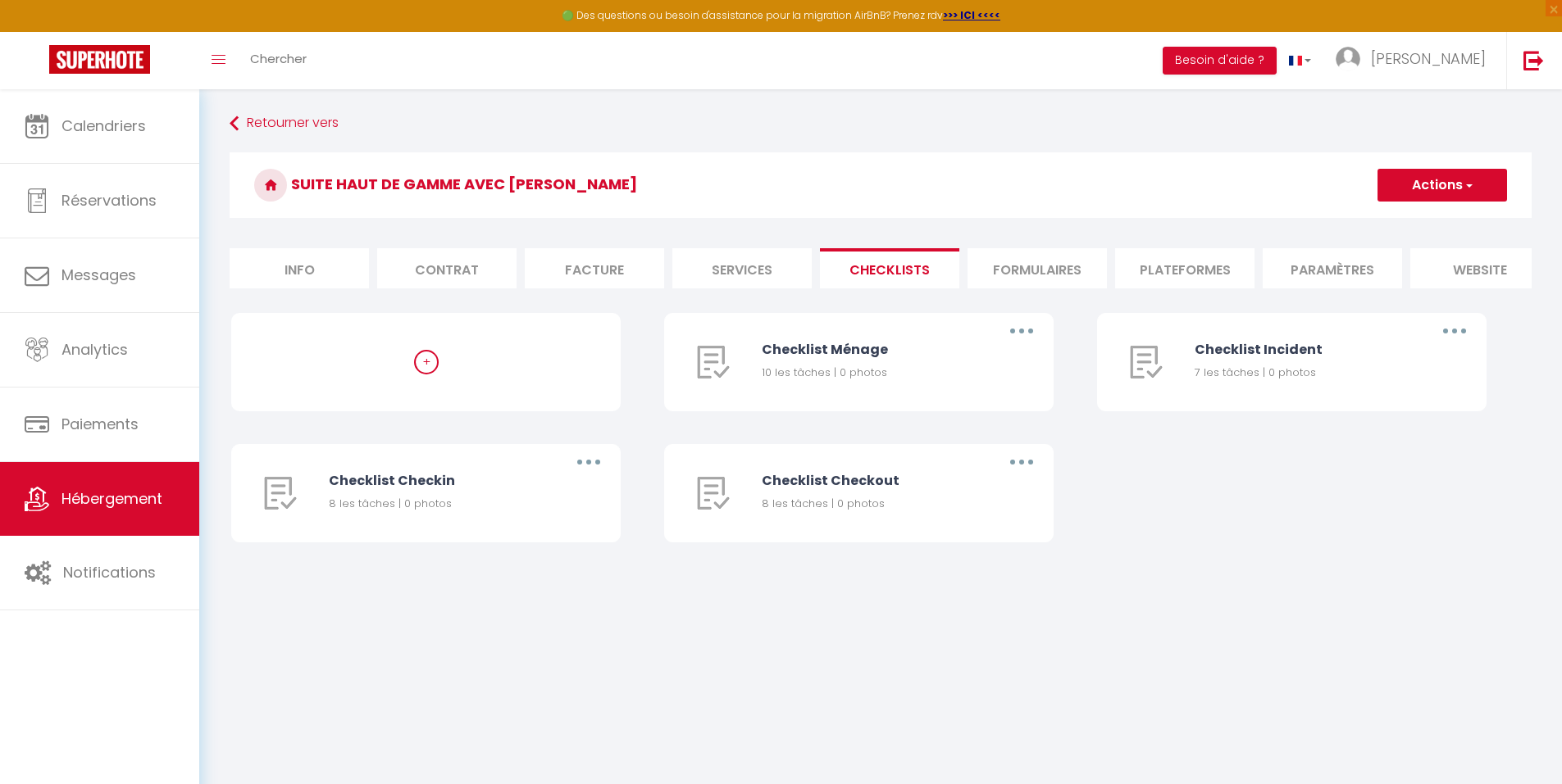
click at [729, 268] on li "Services" at bounding box center [742, 269] width 140 height 41
select select
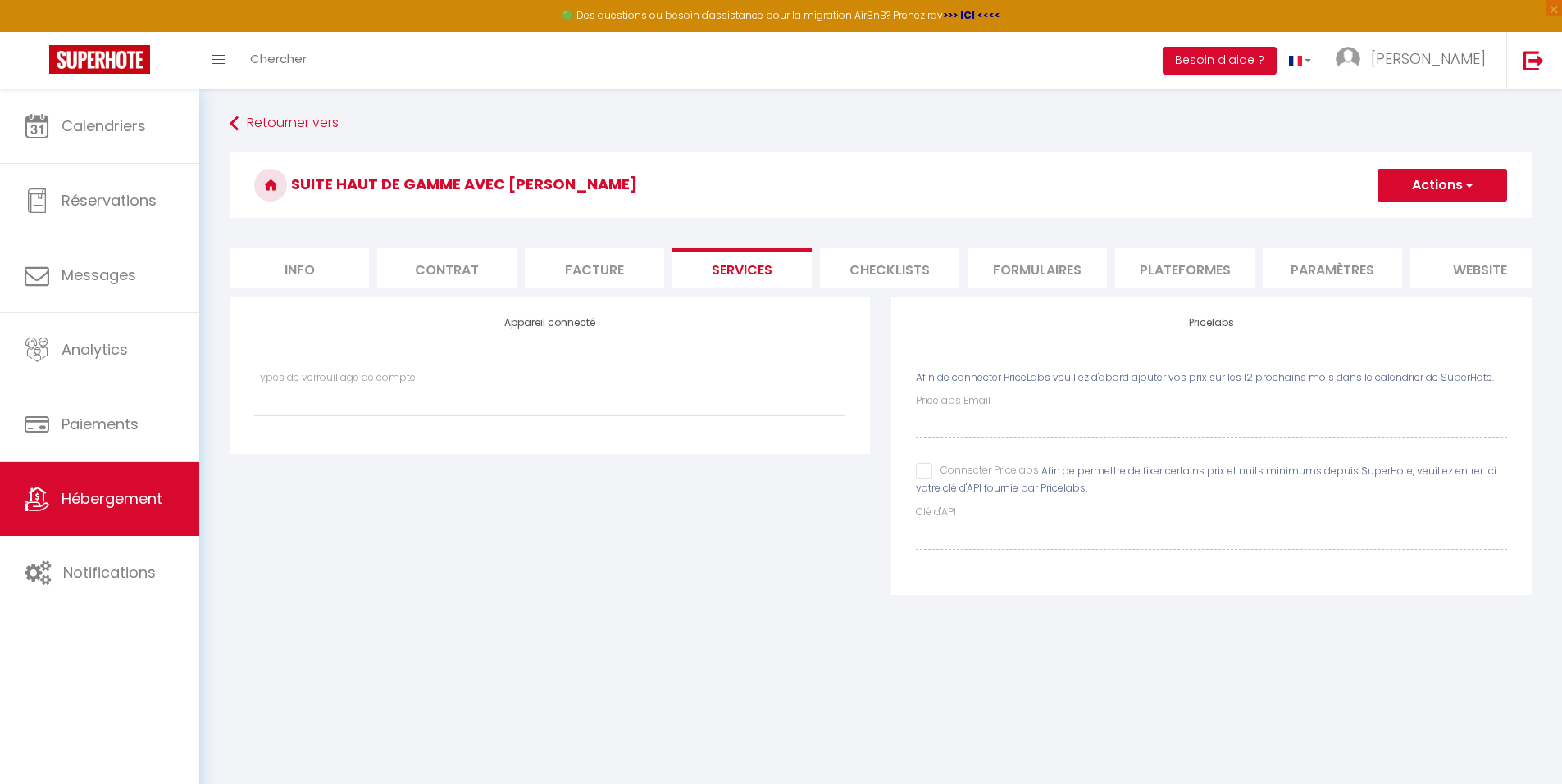
click at [881, 258] on li "Checklists" at bounding box center [890, 269] width 140 height 41
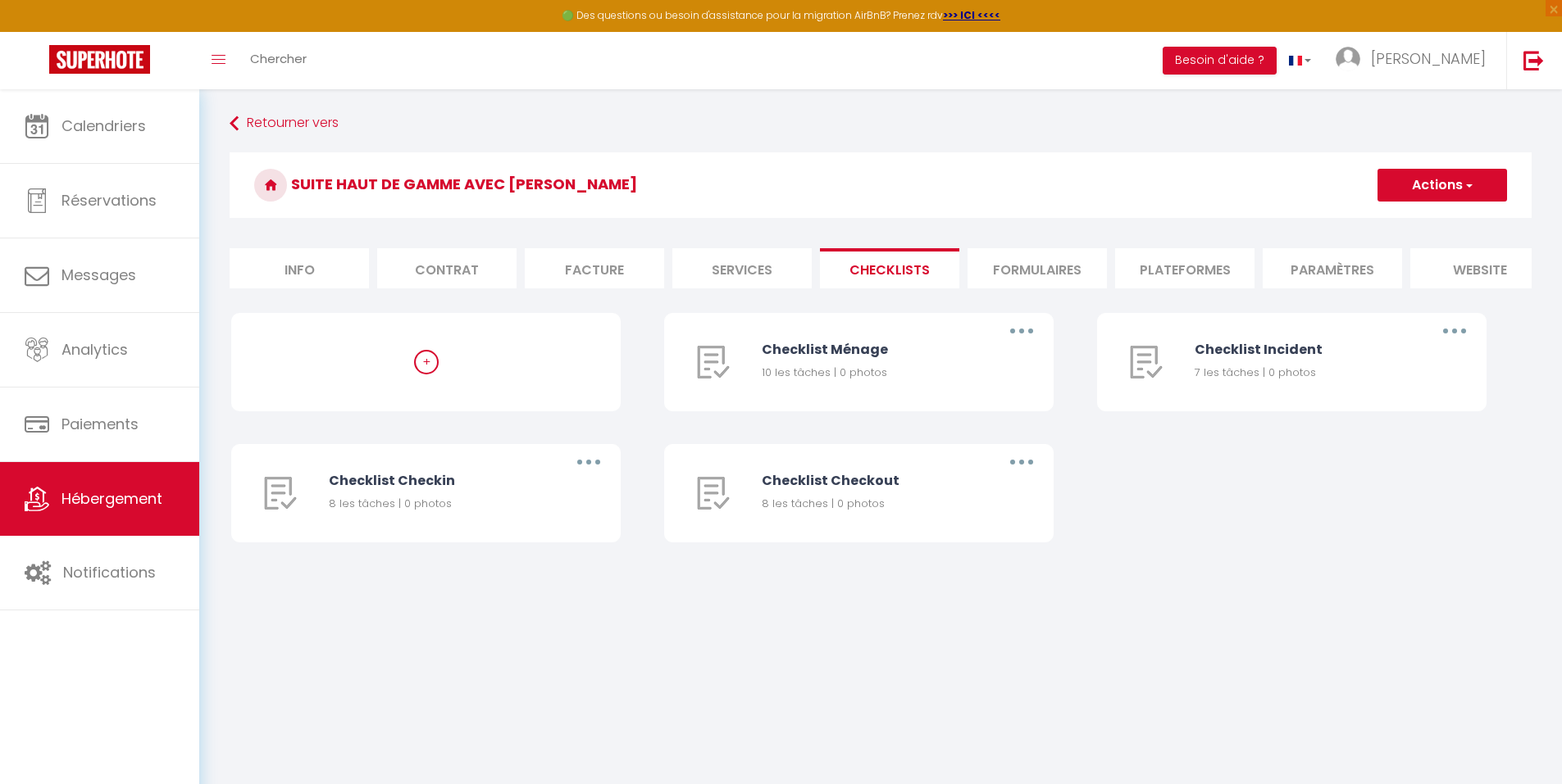
click at [1000, 342] on button "button" at bounding box center [1021, 331] width 46 height 26
click at [1411, 537] on div "+ Checklist Ménage 10 les tâches | 0 photos Editer Dupliquer Supprimer Checklis…" at bounding box center [880, 443] width 1299 height 262
click at [1018, 339] on button "button" at bounding box center [1021, 331] width 46 height 26
click at [1018, 337] on button "button" at bounding box center [1021, 331] width 46 height 26
click at [1009, 275] on li "Formulaires" at bounding box center [1037, 269] width 140 height 41
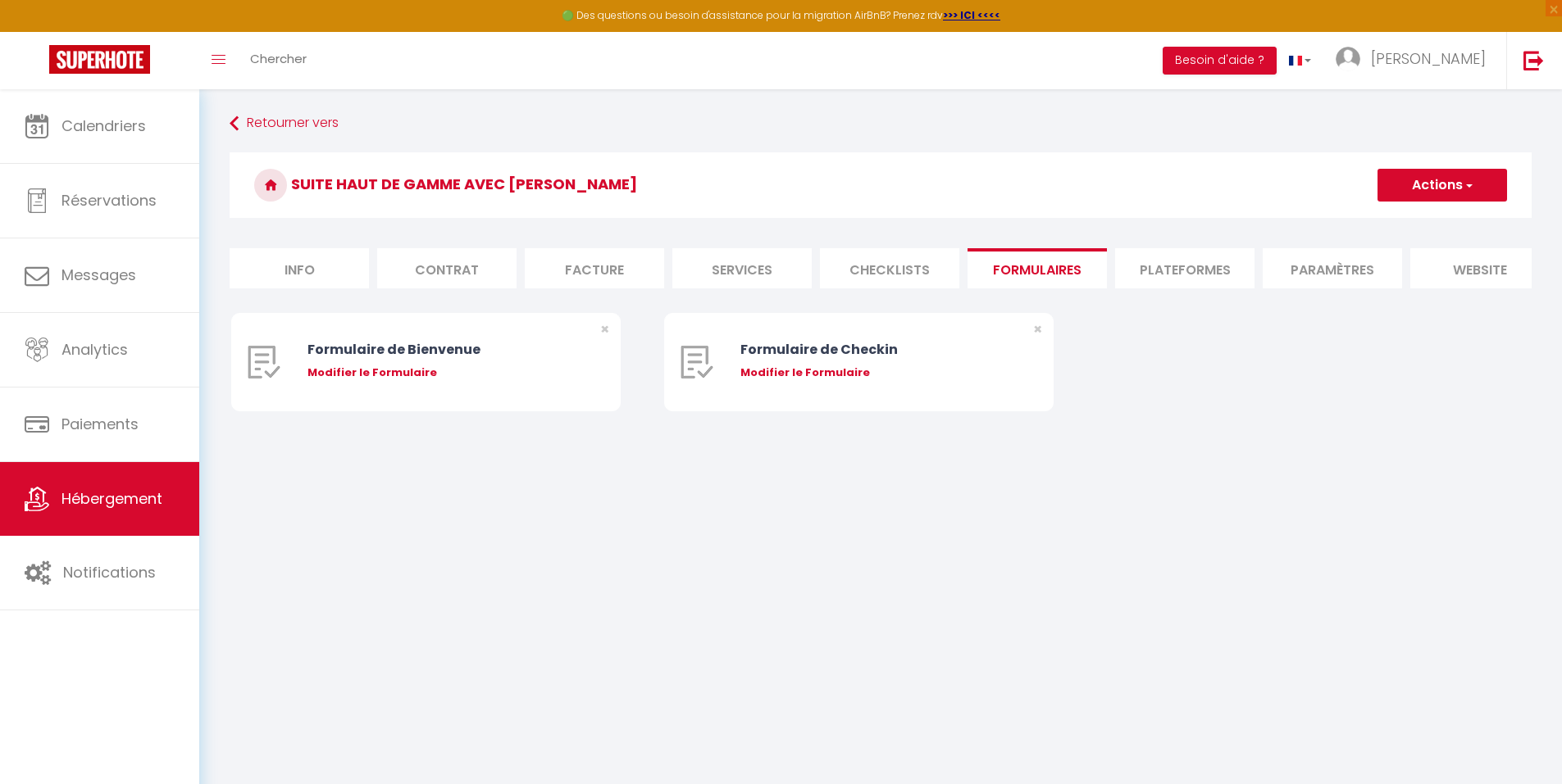
click at [1179, 264] on li "Plateformes" at bounding box center [1184, 269] width 140 height 41
select select
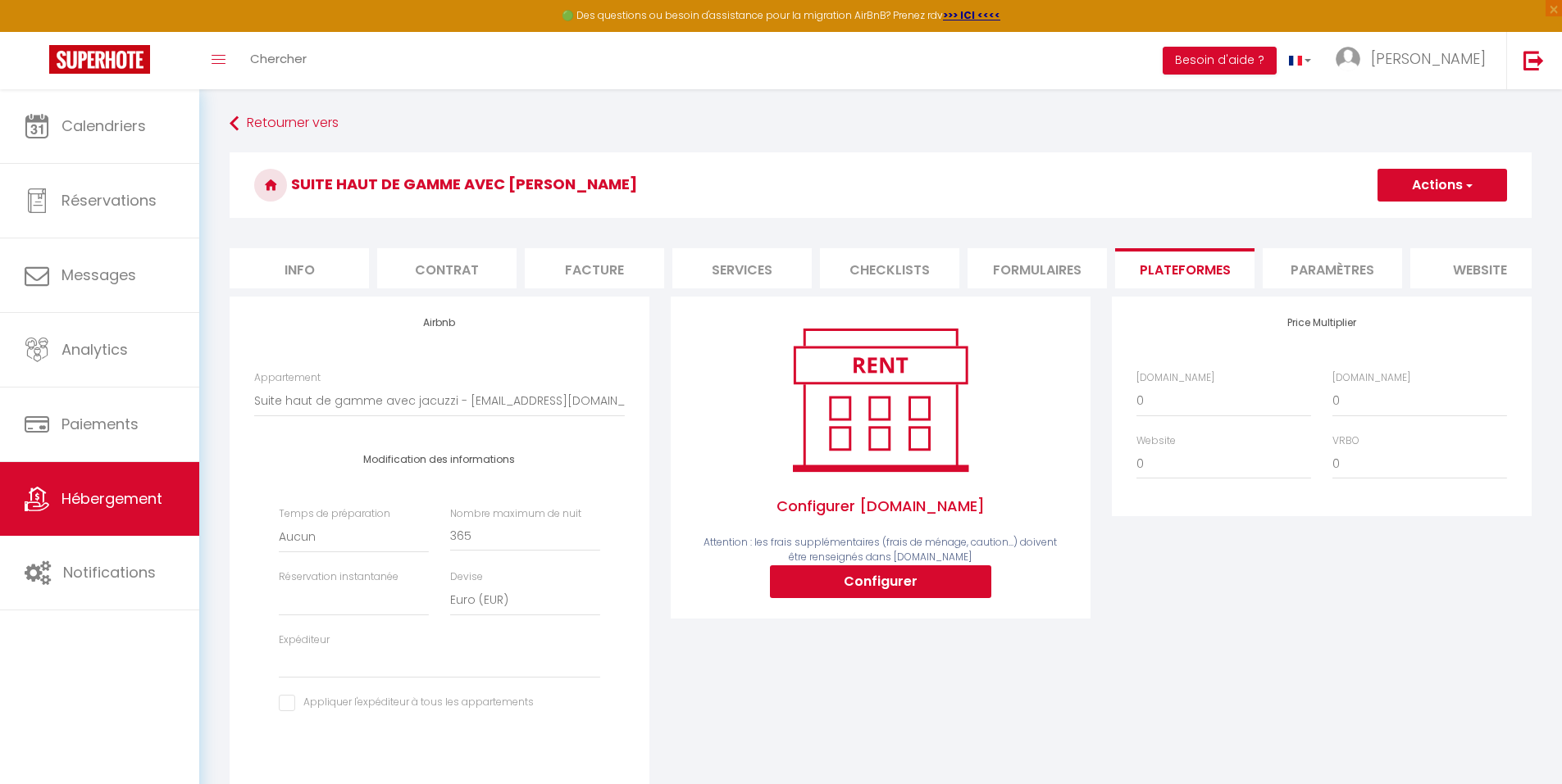
click at [1338, 278] on li "Paramètres" at bounding box center [1332, 269] width 140 height 41
select select
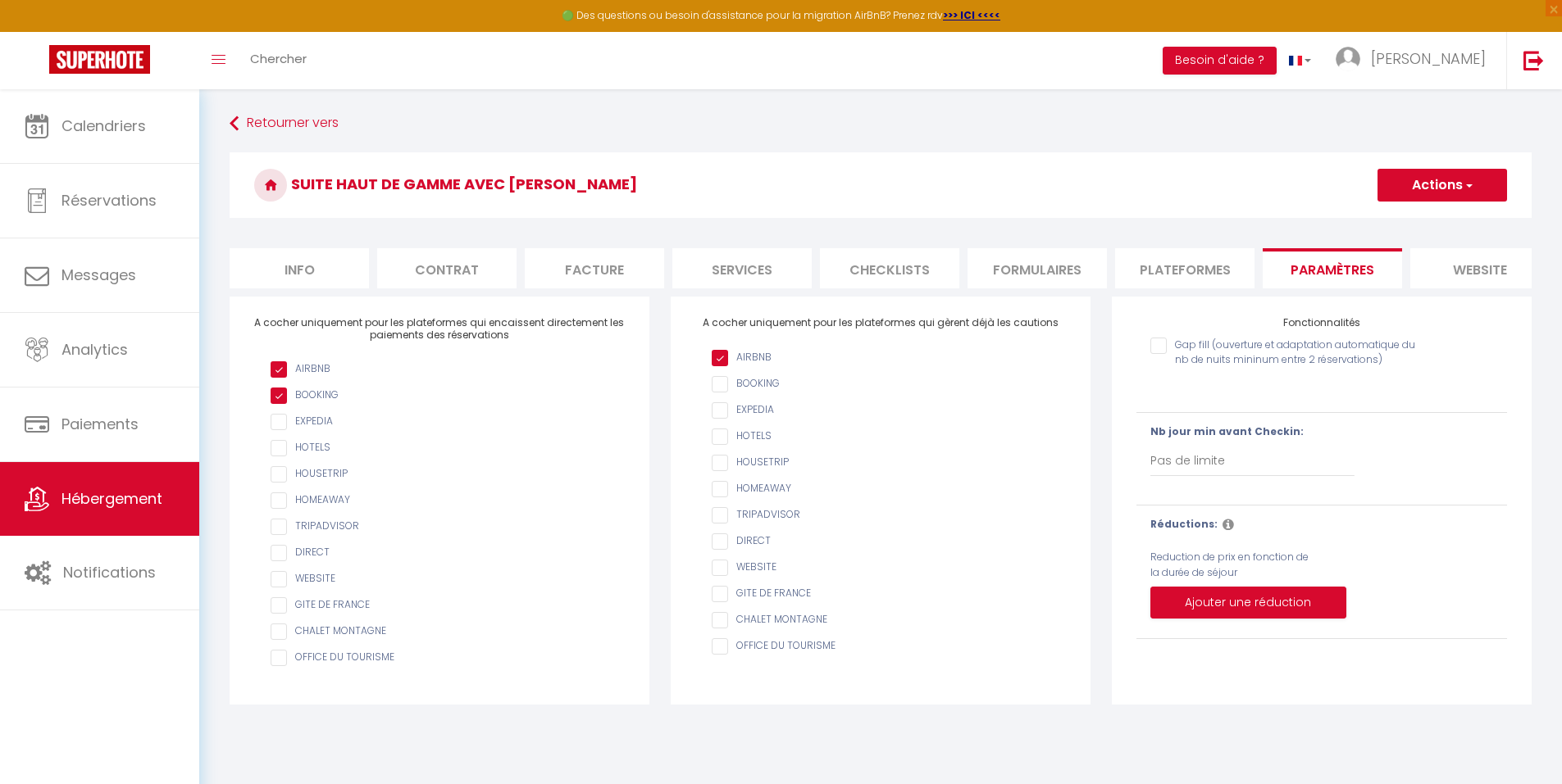
click at [1209, 267] on li "Plateformes" at bounding box center [1184, 269] width 140 height 41
select select
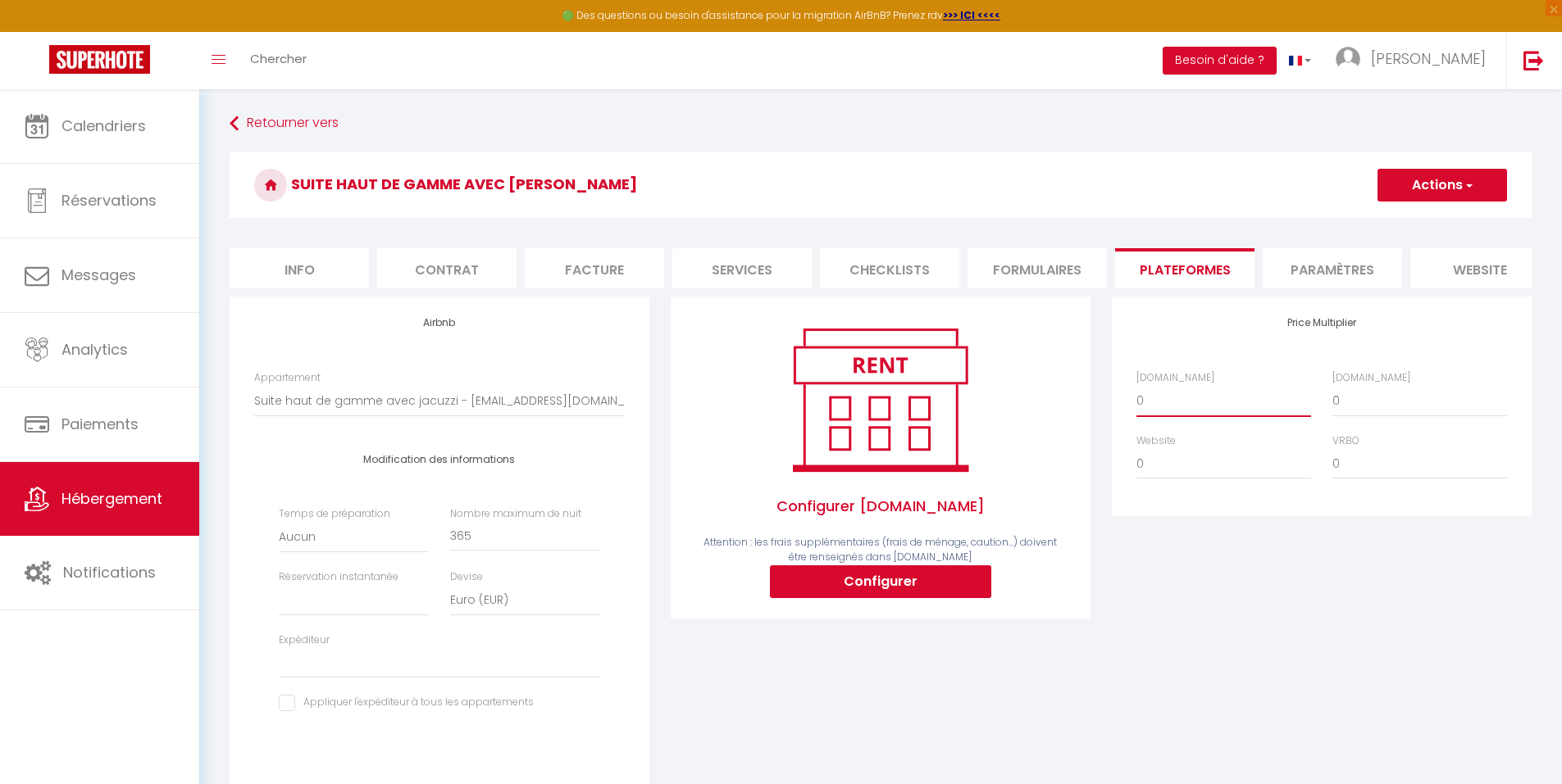
click at [1182, 406] on select "0 + 1 % + 2 % + 3 % + 4 % + 5 % + 6 % + 7 % + 8 % + 9 %" at bounding box center [1224, 400] width 175 height 32
select select "+ 22 %"
click at [1137, 397] on select "0 + 1 % + 2 % + 3 % + 4 % + 5 % + 6 % + 7 % + 8 % + 9 %" at bounding box center [1224, 400] width 175 height 32
select select
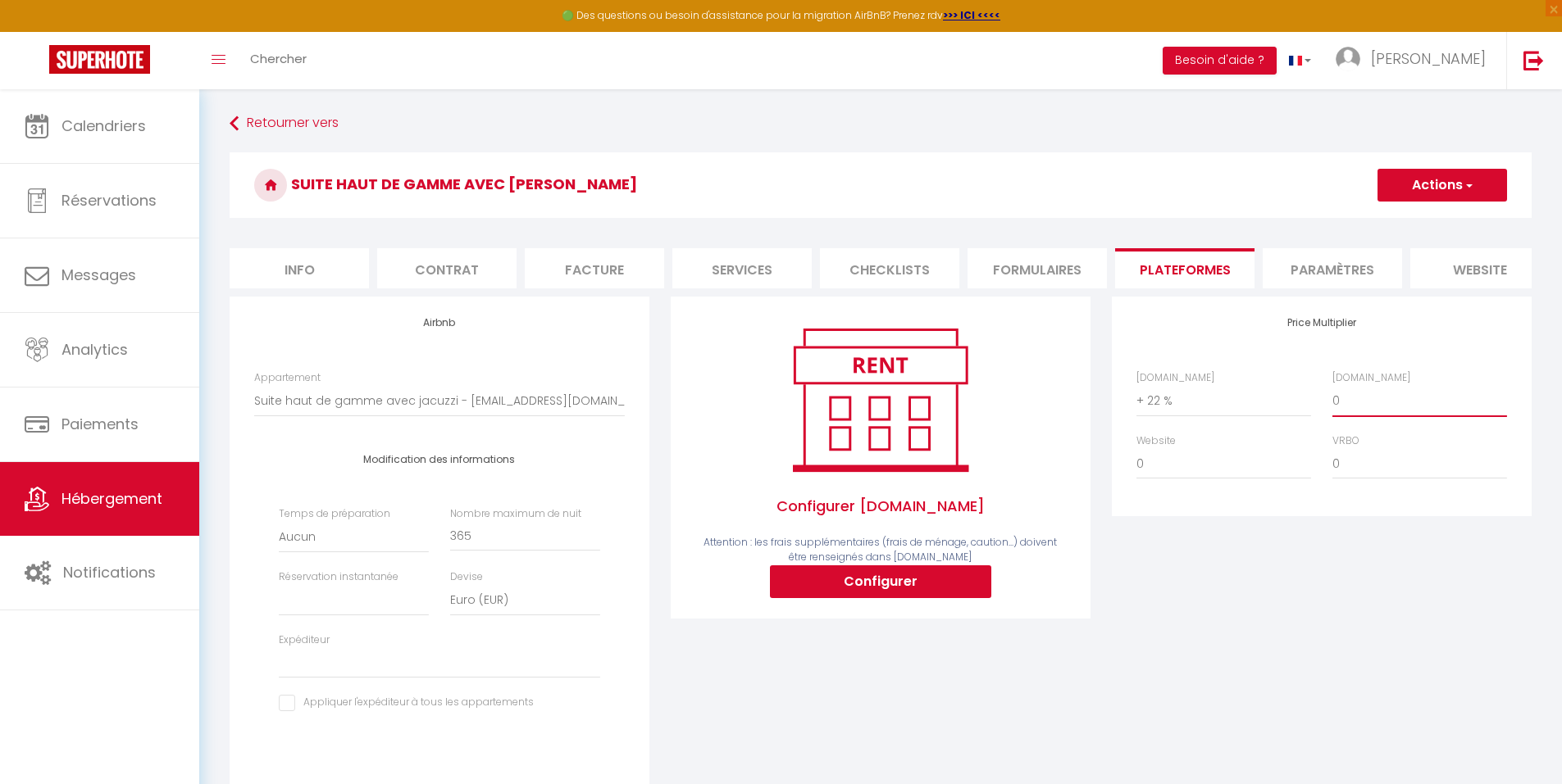
click at [1418, 416] on select "0 + 1 % + 2 % + 3 % + 4 % + 5 % + 6 % + 7 % + 8 % + 9 %" at bounding box center [1420, 400] width 175 height 32
select select "+ 22 %"
click at [1332, 397] on select "0 + 1 % + 2 % + 3 % + 4 % + 5 % + 6 % + 7 % + 8 % + 9 %" at bounding box center [1420, 400] width 175 height 32
select select
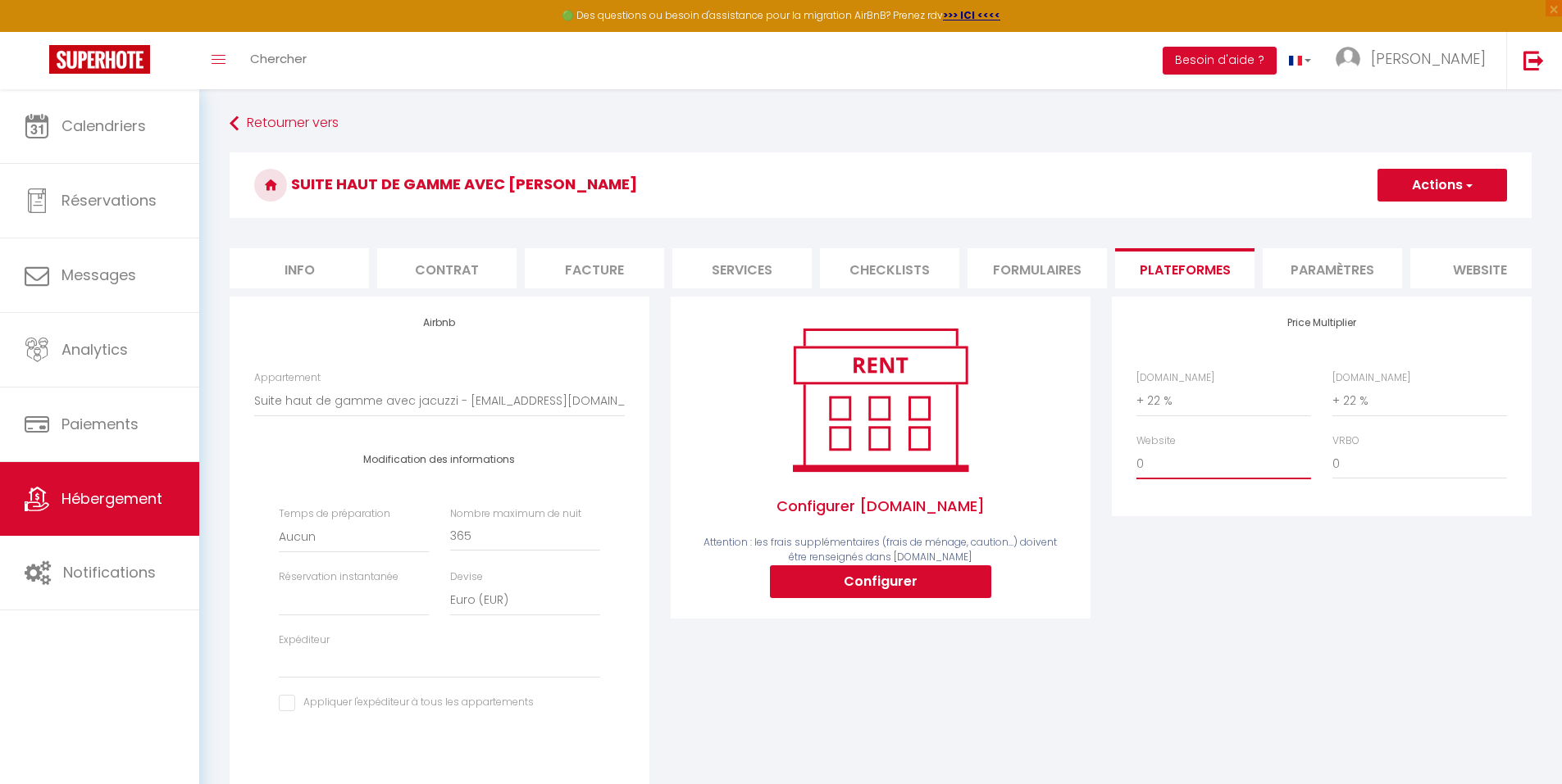
click at [1178, 479] on select "0 + 1 % + 2 % + 3 % + 4 % + 5 % + 6 % + 7 % + 8 % + 9 %" at bounding box center [1224, 464] width 175 height 32
select select "+ 10 %"
click at [1137, 460] on select "0 + 1 % + 2 % + 3 % + 4 % + 5 % + 6 % + 7 % + 8 % + 9 %" at bounding box center [1224, 464] width 175 height 32
select select
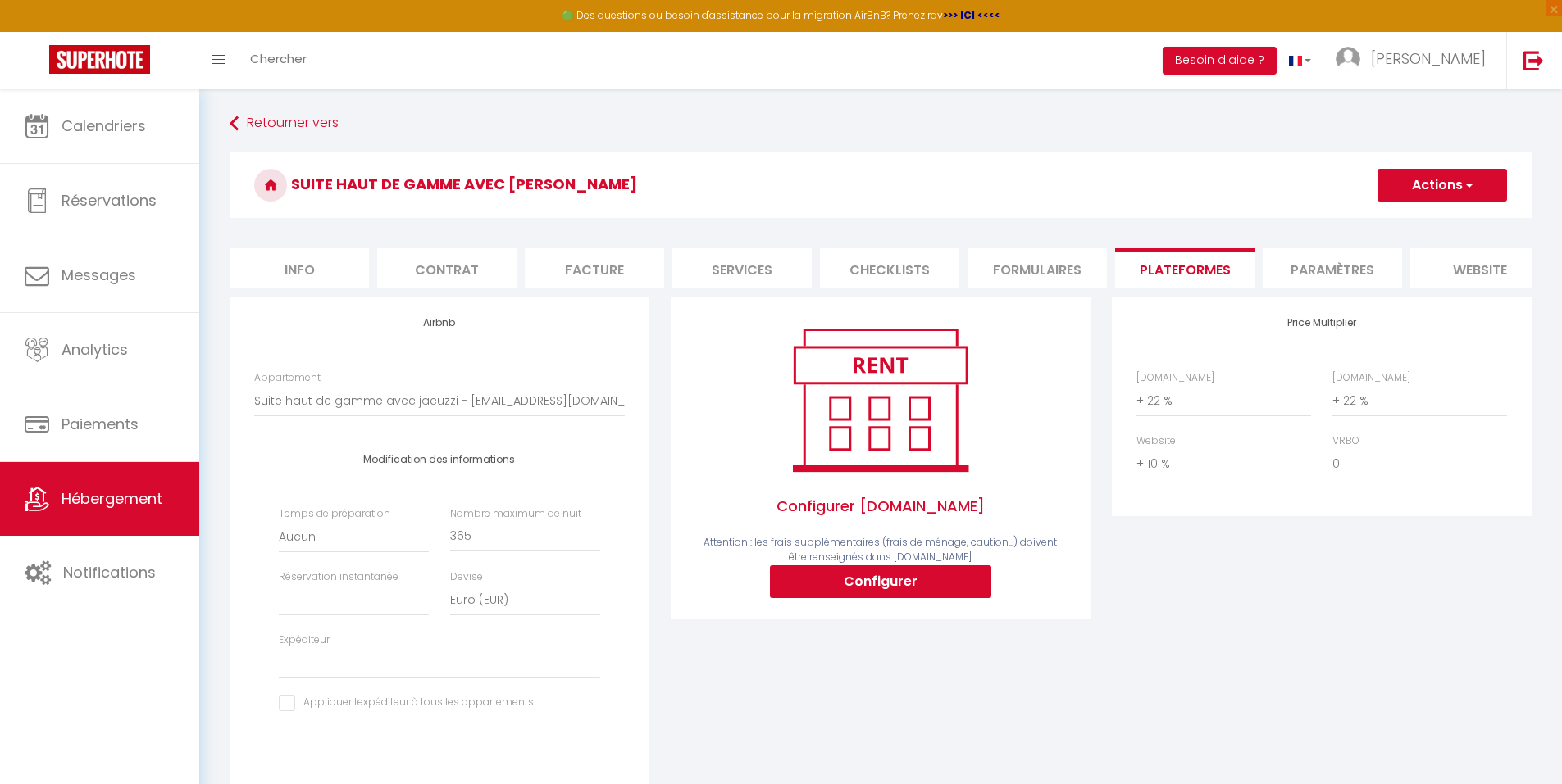
click at [1449, 194] on button "Actions" at bounding box center [1442, 185] width 130 height 32
click at [1438, 214] on link "Enregistrer" at bounding box center [1441, 222] width 130 height 22
select select
select select "EUR"
select select
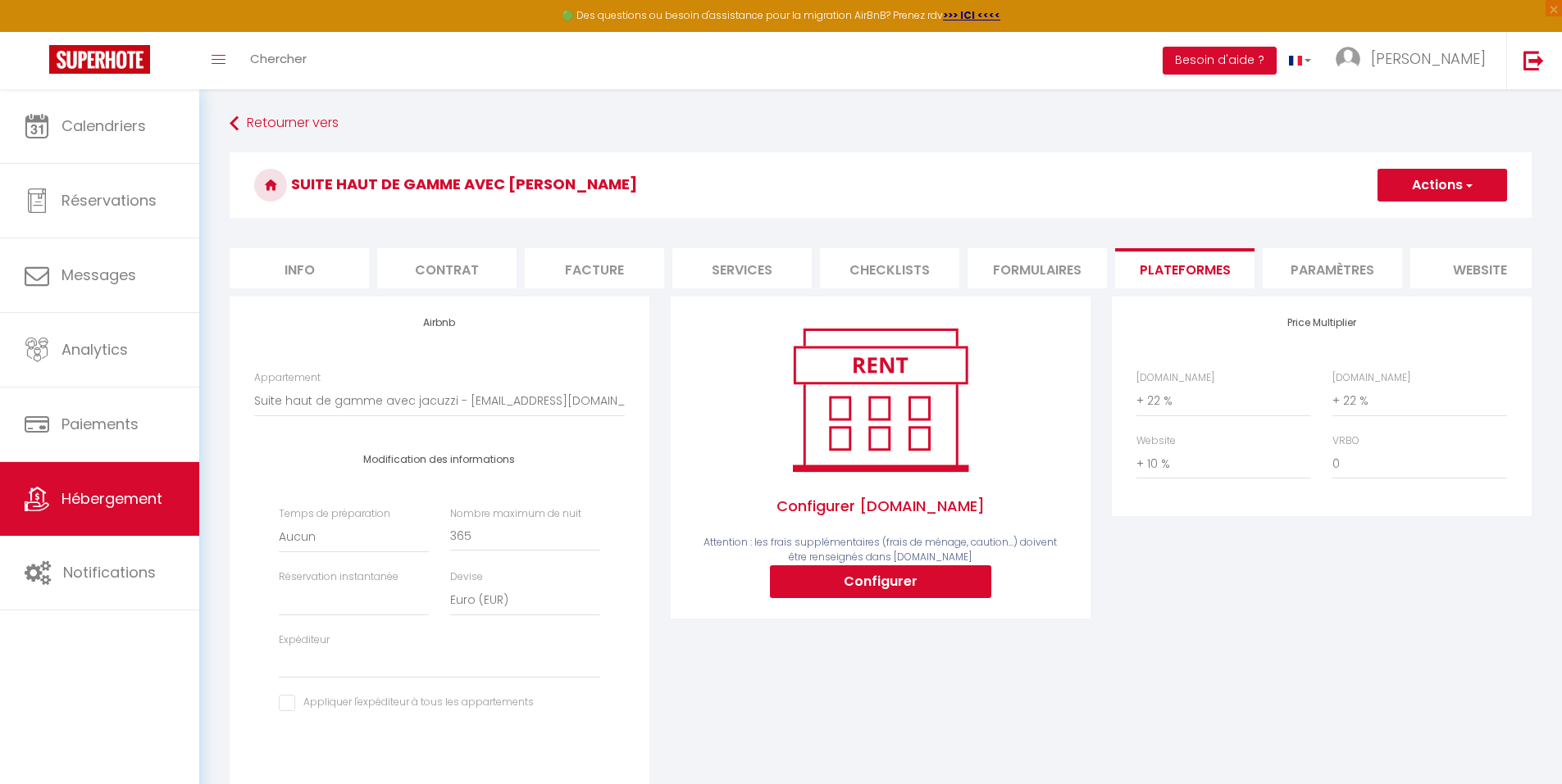
click at [1327, 265] on li "Paramètres" at bounding box center [1332, 269] width 140 height 41
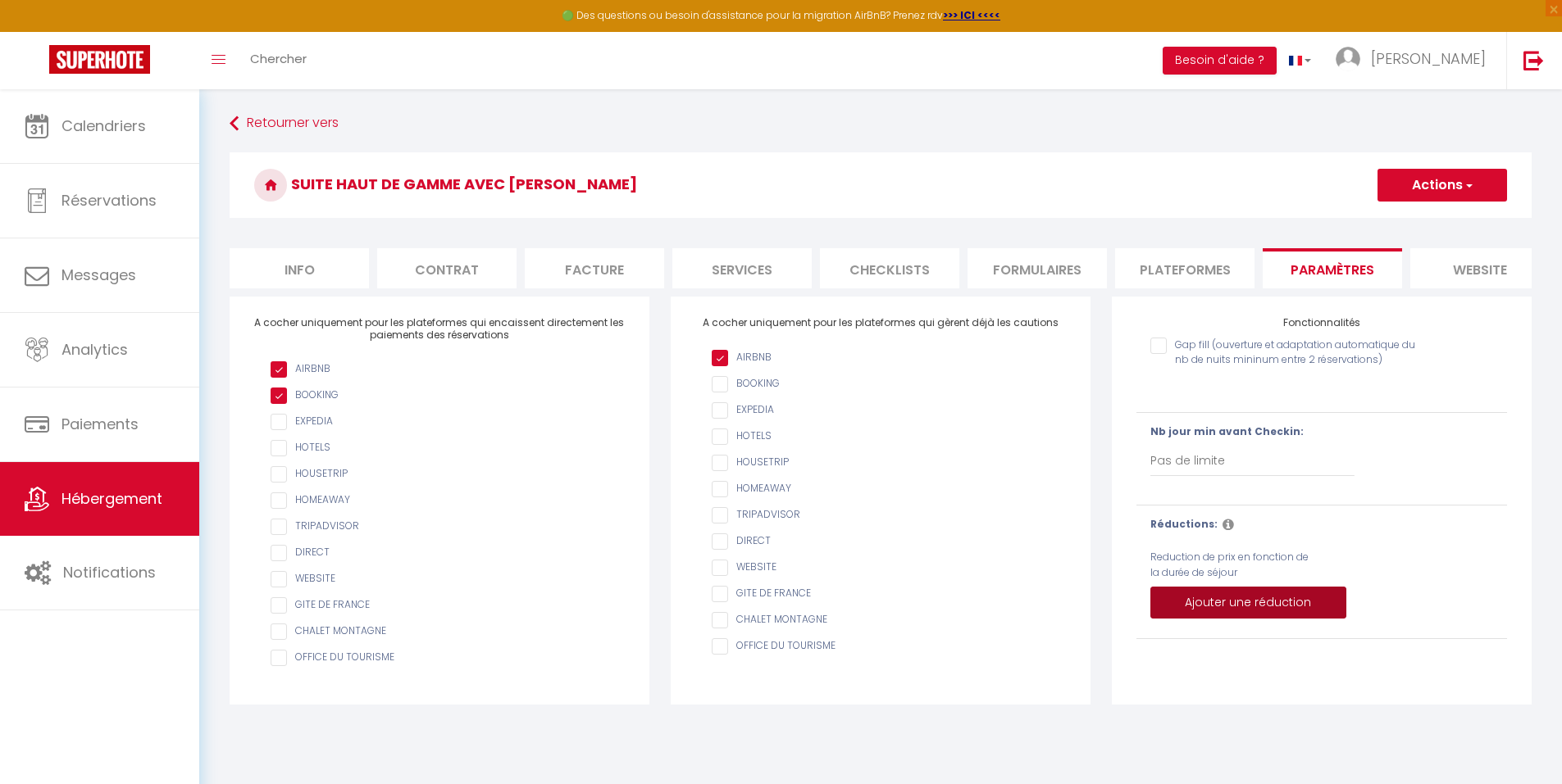
click at [1194, 620] on button "Ajouter une réduction" at bounding box center [1247, 603] width 196 height 32
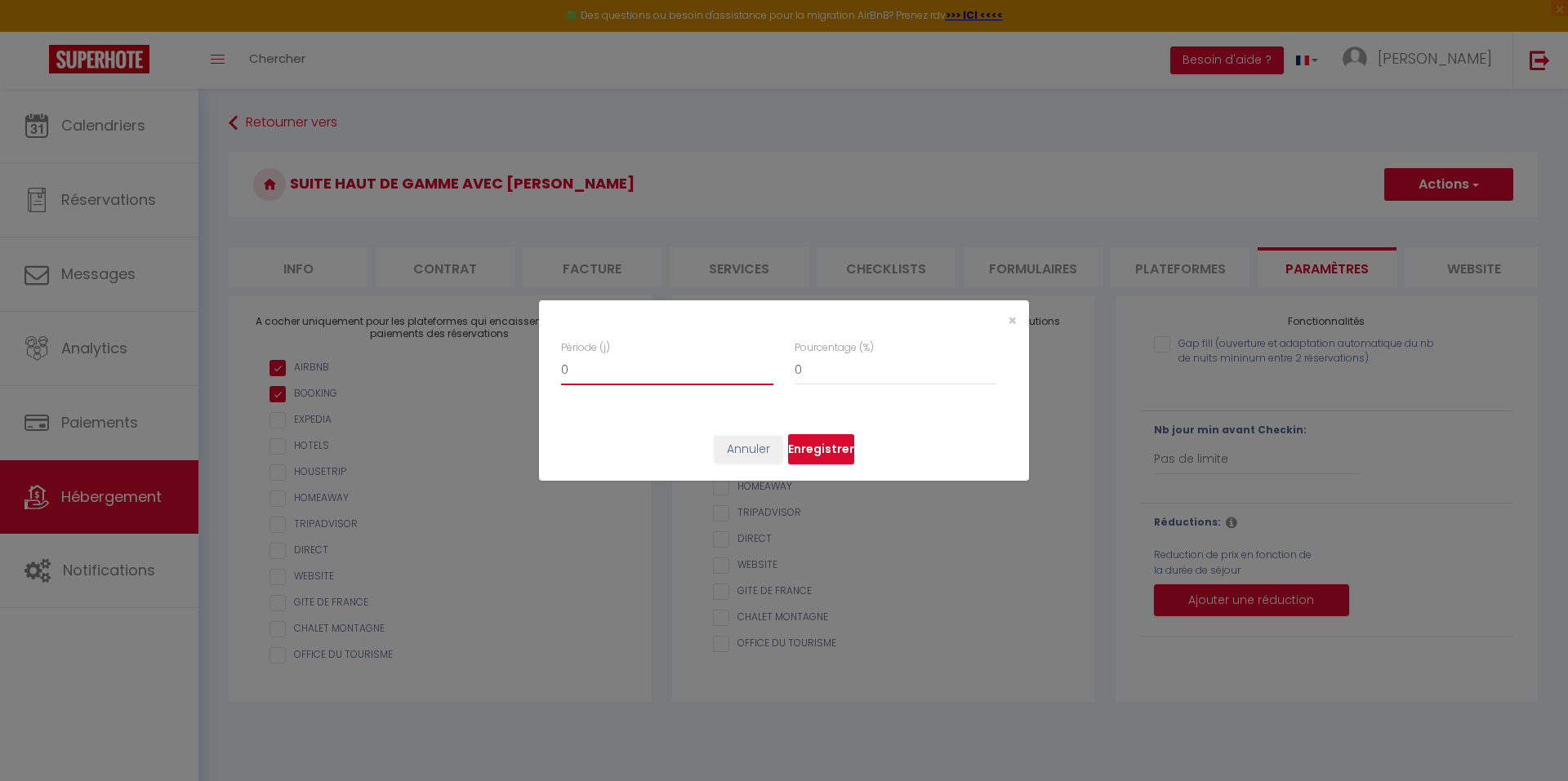
click at [666, 370] on input "0" at bounding box center [667, 371] width 212 height 30
click at [1014, 318] on span "×" at bounding box center [1012, 320] width 9 height 21
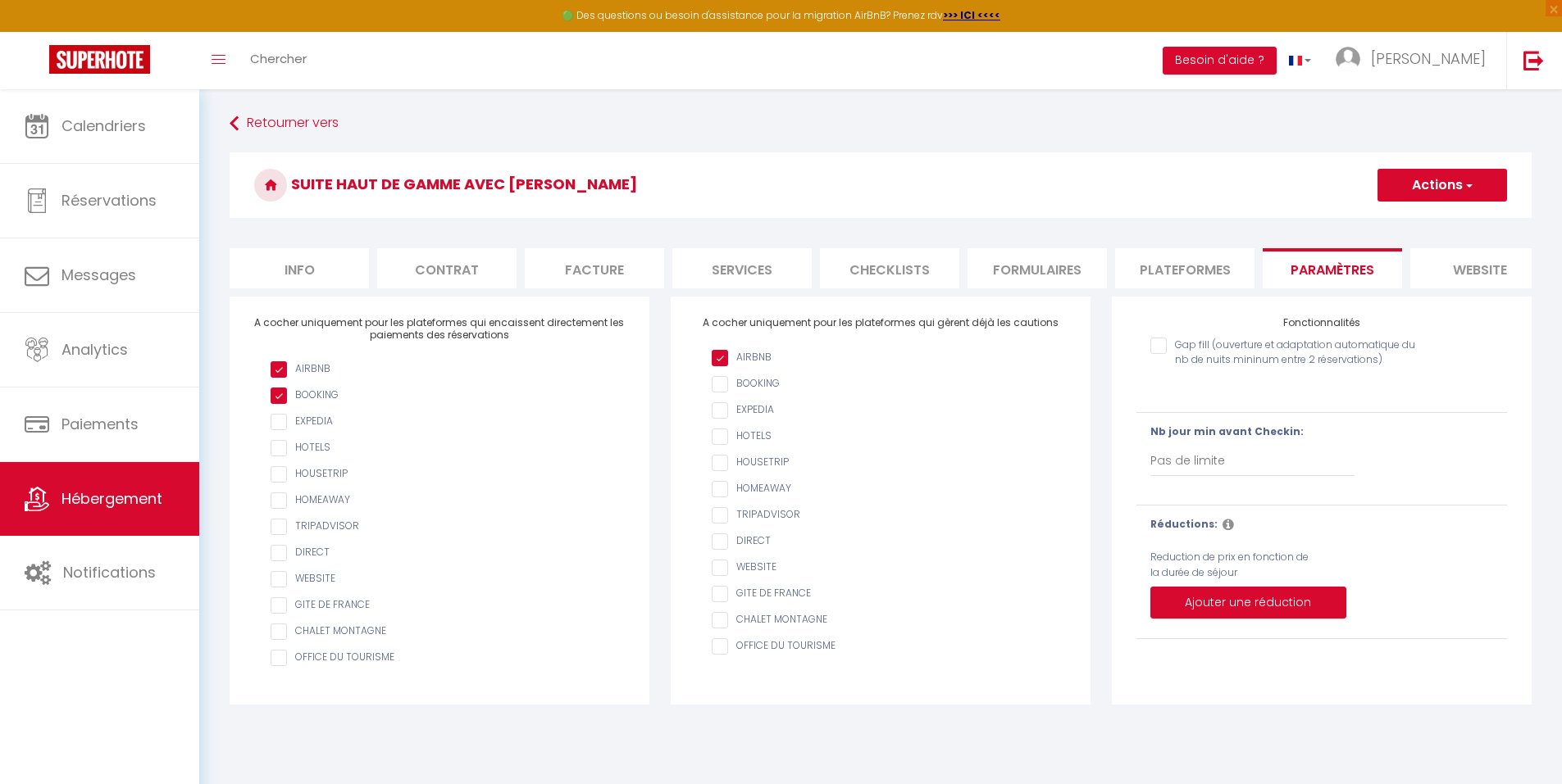
click at [1493, 269] on li "website" at bounding box center [1479, 269] width 140 height 41
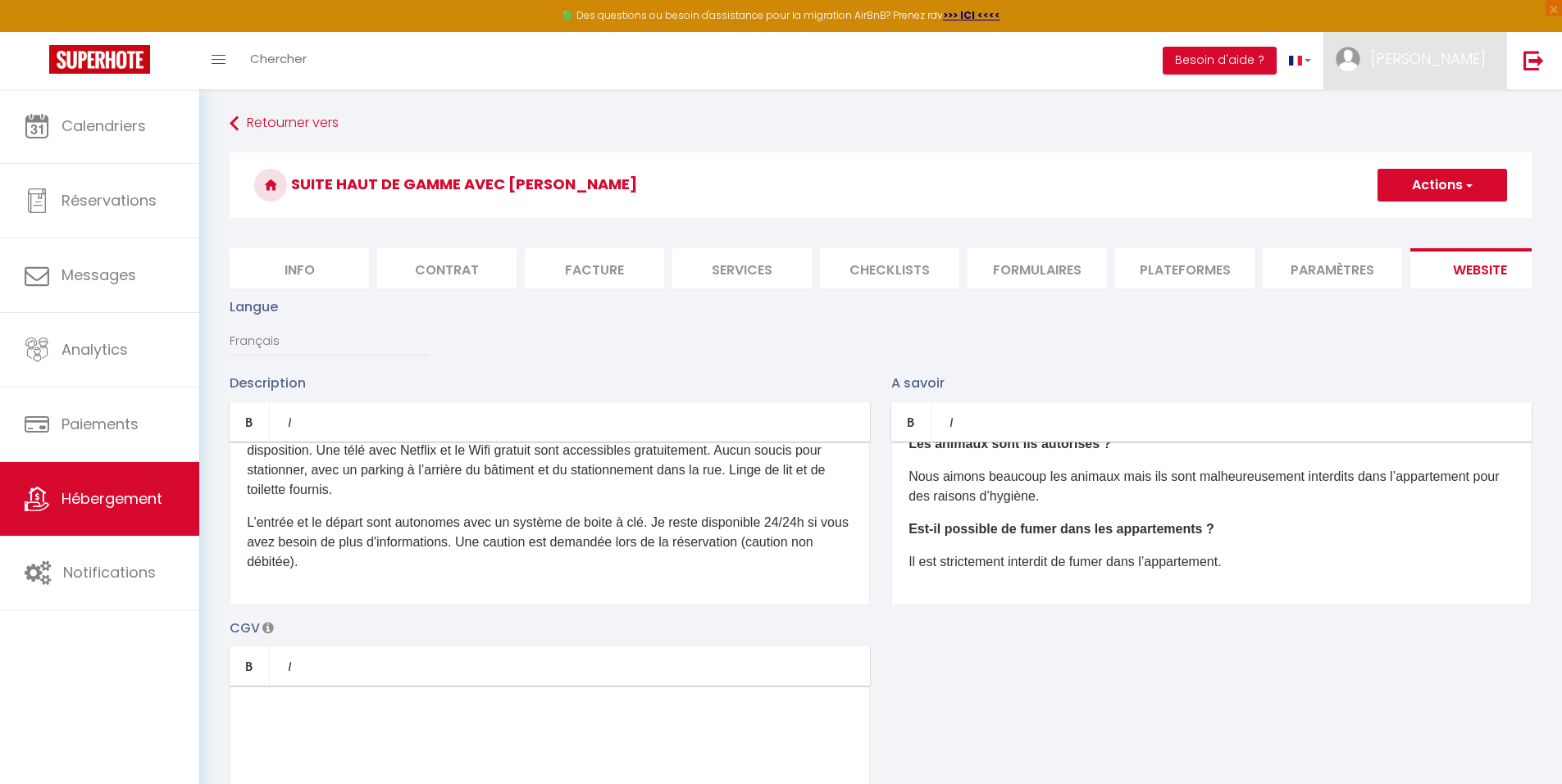
click at [1449, 70] on link "[PERSON_NAME]" at bounding box center [1414, 60] width 183 height 58
click at [1430, 118] on link "Paramètres" at bounding box center [1440, 114] width 122 height 28
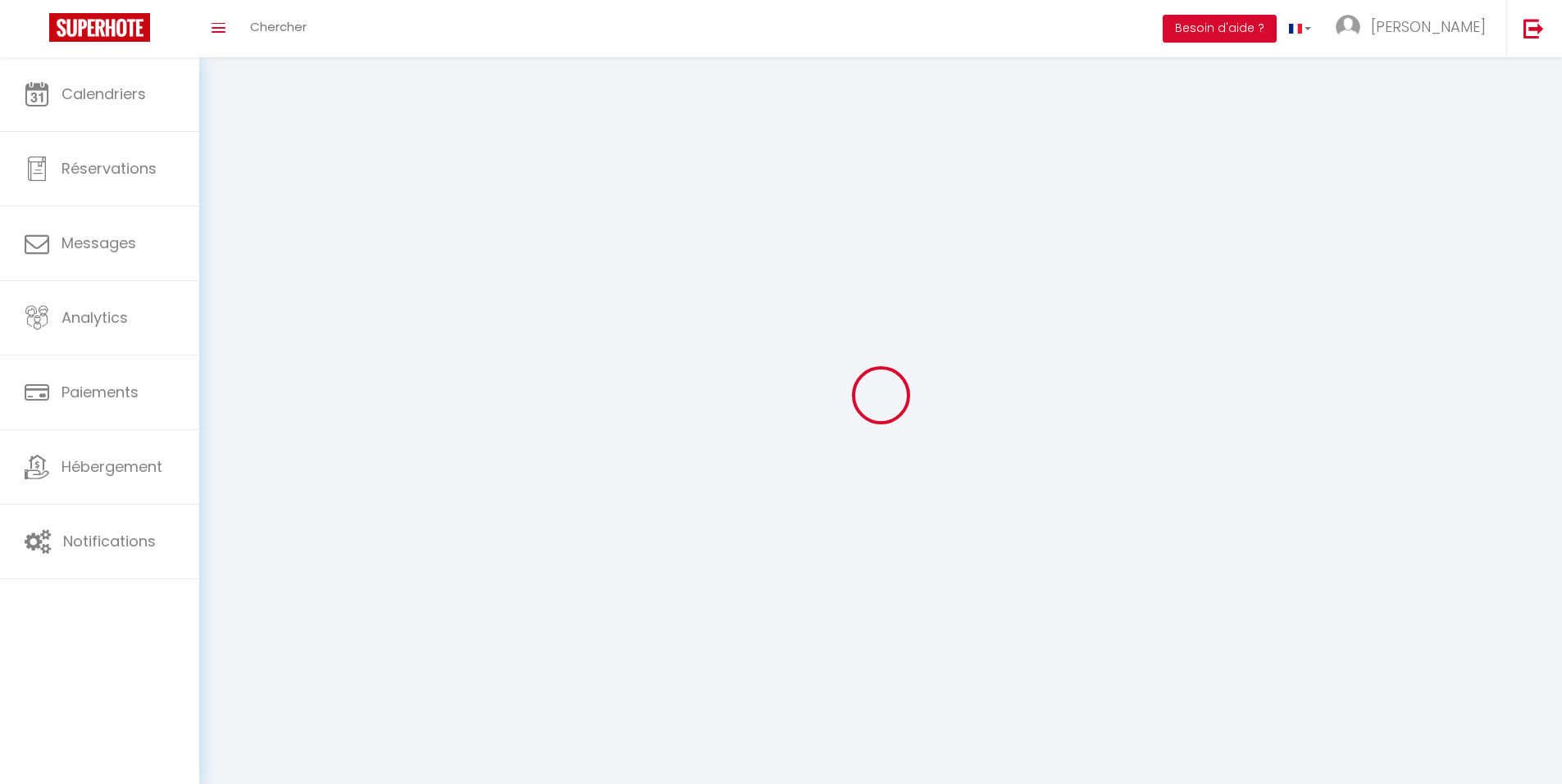
type input "[PERSON_NAME]"
type input "CULLET"
type input "[PHONE_NUMBER]"
type input "6 KERIVOAL"
type input "29410"
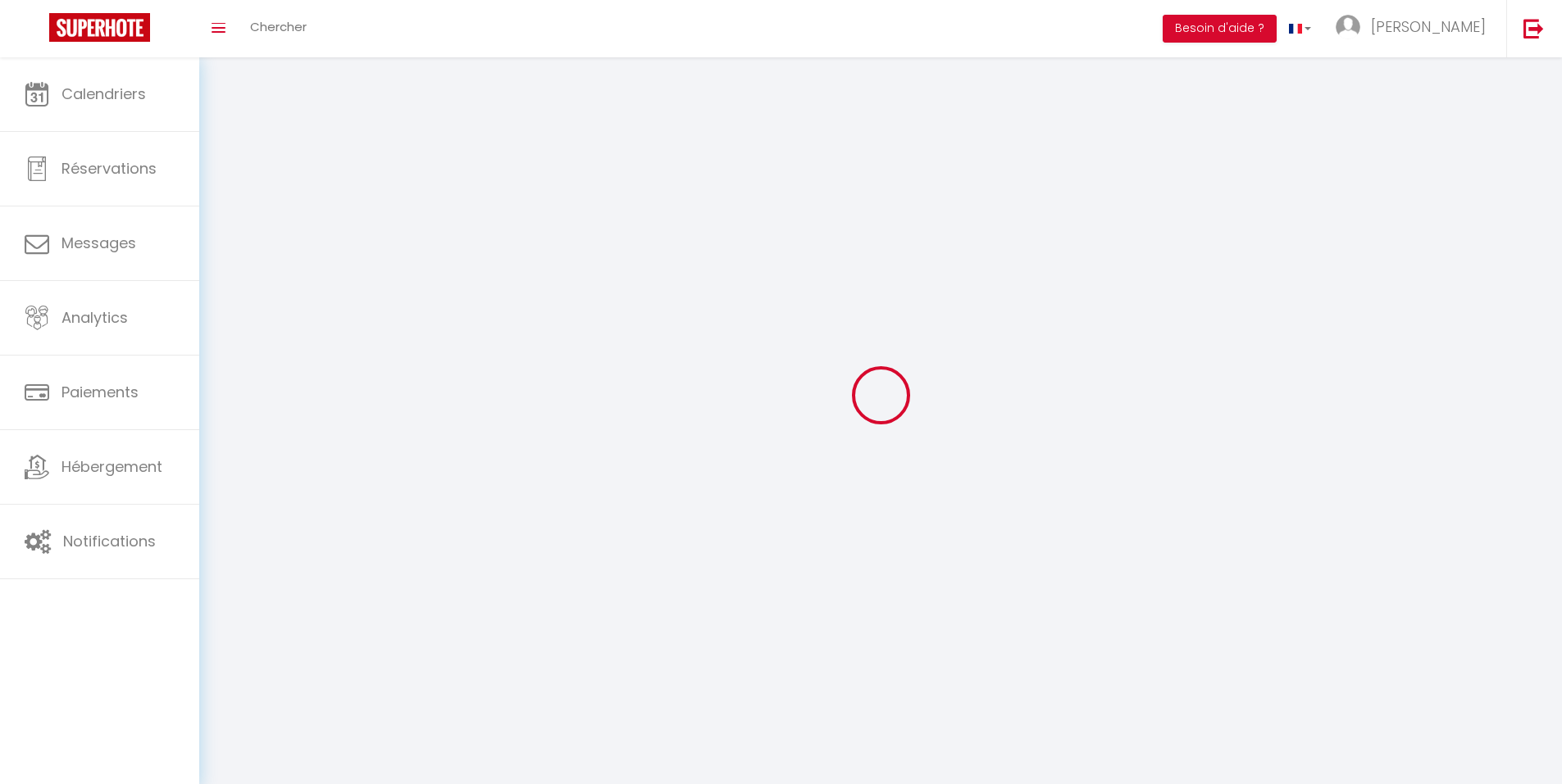
type input "PLEYBER CHRIST"
type input "8DwMKJeaFEs02zZ5kmuNQGhuv"
type input "OwZHgJf8XykV1gS4SJCqrbJZ9"
type input "[URL][DOMAIN_NAME]"
select select "28"
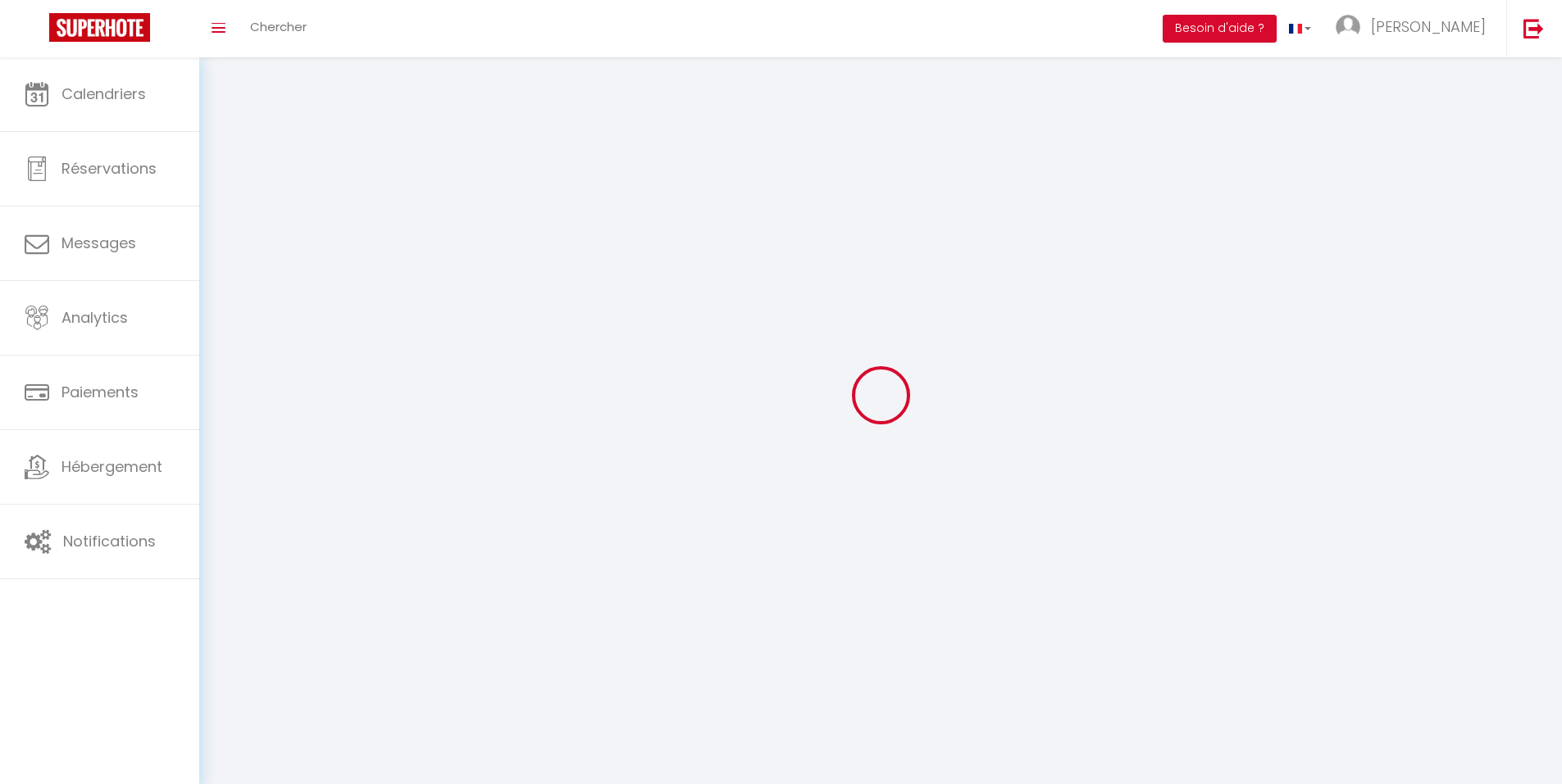
select select "fr"
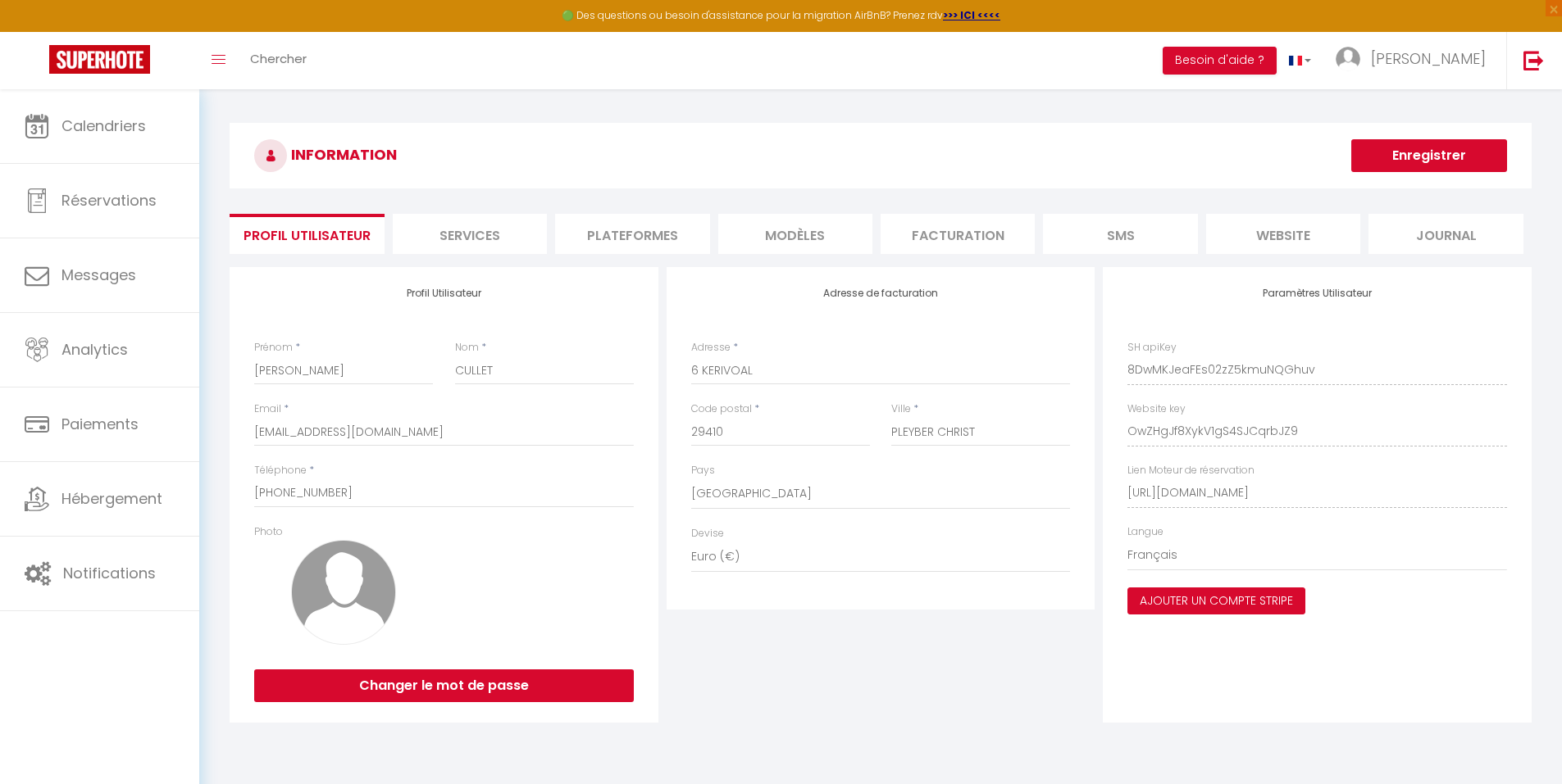
click at [1267, 606] on button "Ajouter un compte Stripe" at bounding box center [1216, 601] width 178 height 28
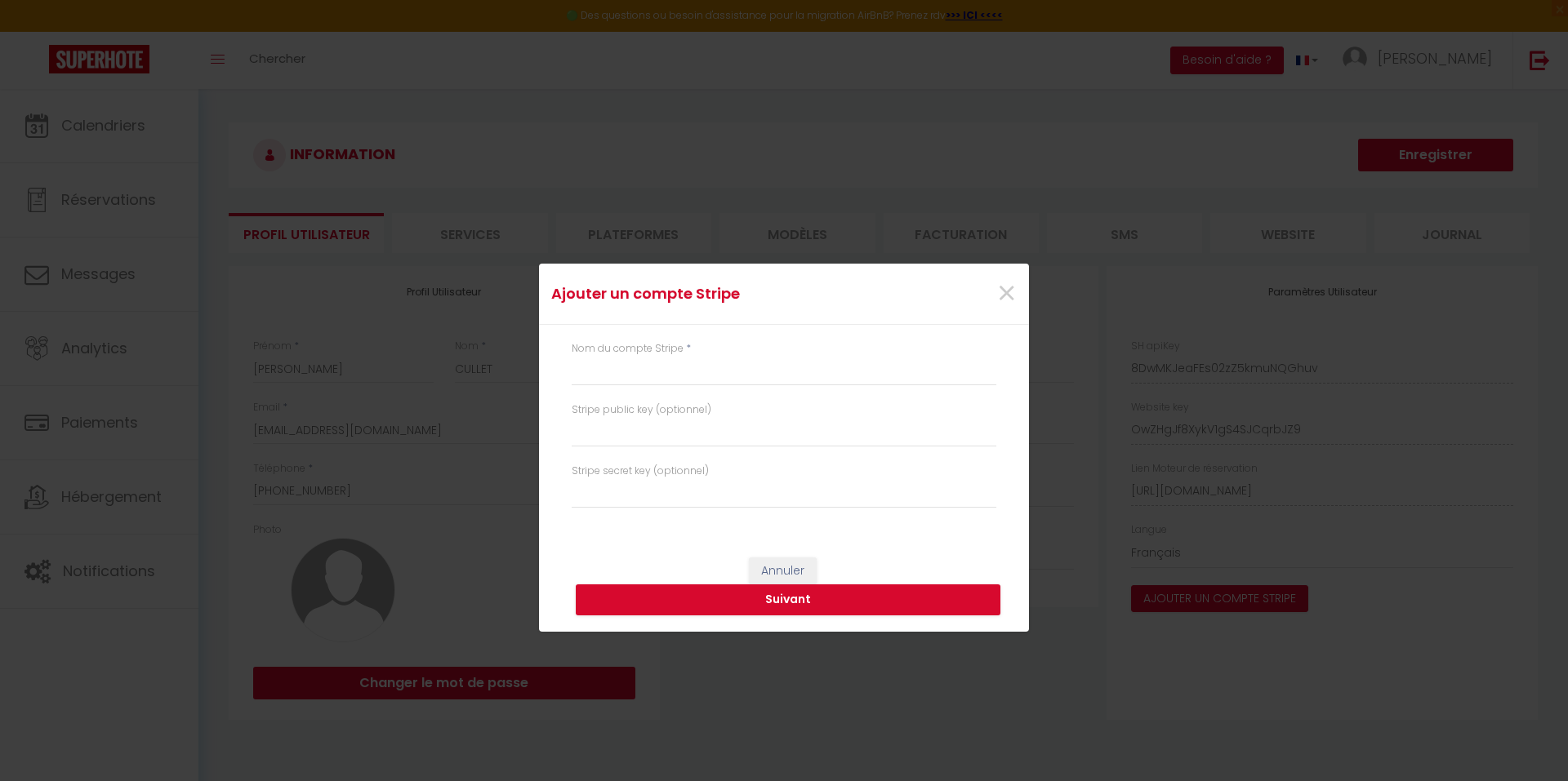
click at [1235, 510] on div "Ajouter un compte Stripe × Nom du compte Stripe * Stripe public key (optionnel)…" at bounding box center [784, 390] width 1568 height 781
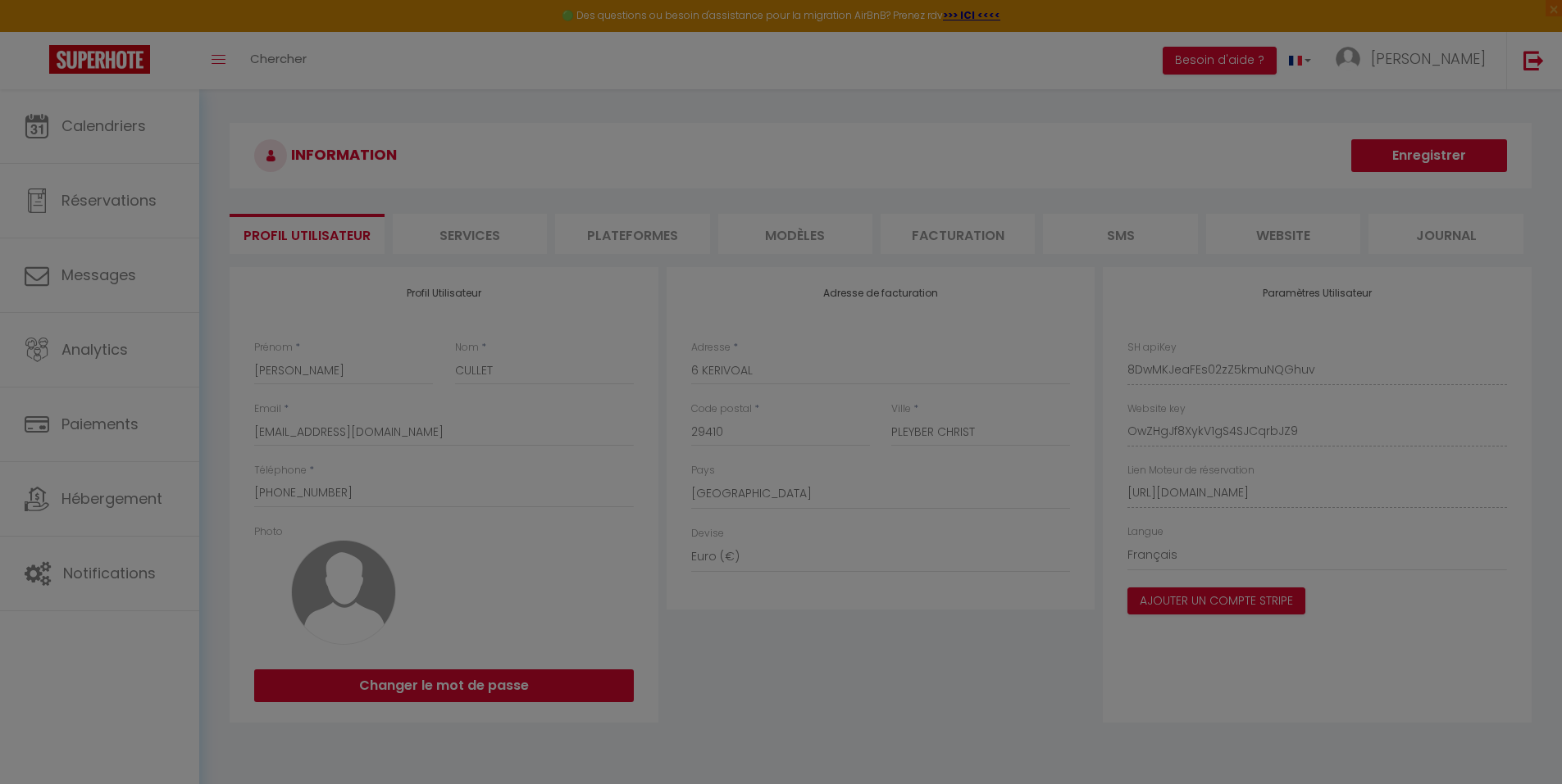
click at [584, 180] on div at bounding box center [781, 392] width 1562 height 784
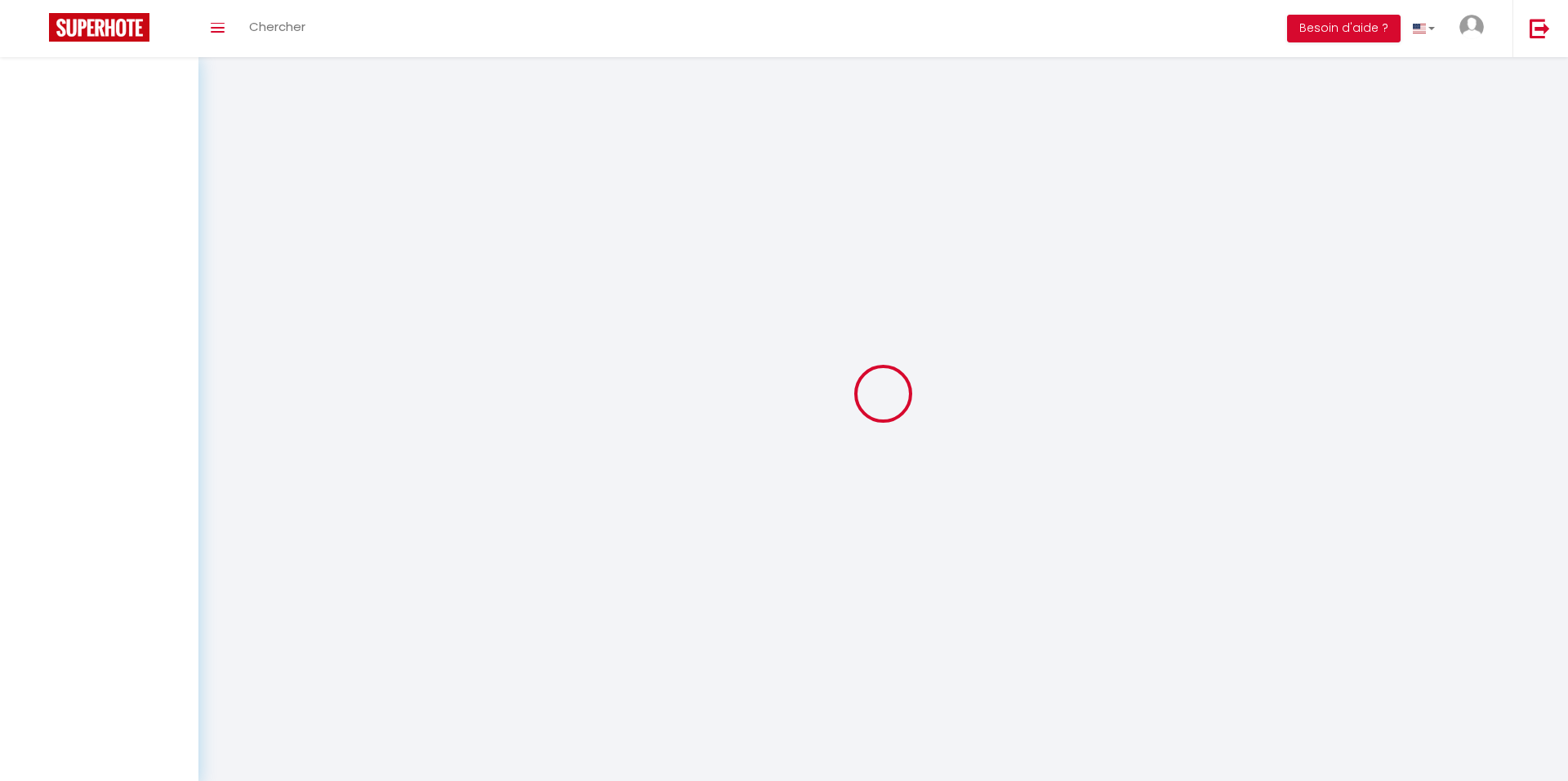
select select "fr"
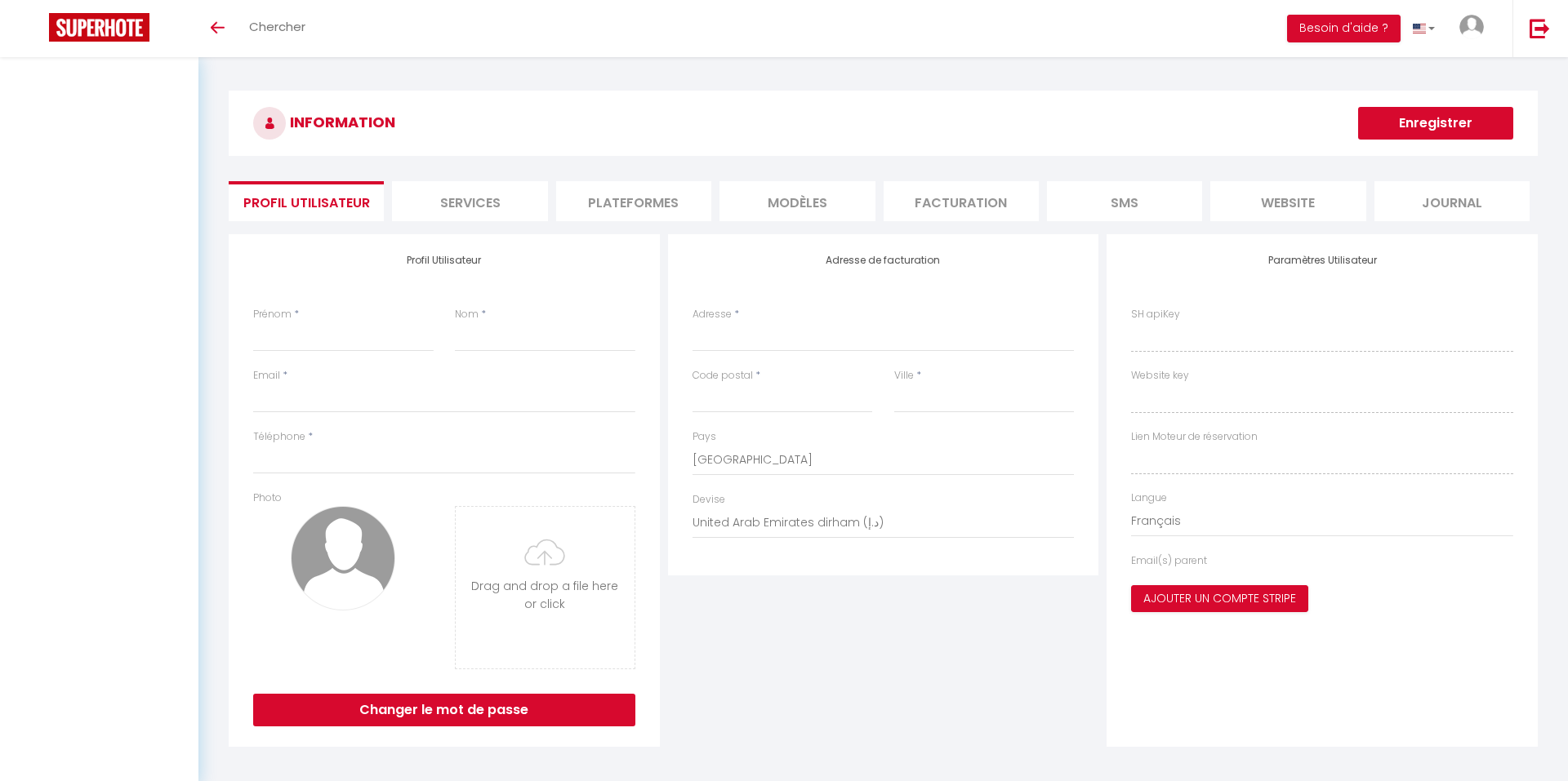
type input "[PERSON_NAME]"
type input "CULLET"
type input "[EMAIL_ADDRESS][DOMAIN_NAME]"
type input "[PHONE_NUMBER]"
type input "6 KERIVOAL"
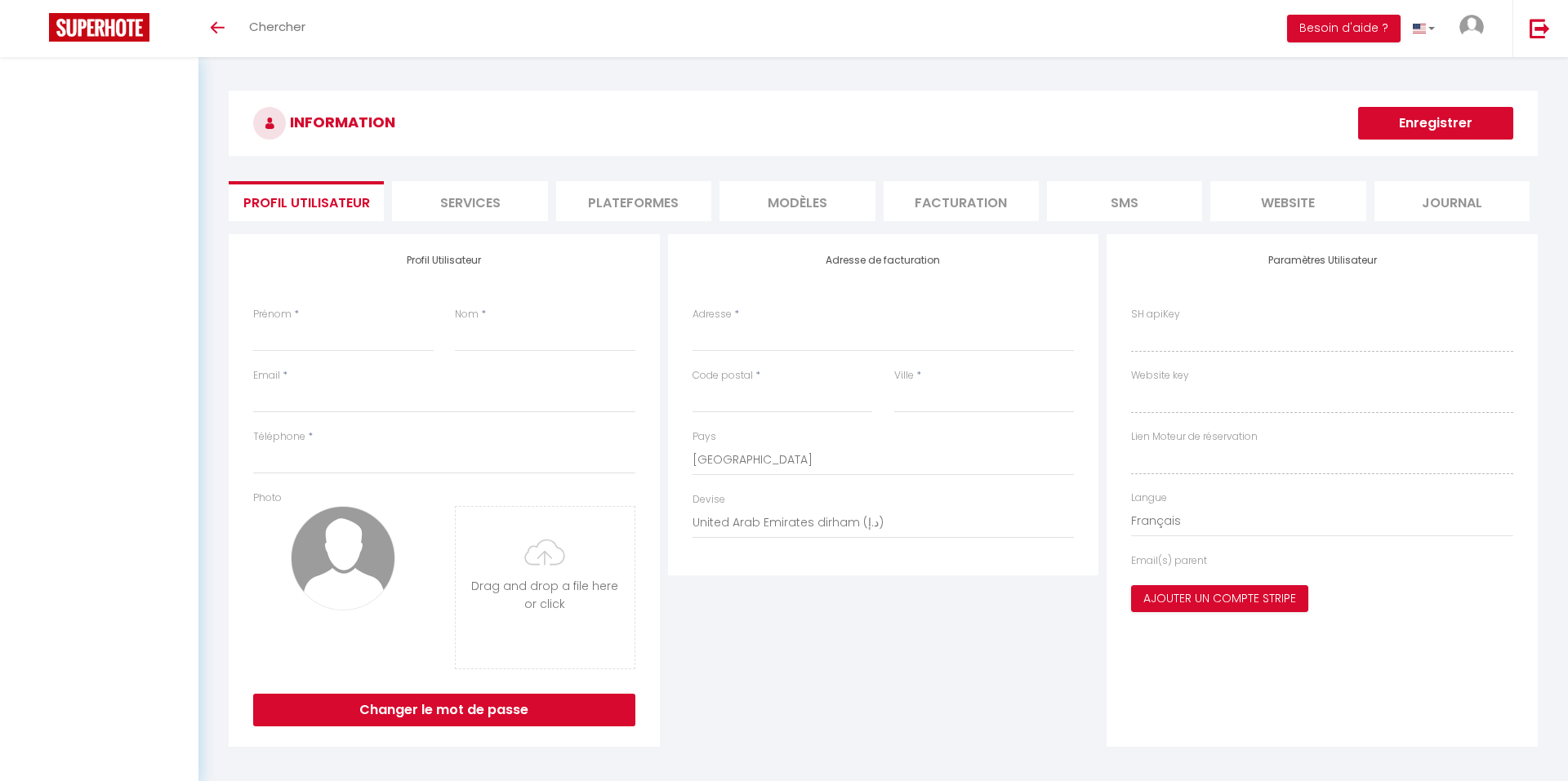
type input "29410"
type input "PLEYBER CHRIST"
select select "1"
select select "28"
type input "8DwMKJeaFEs02zZ5kmuNQGhuv"
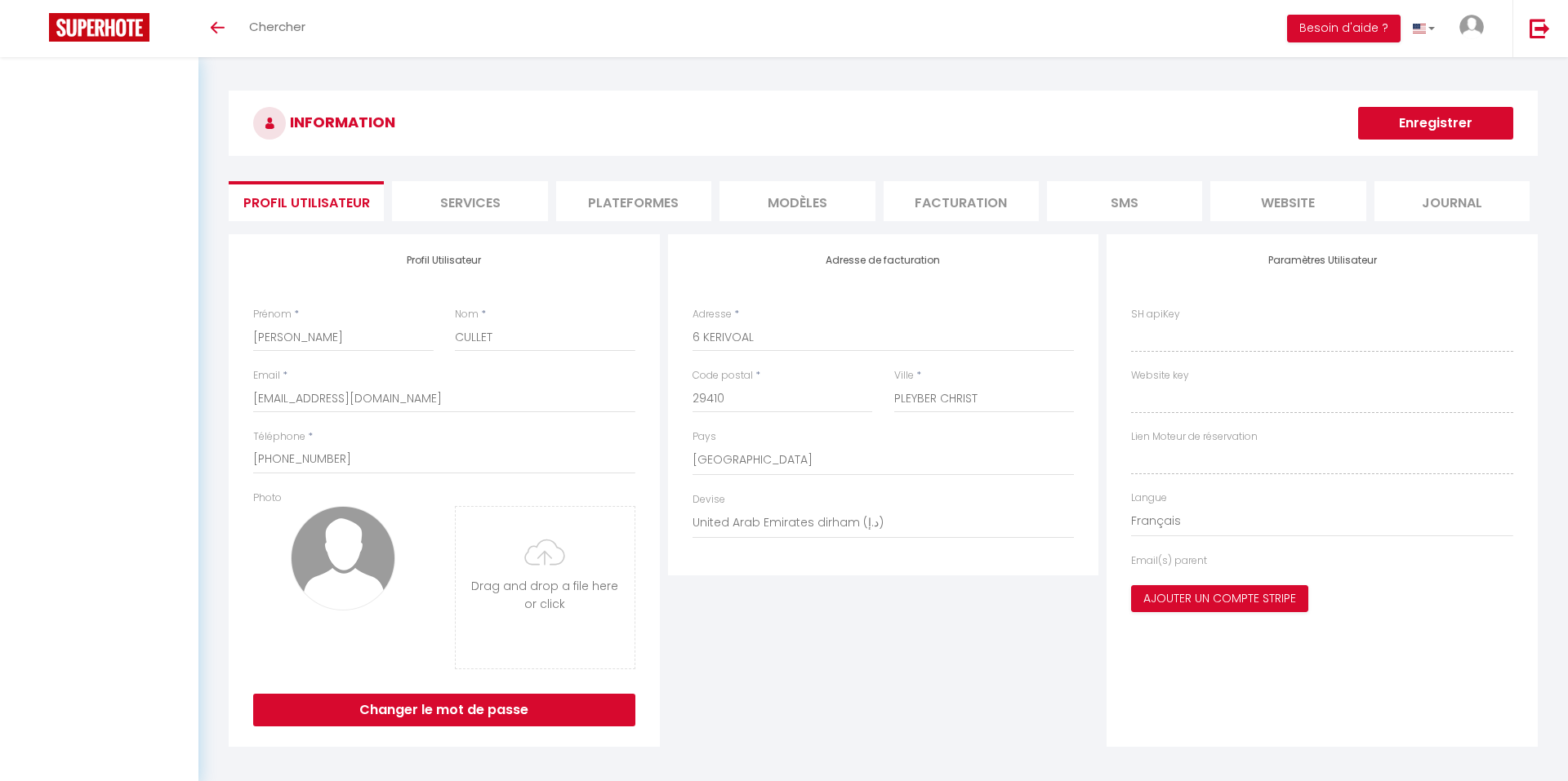
type input "OwZHgJf8XykV1gS4SJCqrbJZ9"
type input "[URL][DOMAIN_NAME]"
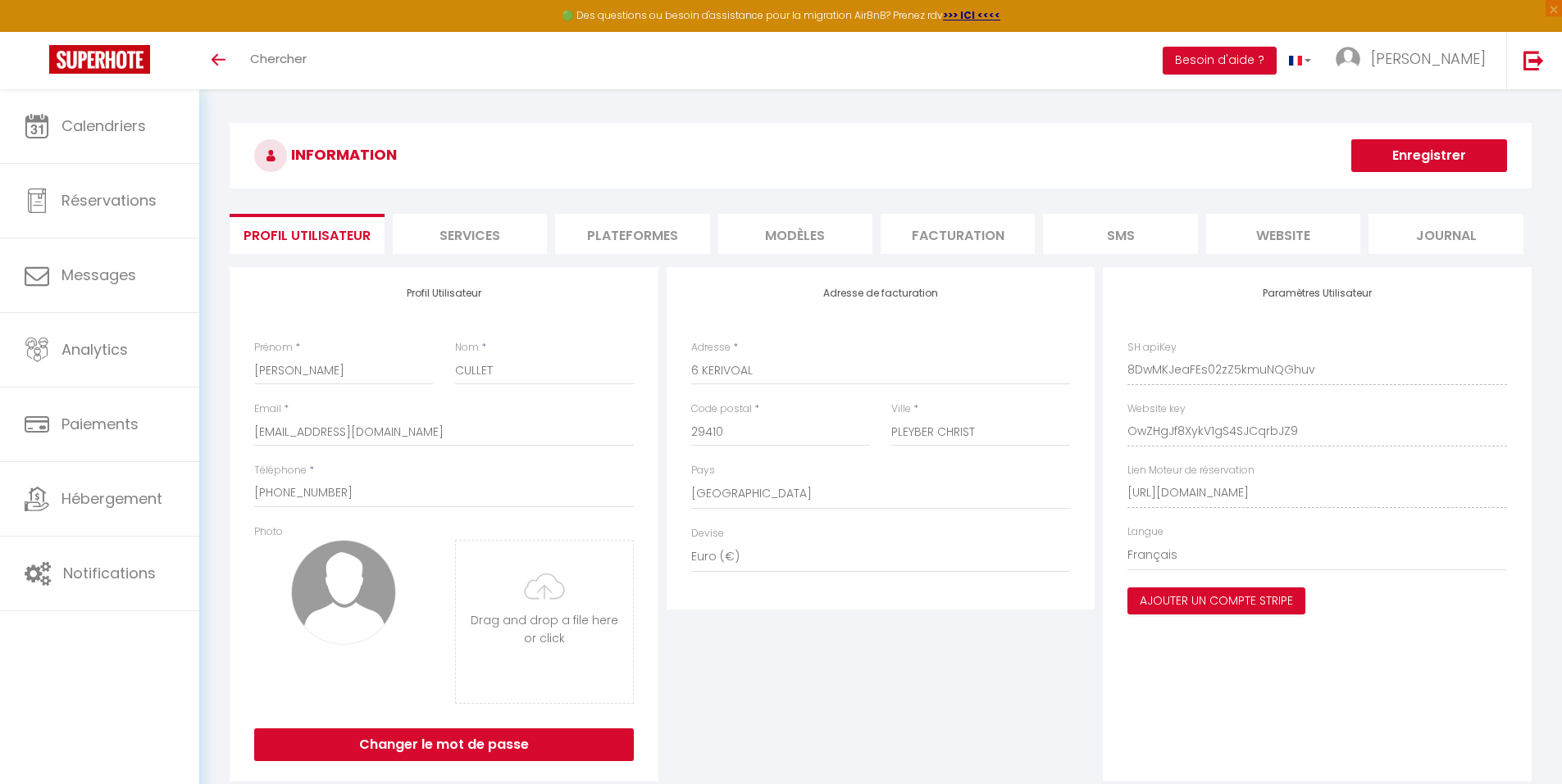
scroll to position [0, 87]
click at [1562, 560] on html "🟢 Des questions ou besoin d'assistance pour la migration AirBnB? Prenez rdv >>>…" at bounding box center [781, 392] width 1562 height 784
click at [1290, 244] on li "website" at bounding box center [1283, 233] width 154 height 41
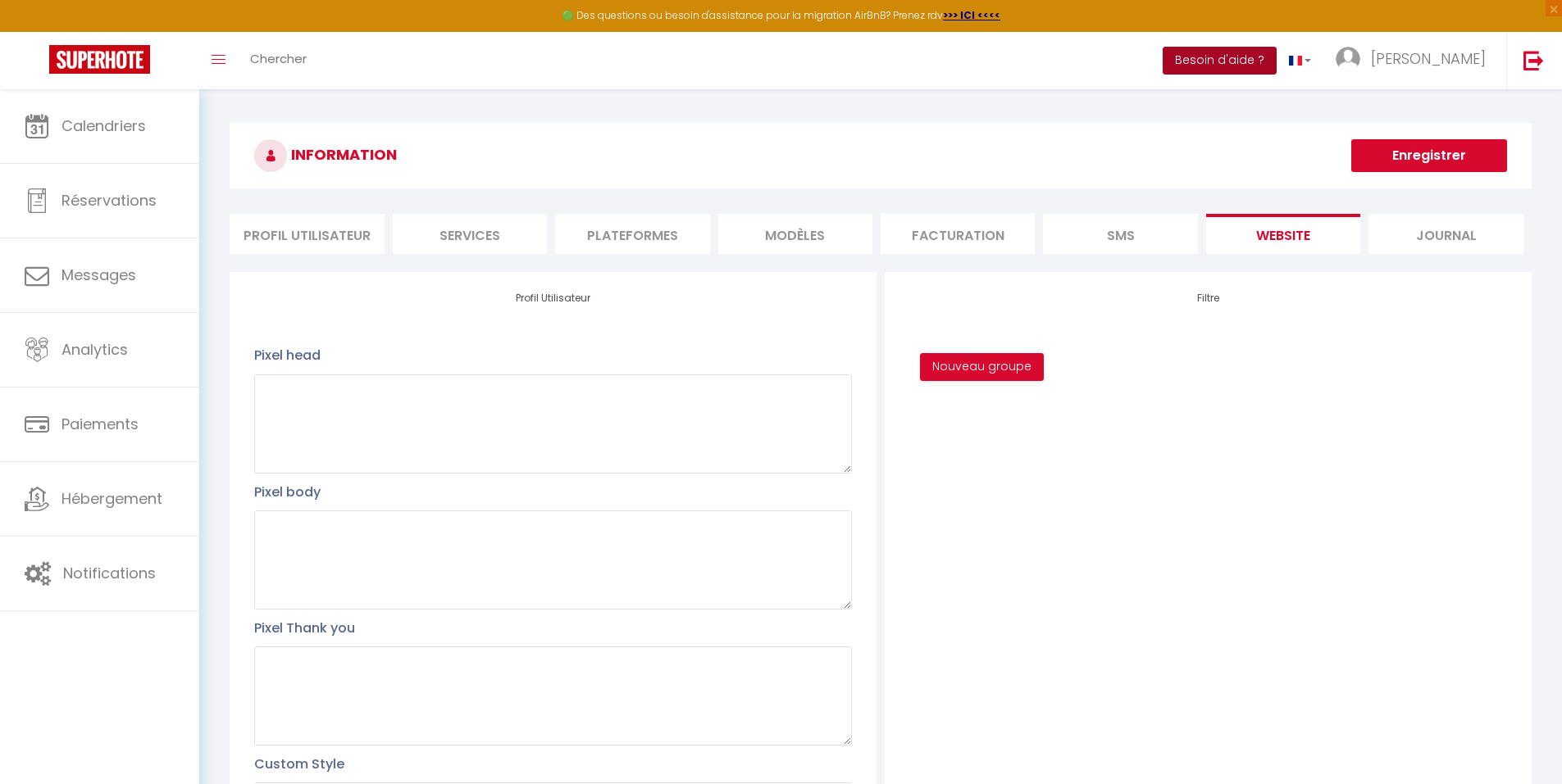
click at [1276, 67] on button "Besoin d'aide ?" at bounding box center [1219, 60] width 114 height 28
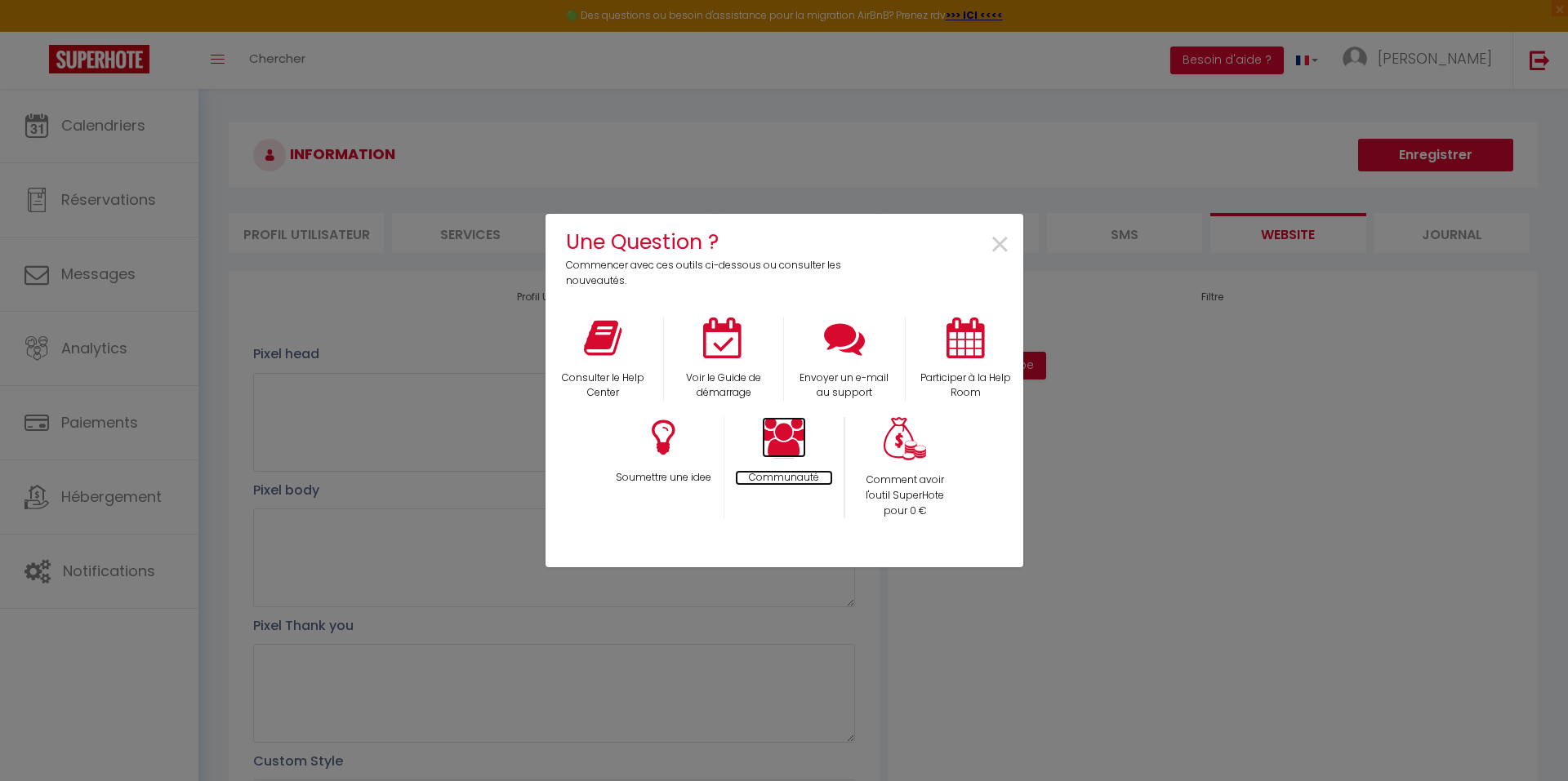
click at [764, 452] on icon at bounding box center [784, 437] width 44 height 40
click at [993, 236] on span "×" at bounding box center [1000, 245] width 22 height 51
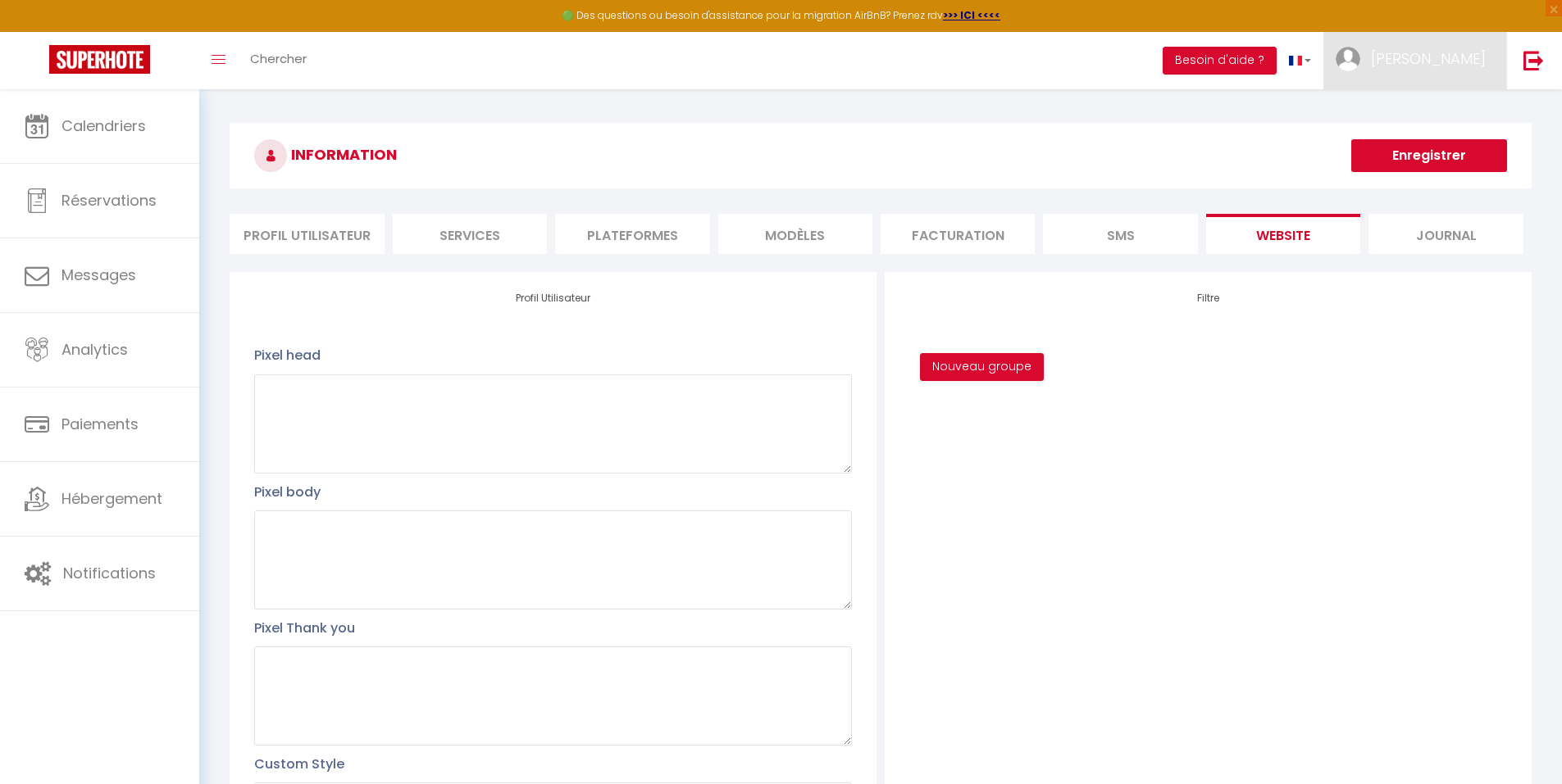
click at [1421, 50] on link "[PERSON_NAME]" at bounding box center [1414, 60] width 183 height 58
click at [1407, 141] on link "Équipe" at bounding box center [1440, 143] width 122 height 28
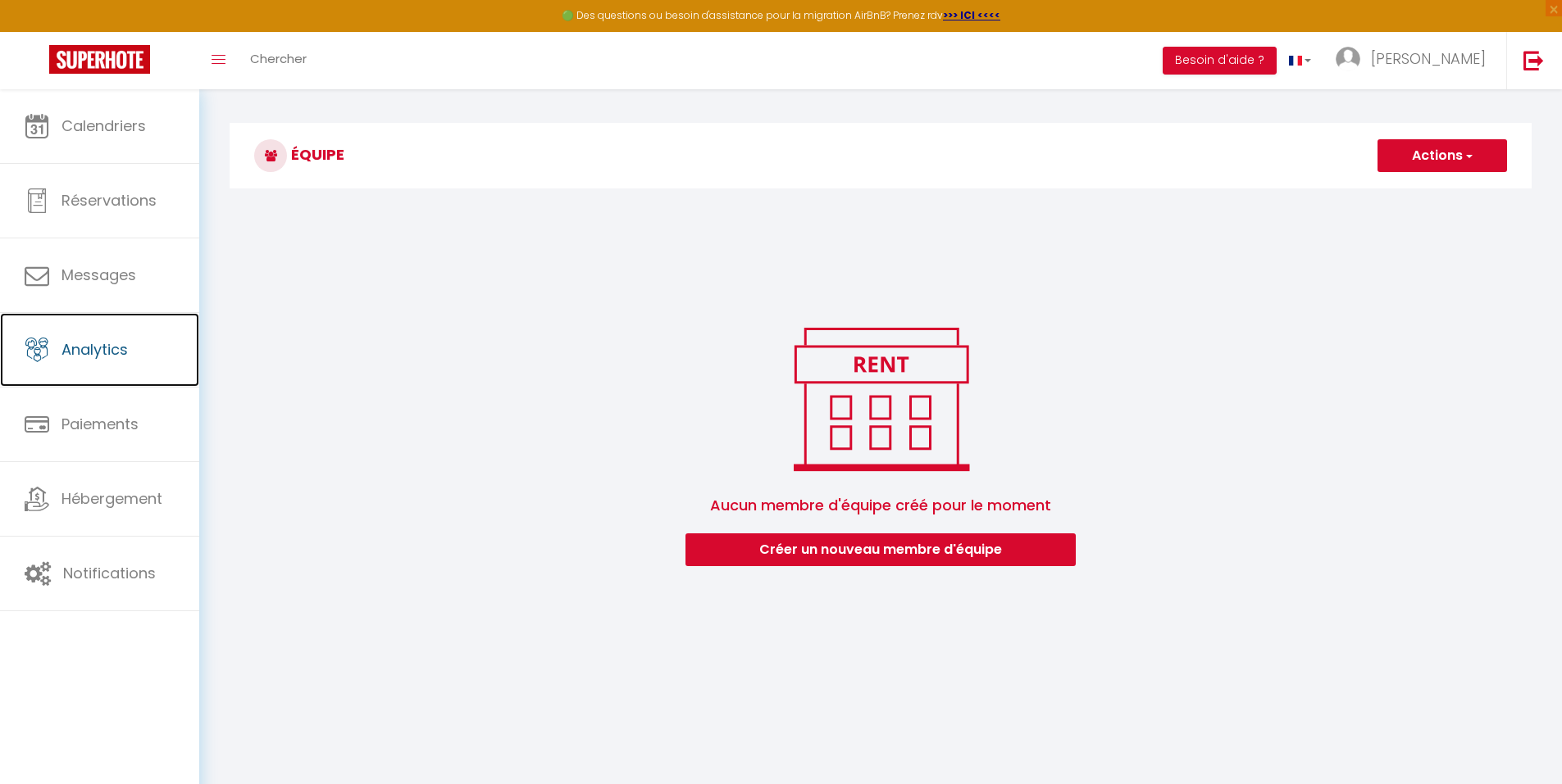
click at [117, 364] on link "Analytics" at bounding box center [99, 350] width 199 height 74
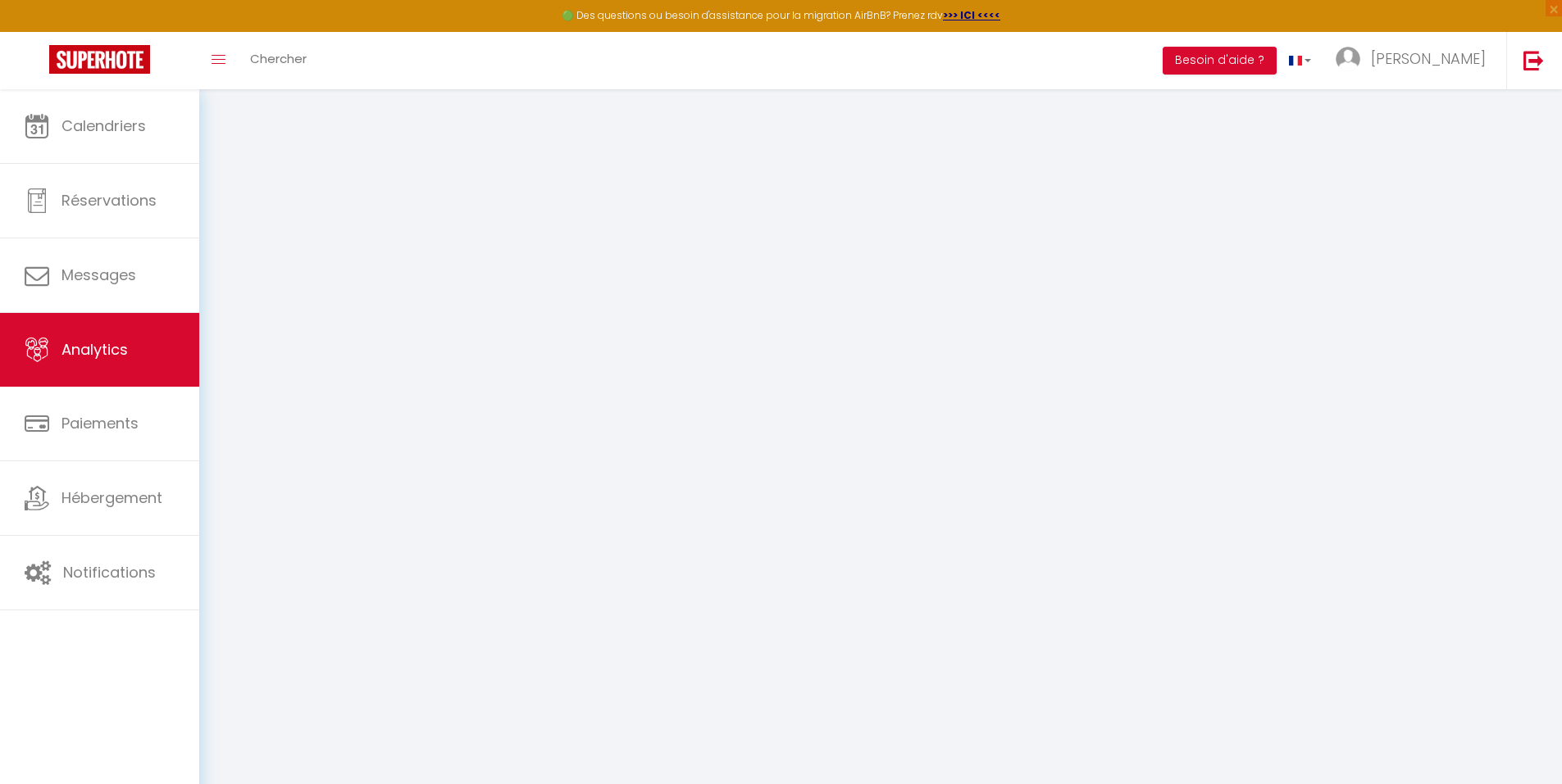
select select "2025"
select select "10"
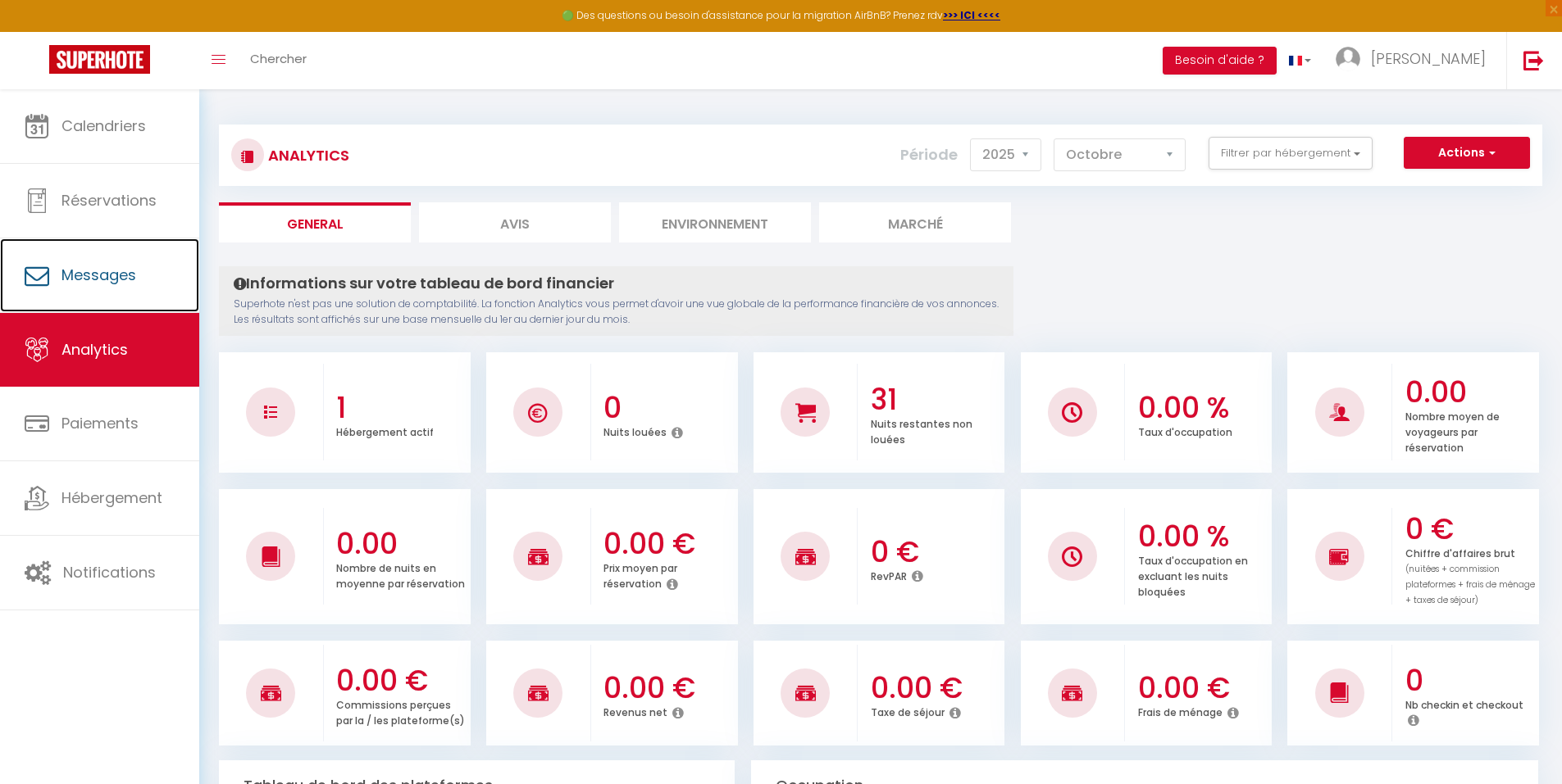
click at [55, 284] on link "Messages" at bounding box center [99, 276] width 199 height 74
select select "message"
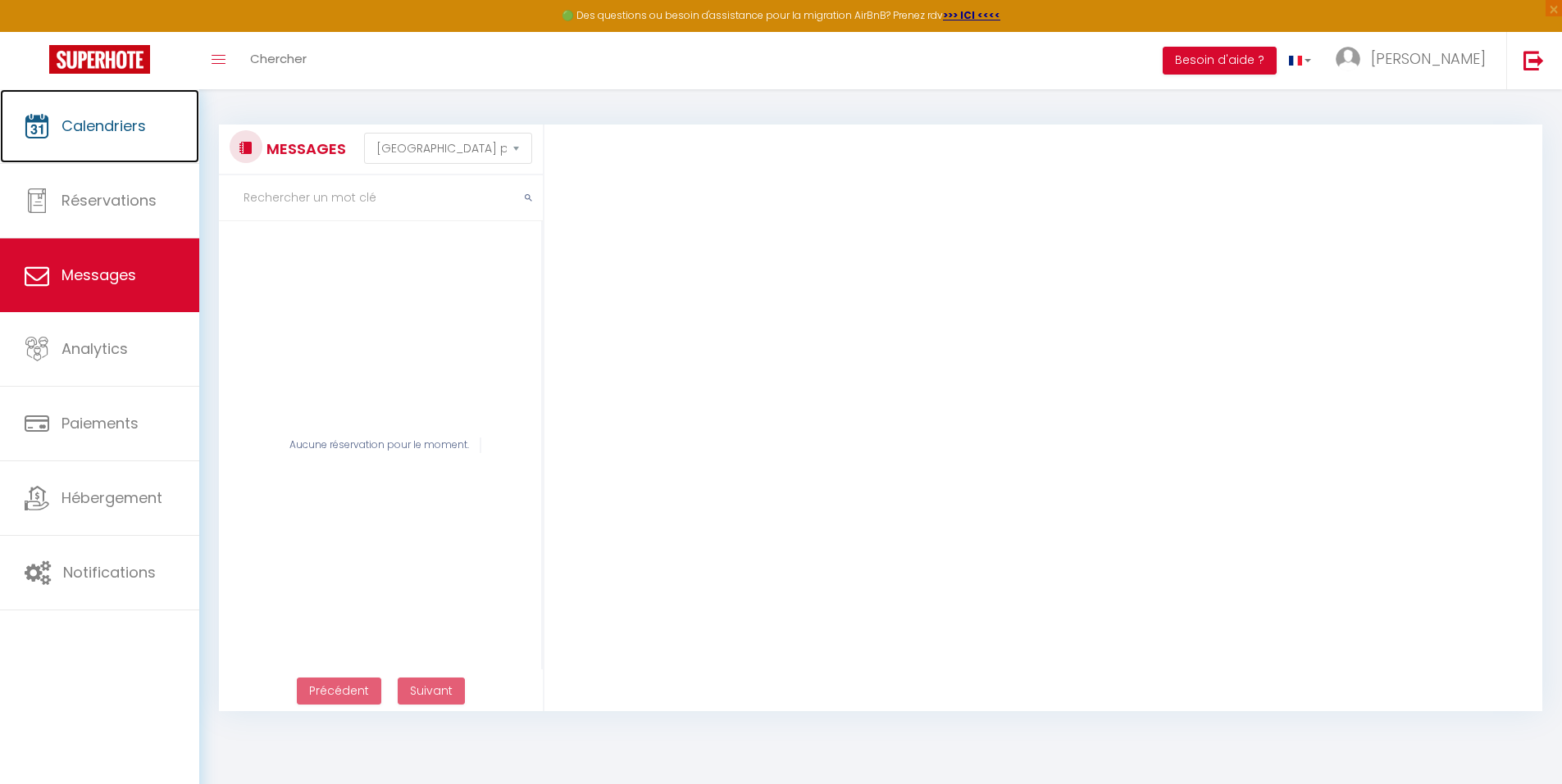
click at [123, 140] on link "Calendriers" at bounding box center [99, 126] width 199 height 74
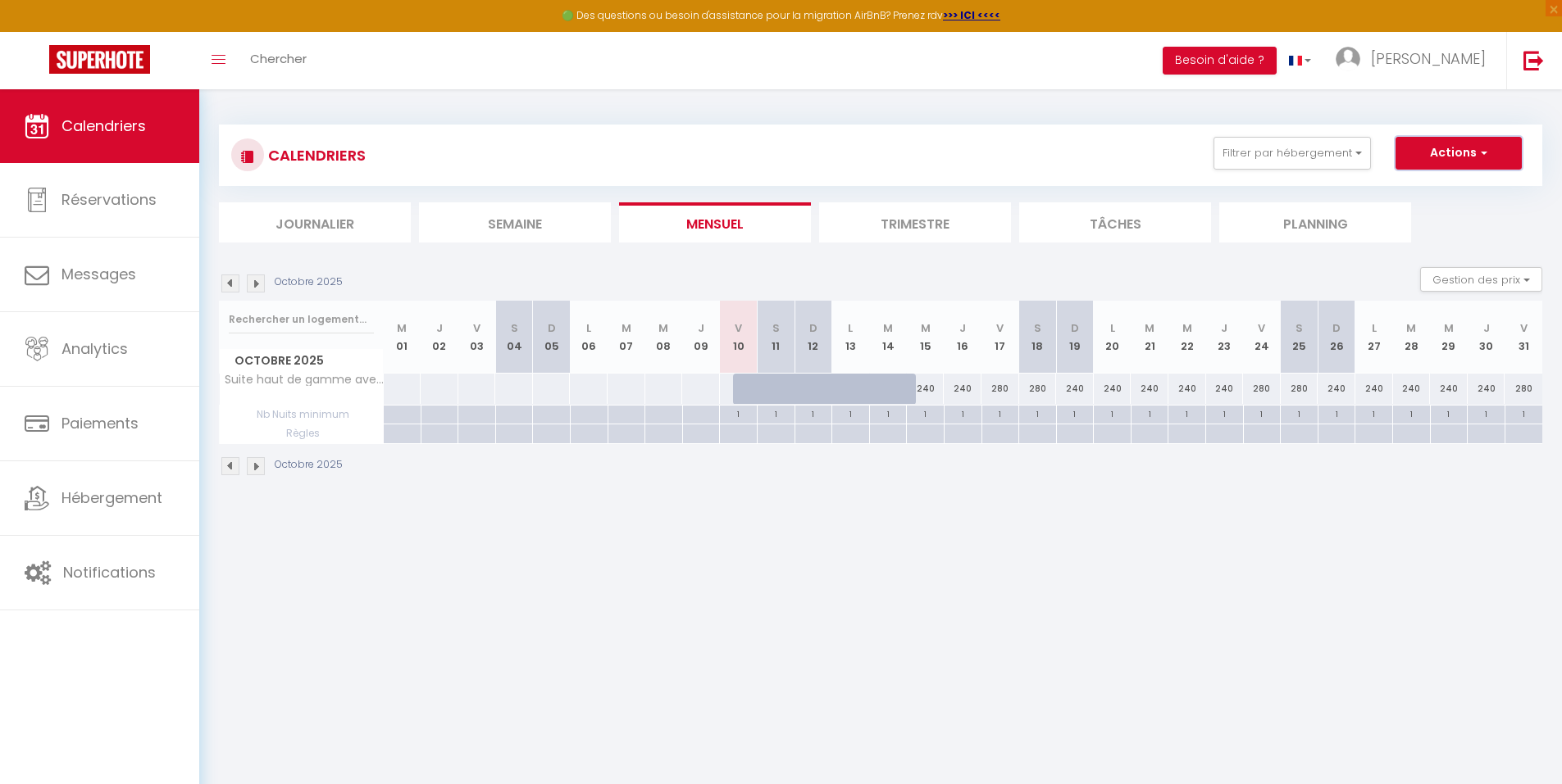
click at [1476, 152] on span "button" at bounding box center [1481, 152] width 10 height 16
click at [1463, 191] on link "Nouvelle réservation" at bounding box center [1441, 190] width 142 height 24
select select
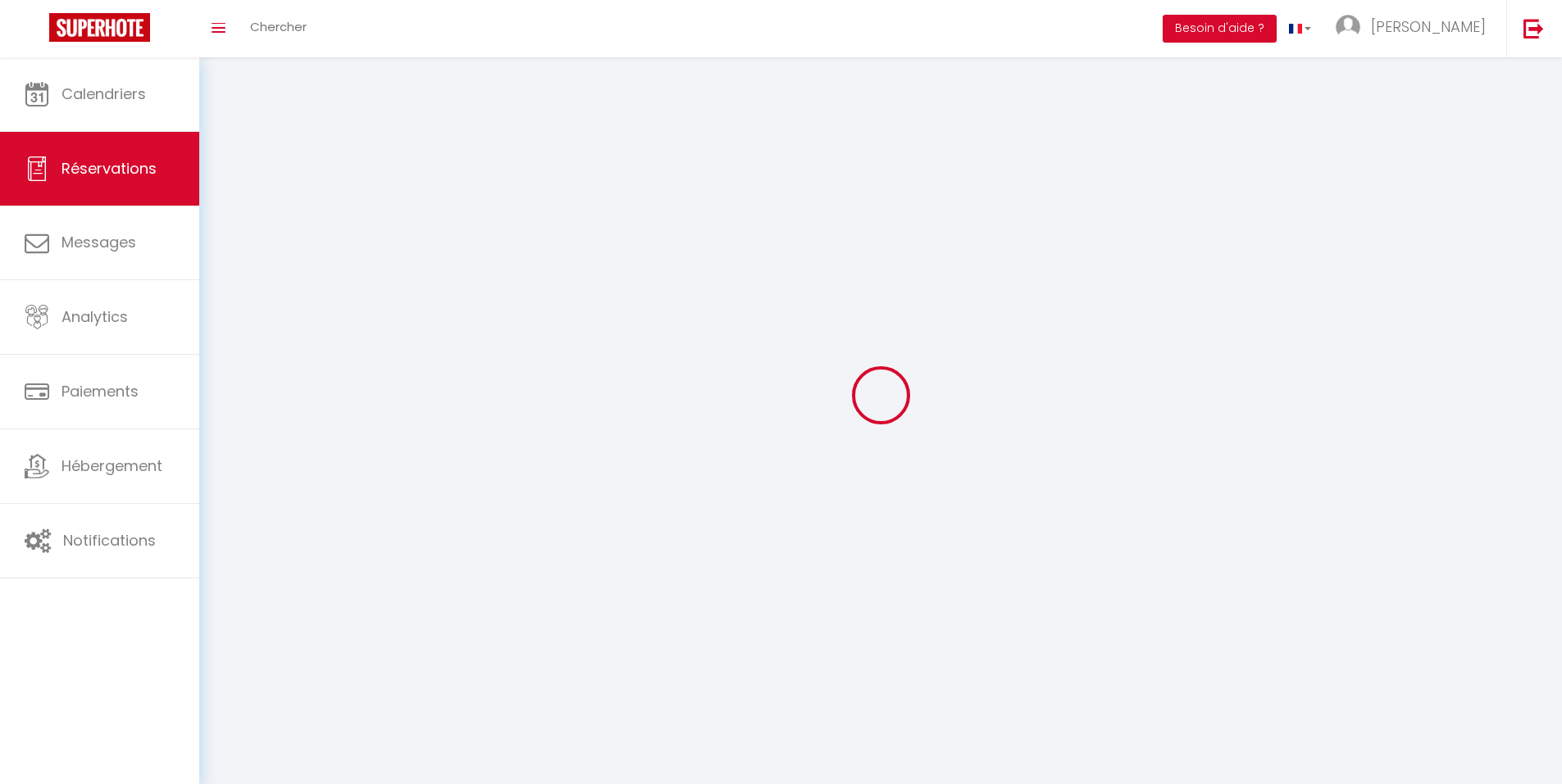
select select
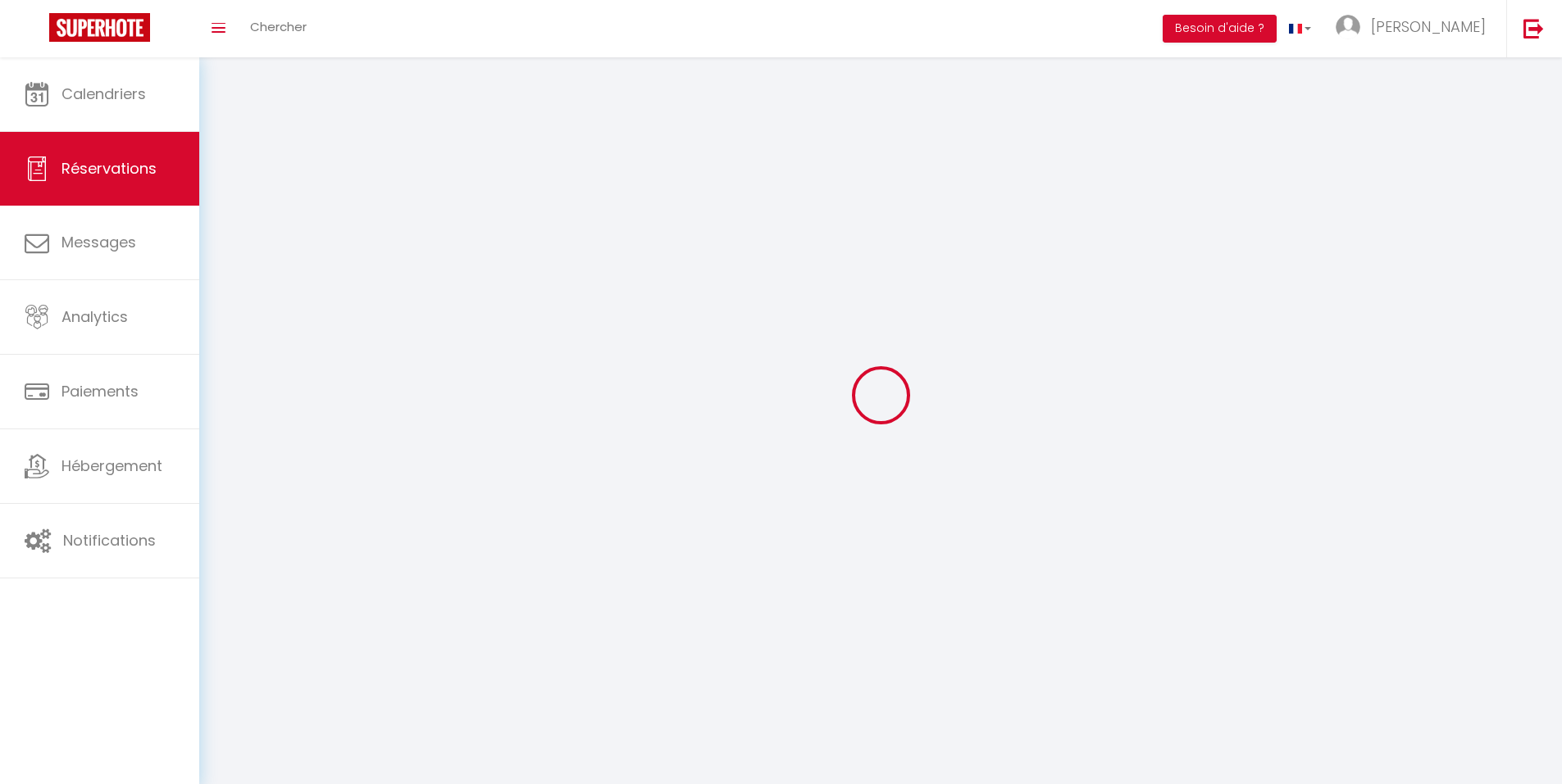
select select
checkbox input "false"
select select
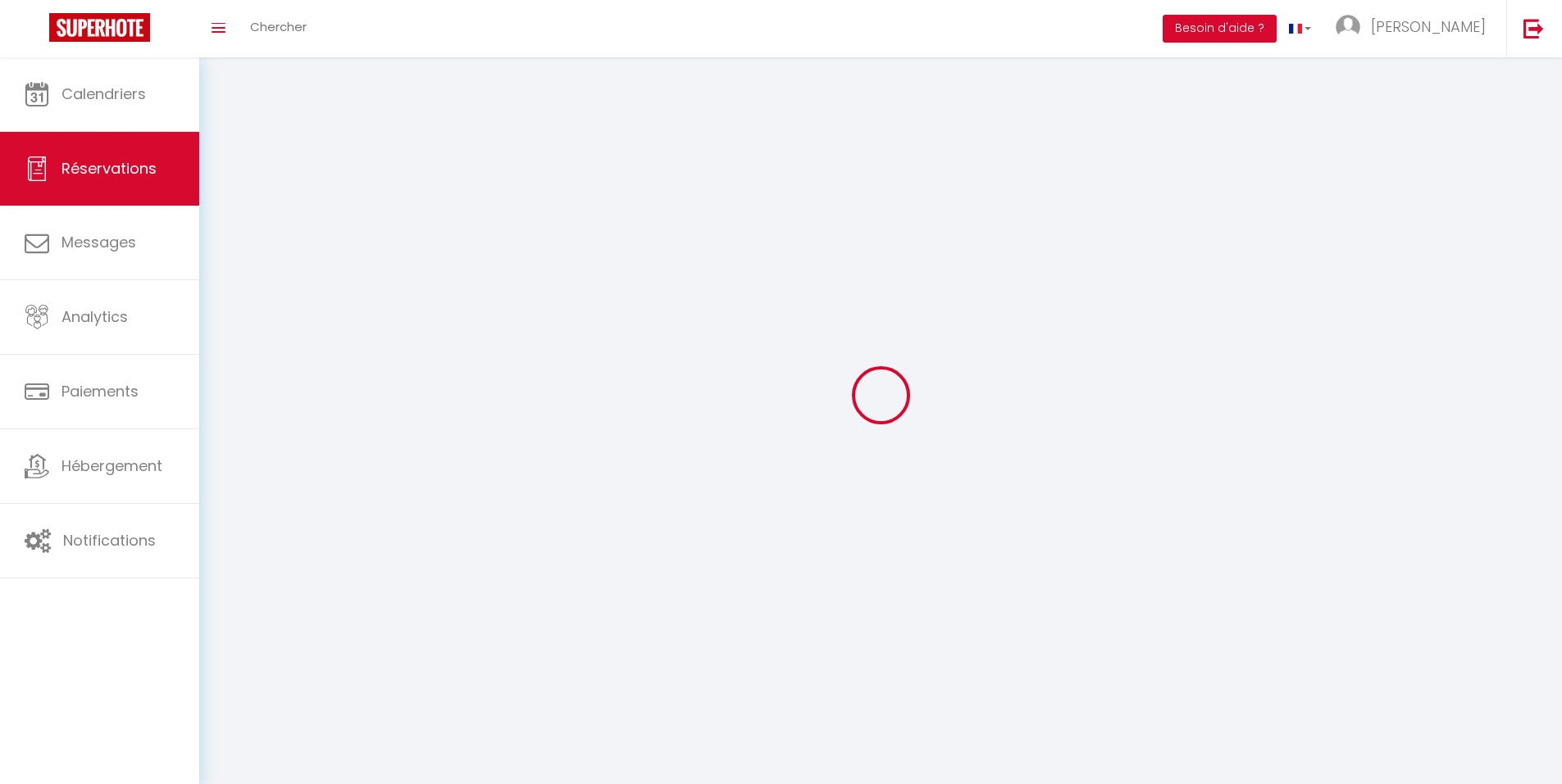
select select
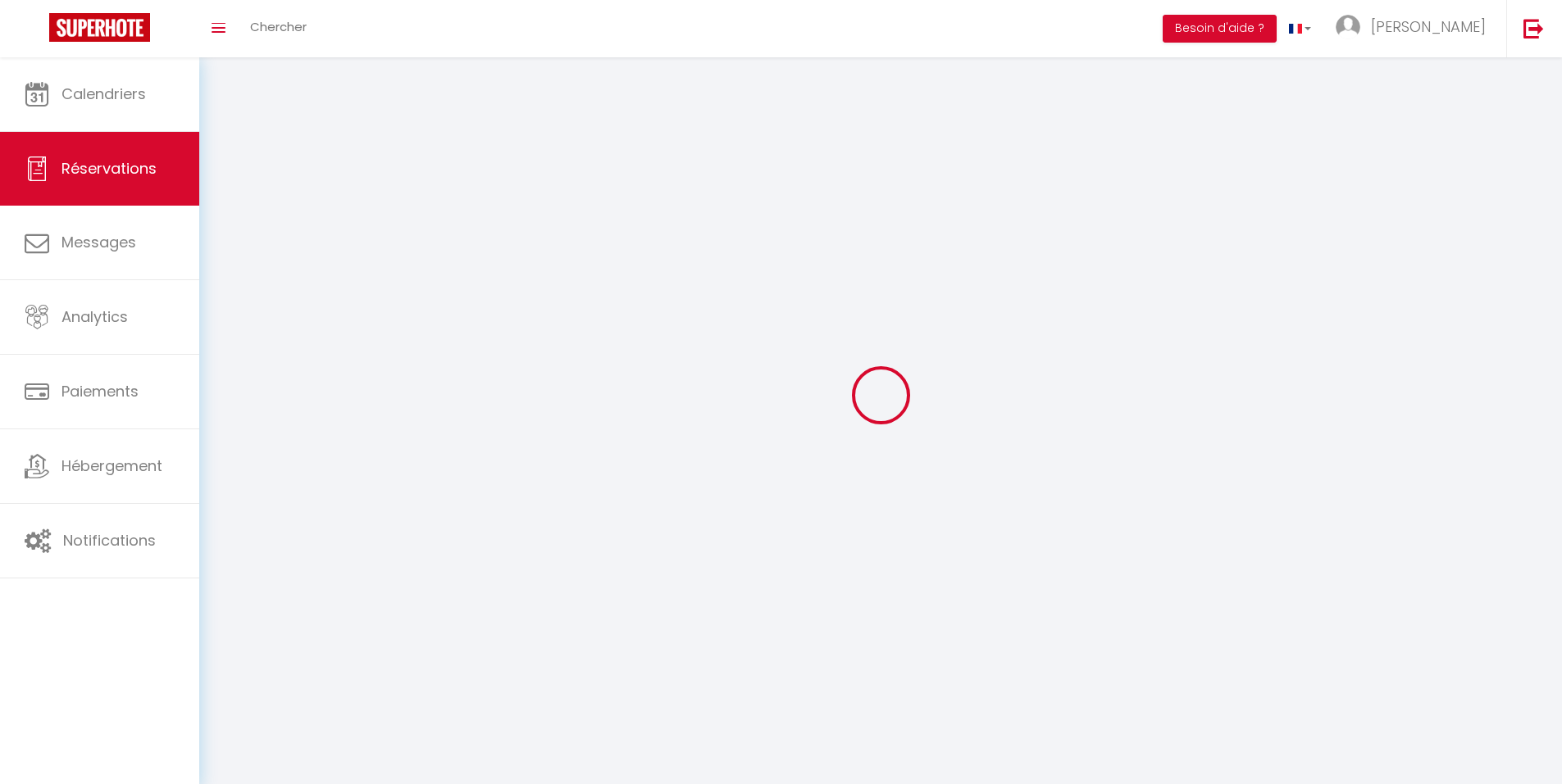
checkbox input "false"
select select
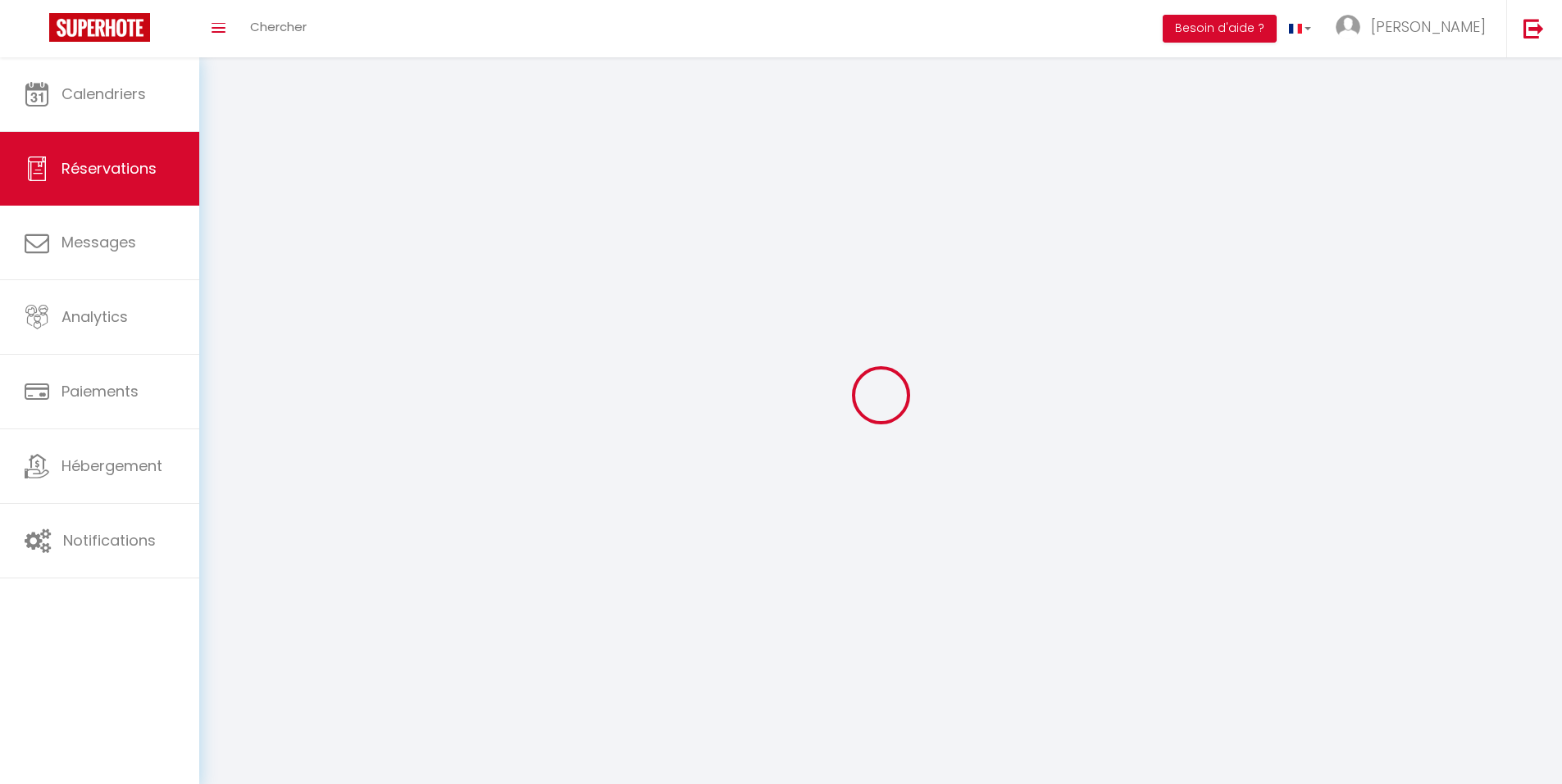
select select
checkbox input "false"
select select
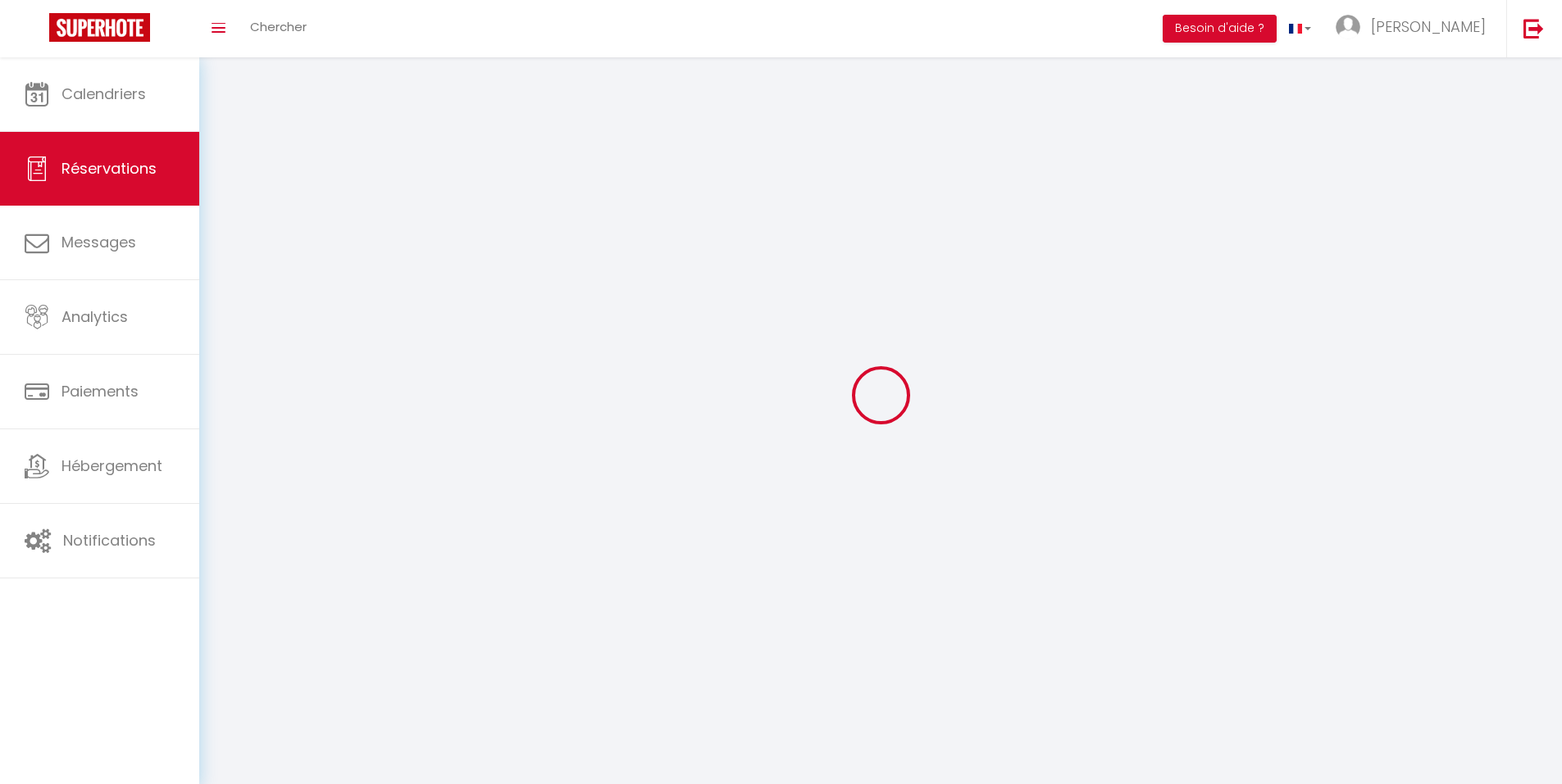
select select
checkbox input "false"
select select
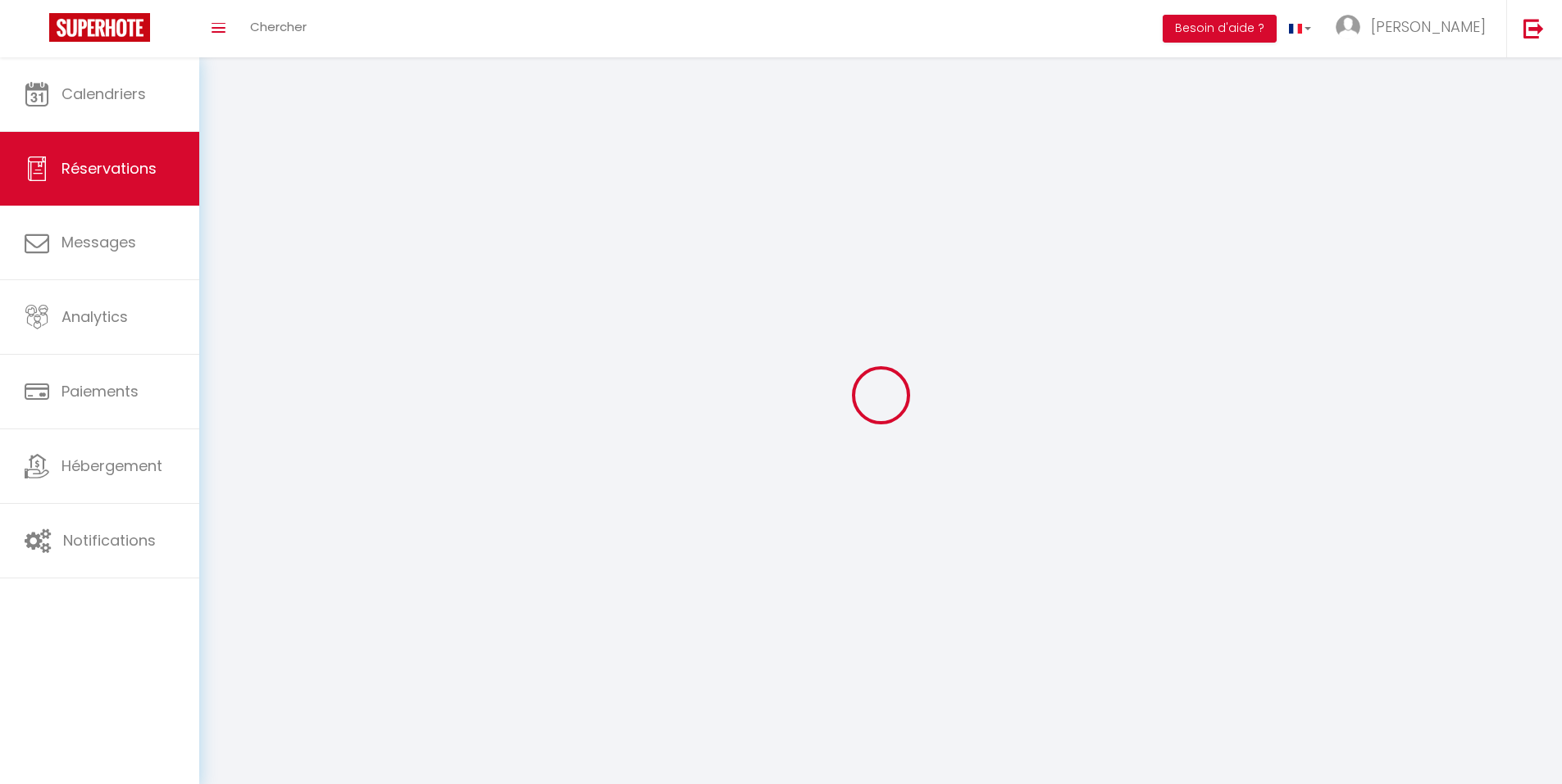
select select
